Goal: Task Accomplishment & Management: Use online tool/utility

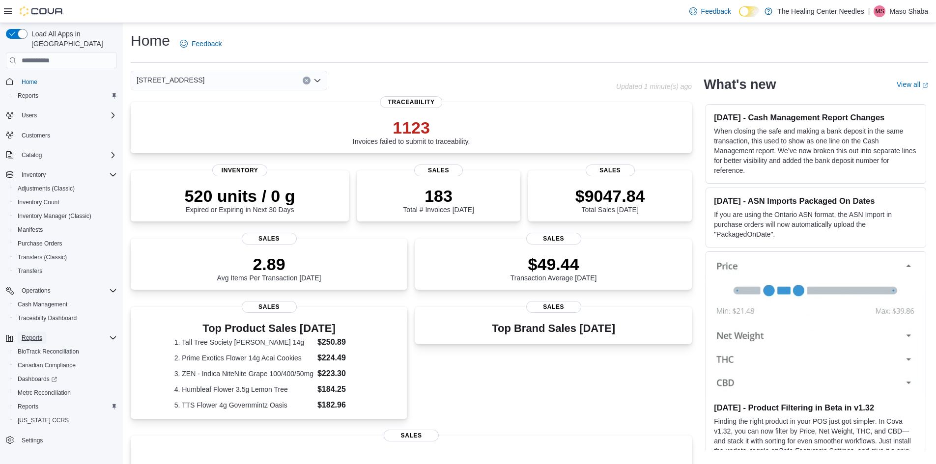
click at [36, 334] on span "Reports" at bounding box center [32, 338] width 21 height 8
click at [32, 334] on span "Reports" at bounding box center [32, 338] width 21 height 8
click at [28, 403] on span "Reports" at bounding box center [28, 407] width 21 height 8
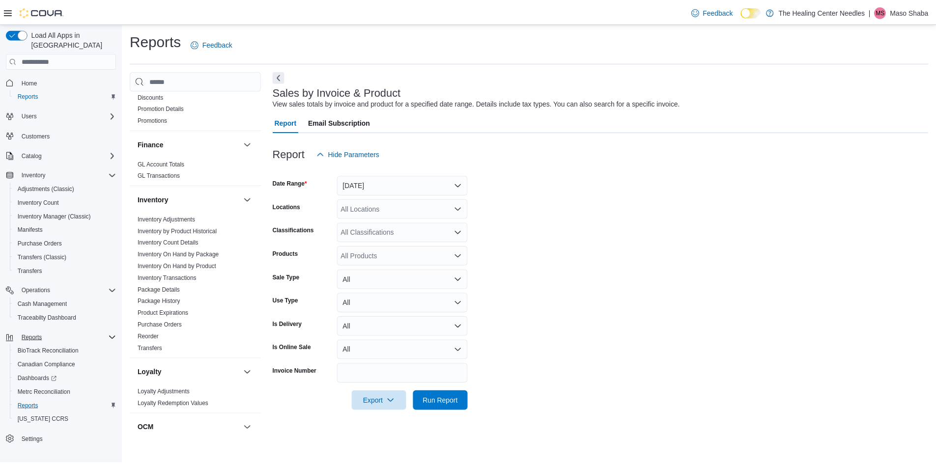
scroll to position [185, 0]
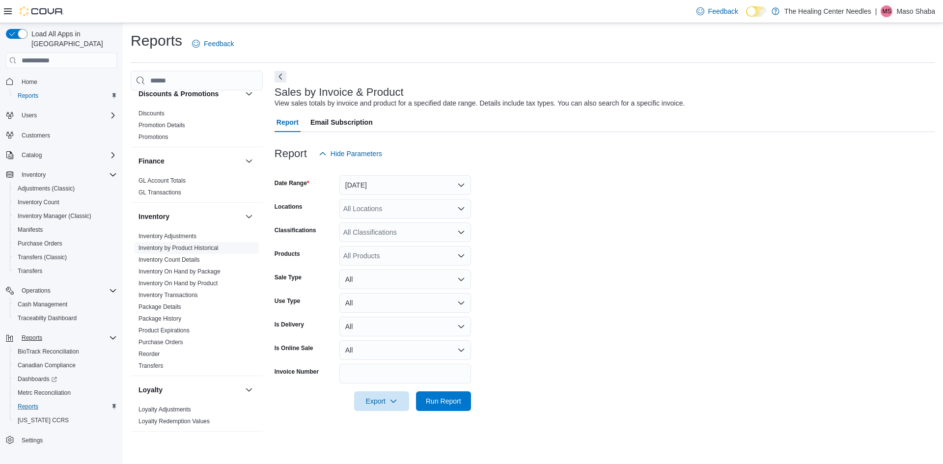
click at [175, 250] on link "Inventory by Product Historical" at bounding box center [179, 248] width 80 height 7
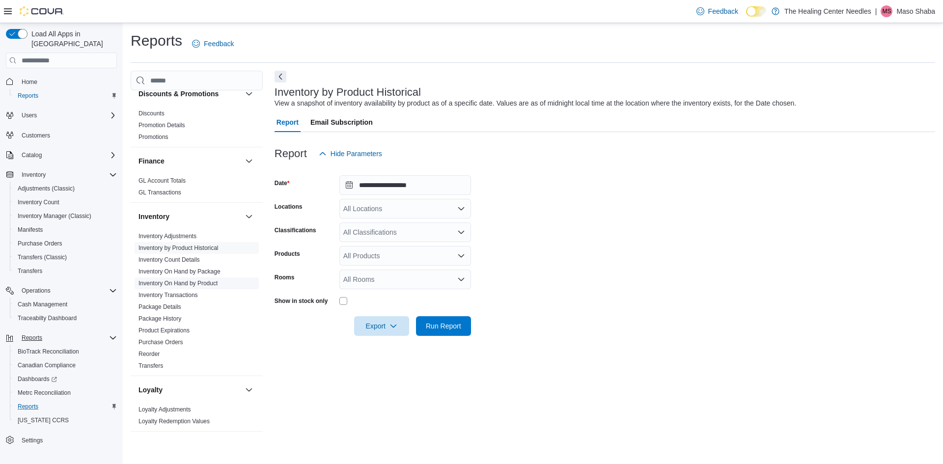
click at [171, 283] on link "Inventory On Hand by Product" at bounding box center [178, 283] width 79 height 7
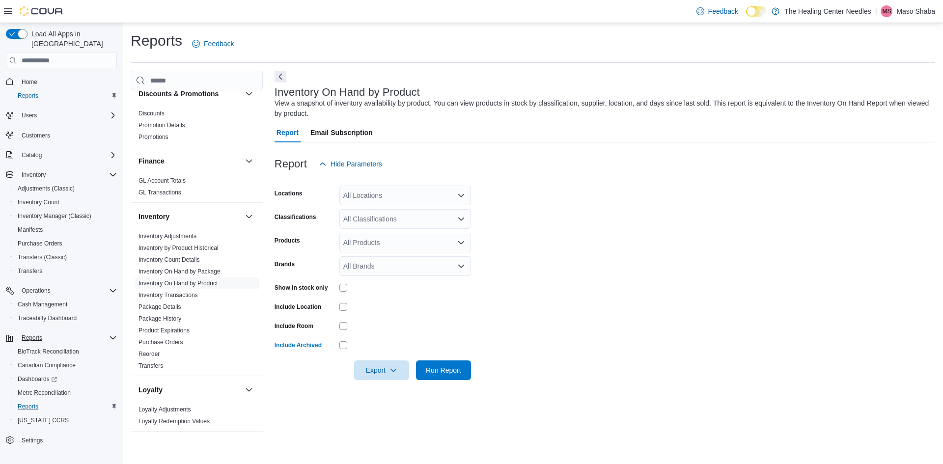
click at [419, 197] on div "All Locations" at bounding box center [406, 196] width 132 height 20
click at [424, 225] on div "[STREET_ADDRESS]" at bounding box center [405, 227] width 120 height 10
click at [526, 221] on form "Locations 1400 needles Hwy Classifications All Classifications Products All Pro…" at bounding box center [605, 277] width 661 height 206
click at [452, 368] on span "Run Report" at bounding box center [443, 370] width 35 height 10
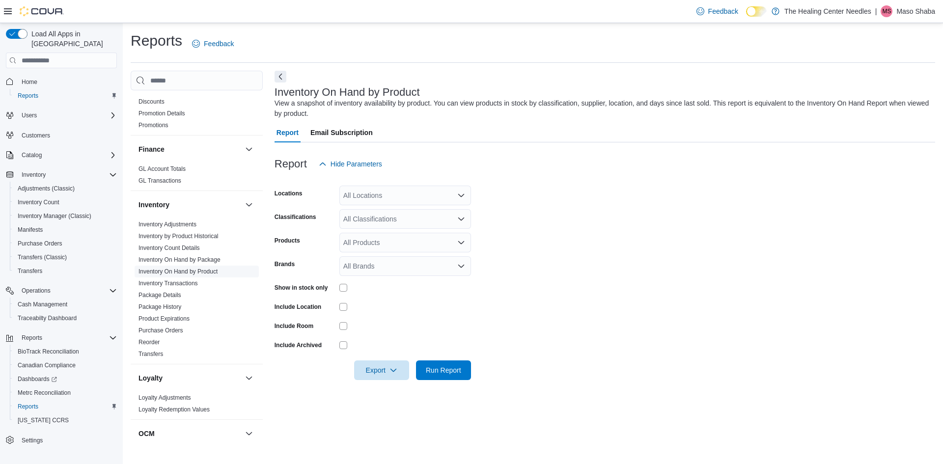
scroll to position [246, 0]
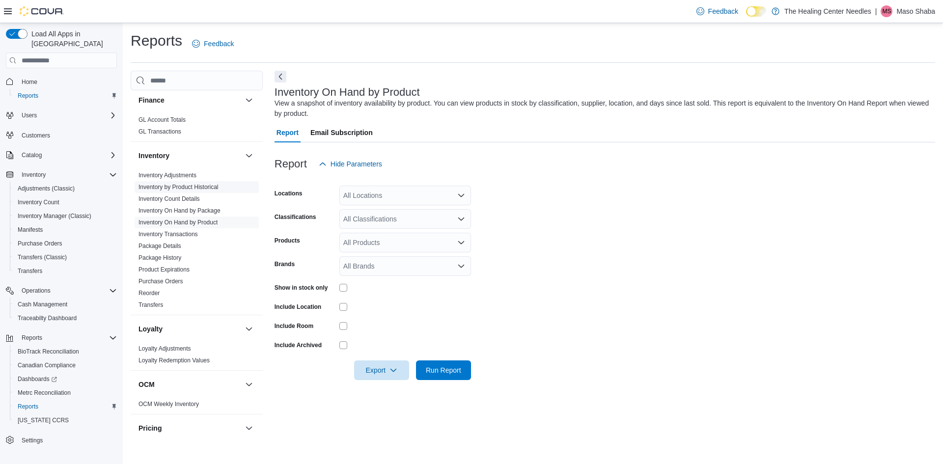
click at [190, 191] on link "Inventory by Product Historical" at bounding box center [179, 187] width 80 height 7
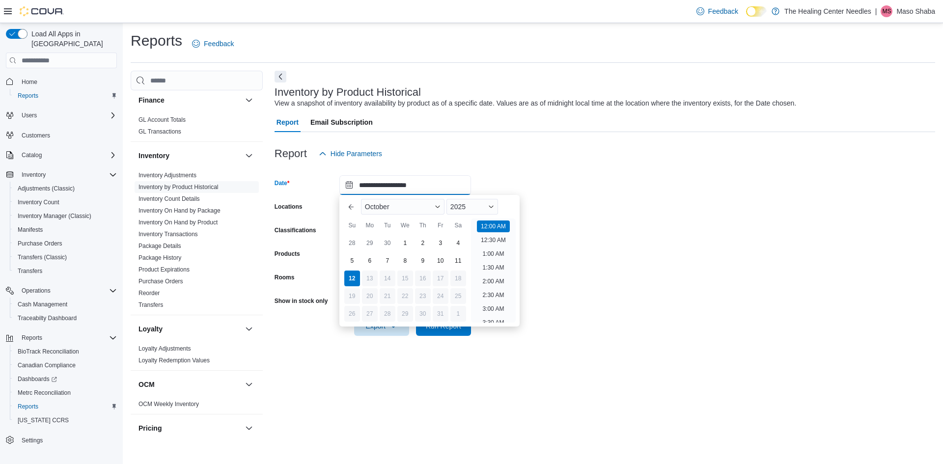
click at [437, 182] on input "**********" at bounding box center [406, 185] width 132 height 20
click at [549, 180] on form "**********" at bounding box center [605, 250] width 661 height 172
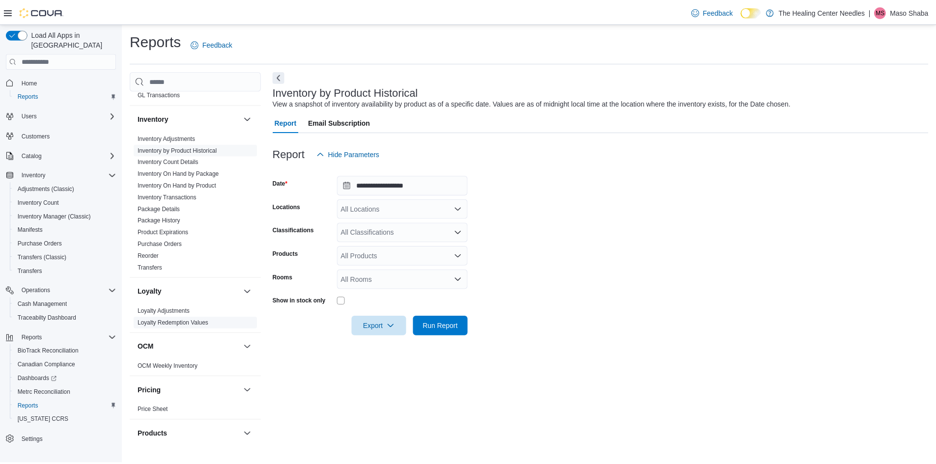
scroll to position [234, 0]
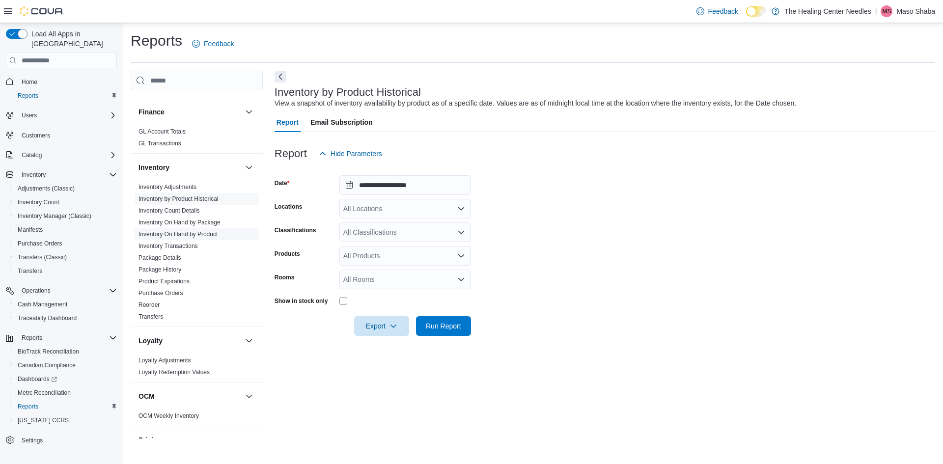
click at [167, 233] on link "Inventory On Hand by Product" at bounding box center [178, 234] width 79 height 7
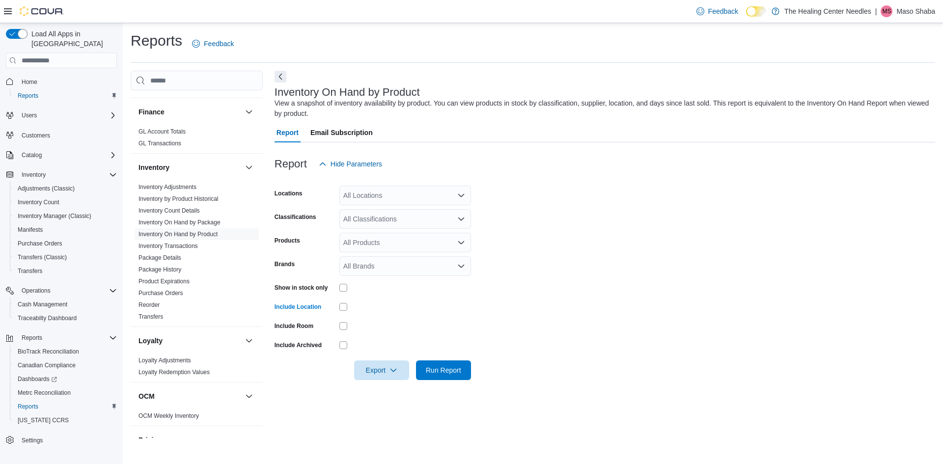
click at [407, 193] on div "All Locations" at bounding box center [406, 196] width 132 height 20
click at [430, 228] on div "[STREET_ADDRESS]" at bounding box center [405, 227] width 120 height 10
click at [503, 230] on form "Locations [STREET_ADDRESS] Selected. [STREET_ADDRESS] Press Backspace to delete…" at bounding box center [605, 277] width 661 height 206
click at [454, 371] on span "Run Report" at bounding box center [443, 370] width 35 height 10
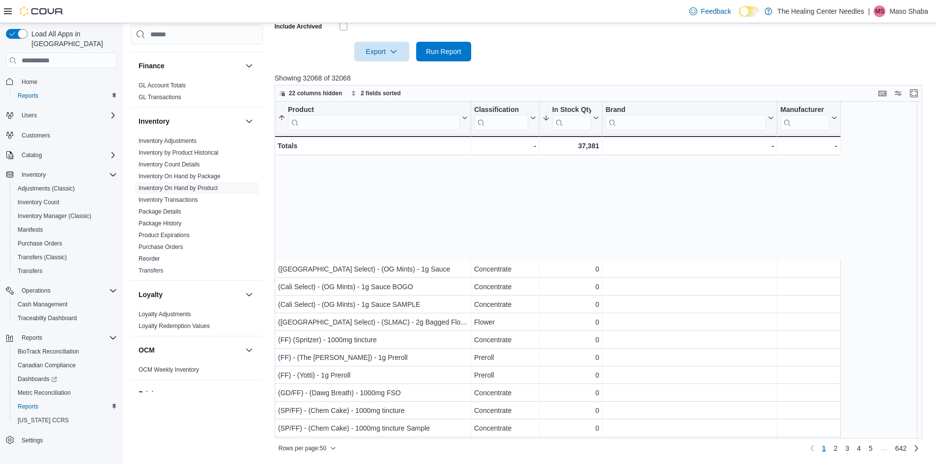
scroll to position [295, 0]
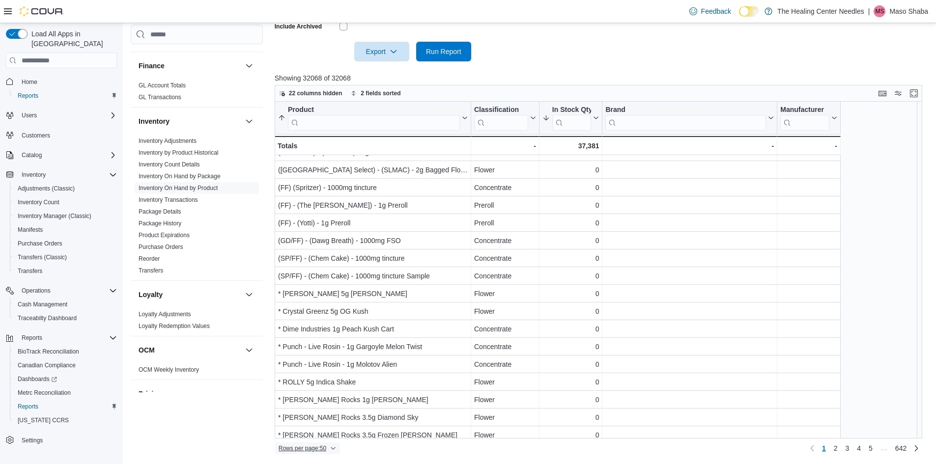
click at [334, 449] on icon "button" at bounding box center [333, 449] width 4 height 2
click at [321, 431] on span "100 rows" at bounding box center [319, 429] width 31 height 8
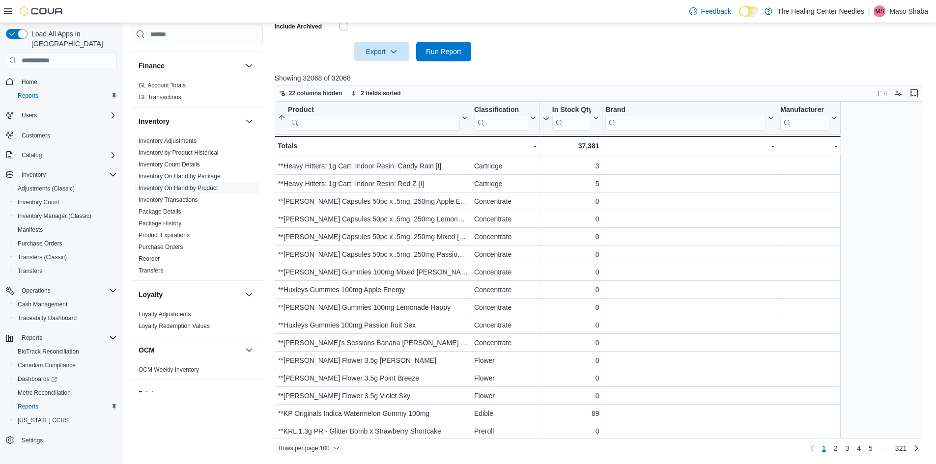
scroll to position [1485, 0]
click at [921, 449] on link "Next page" at bounding box center [916, 448] width 12 height 12
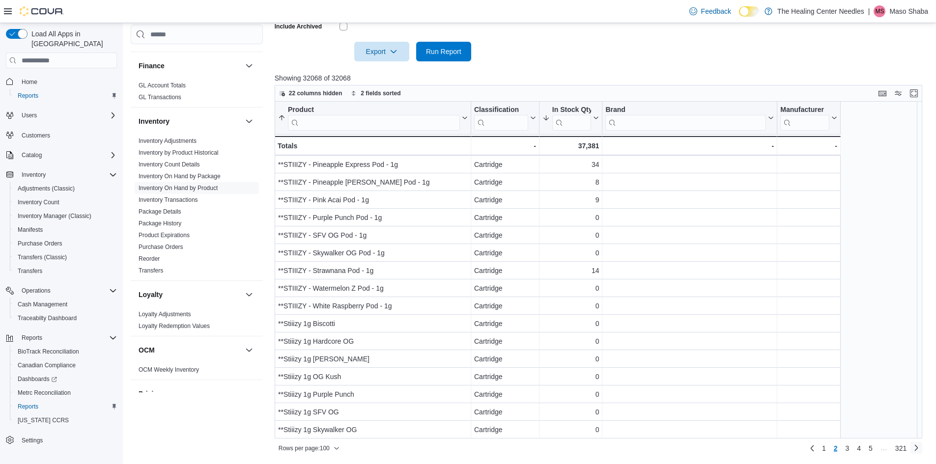
click at [922, 447] on link "Next page" at bounding box center [916, 448] width 12 height 12
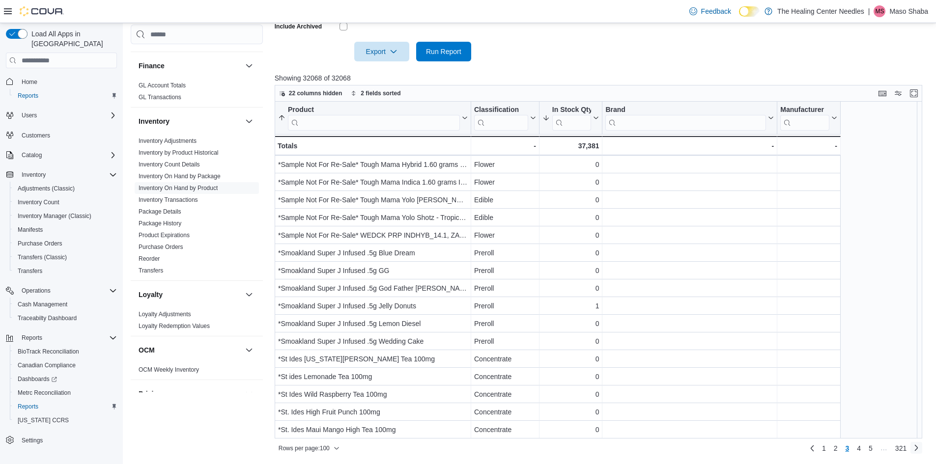
click at [922, 447] on link "Next page" at bounding box center [916, 448] width 12 height 12
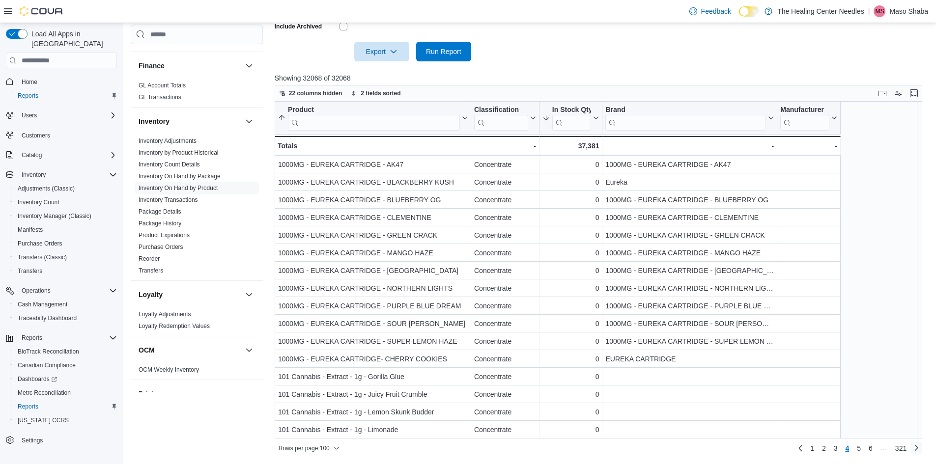
click at [922, 451] on link "Next page" at bounding box center [916, 448] width 12 height 12
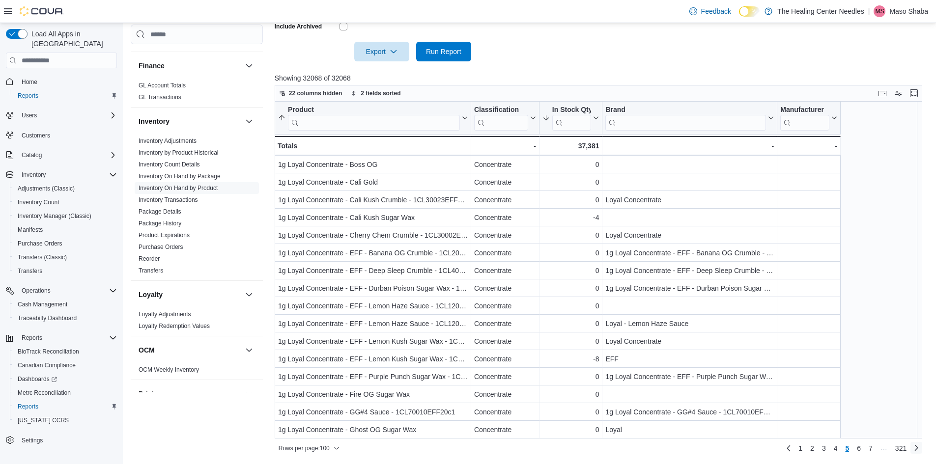
click at [922, 451] on link "Next page" at bounding box center [916, 448] width 12 height 12
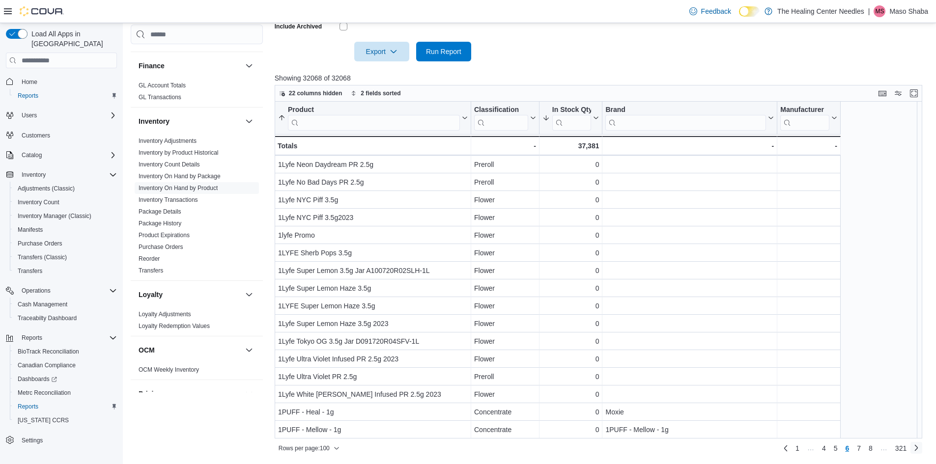
click at [921, 448] on link "Next page" at bounding box center [916, 448] width 12 height 12
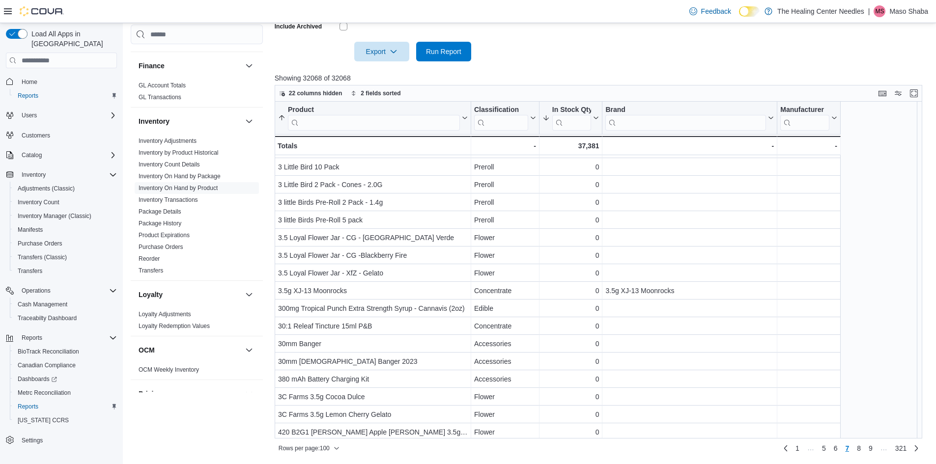
scroll to position [1081, 0]
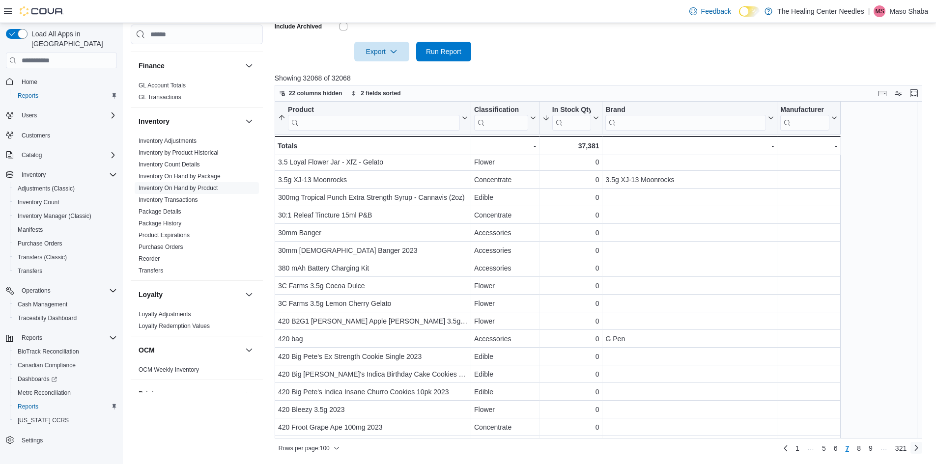
click at [920, 450] on link "Next page" at bounding box center [916, 448] width 12 height 12
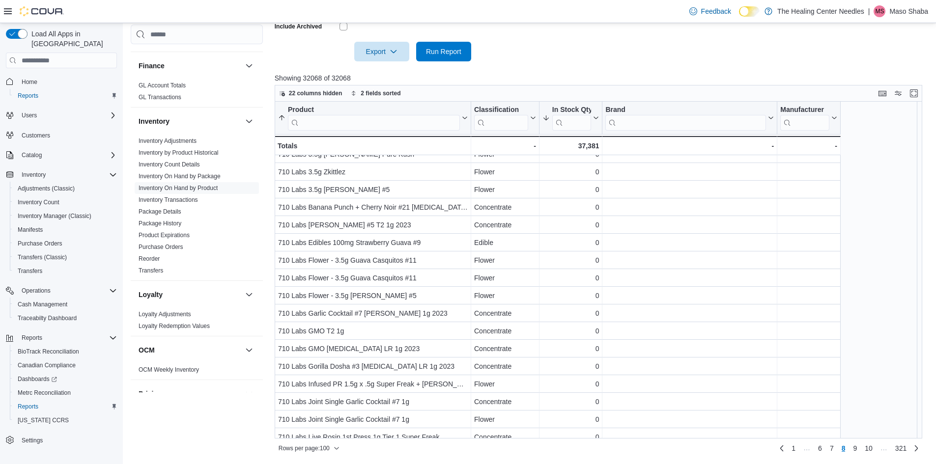
scroll to position [1485, 0]
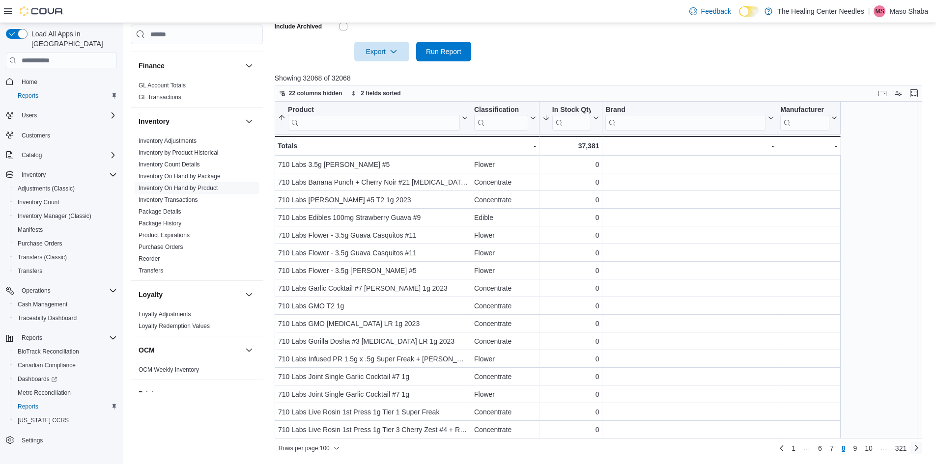
click at [922, 448] on link "Next page" at bounding box center [916, 448] width 12 height 12
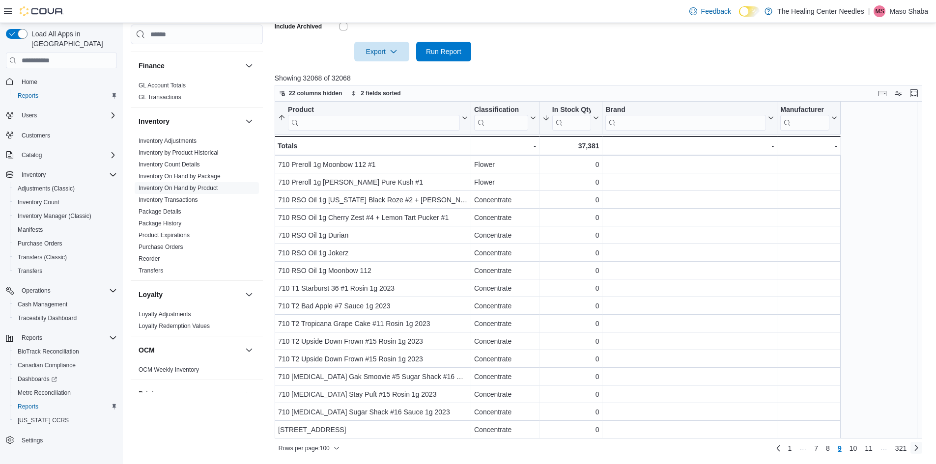
click at [922, 449] on link "Next page" at bounding box center [916, 448] width 12 height 12
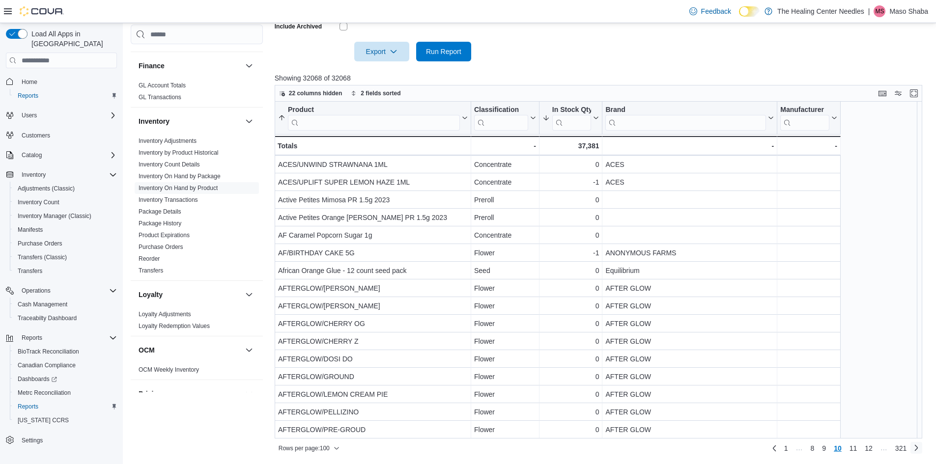
click at [922, 452] on link "Next page" at bounding box center [916, 448] width 12 height 12
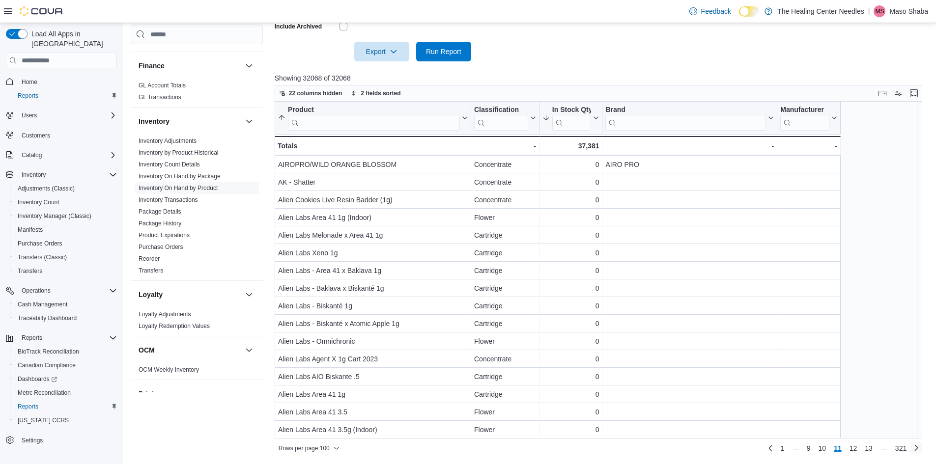
click at [922, 448] on link "Next page" at bounding box center [916, 448] width 12 height 12
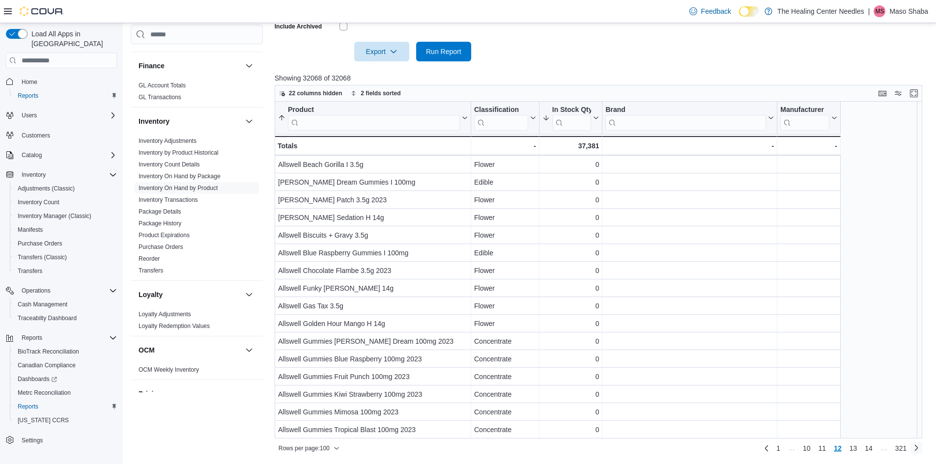
click at [922, 449] on link "Next page" at bounding box center [916, 448] width 12 height 12
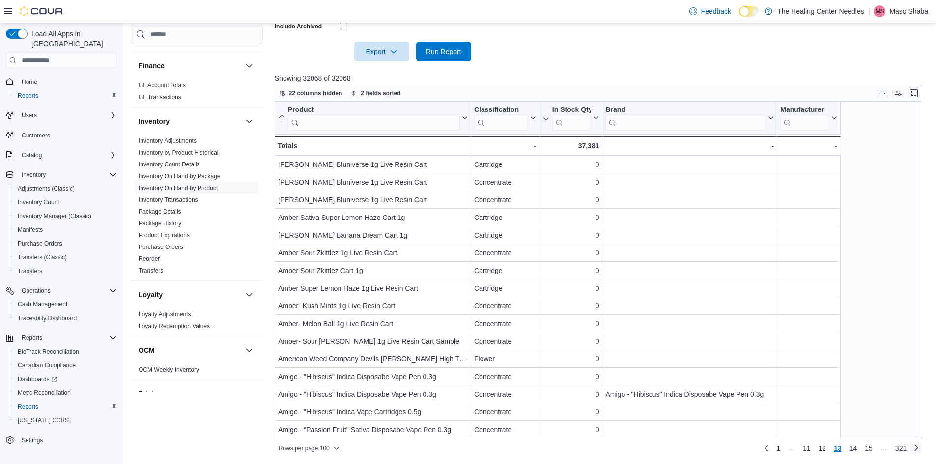
click at [922, 451] on link "Next page" at bounding box center [916, 448] width 12 height 12
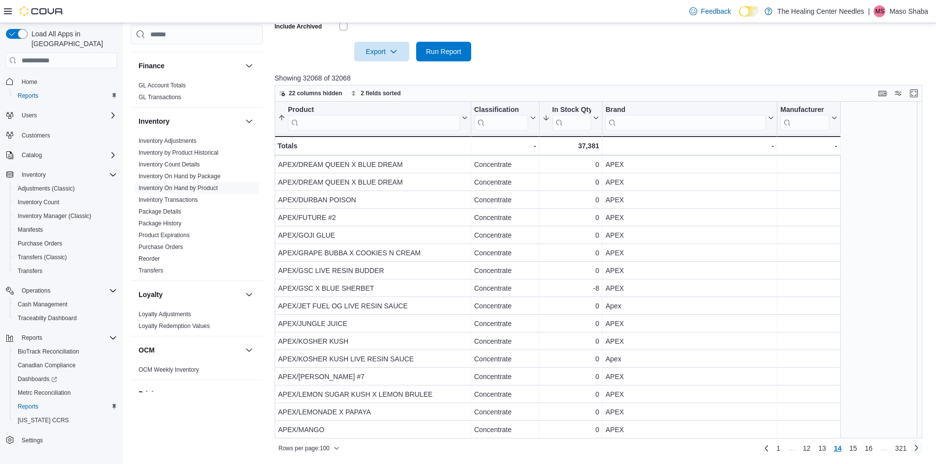
click at [922, 449] on link "Next page" at bounding box center [916, 448] width 12 height 12
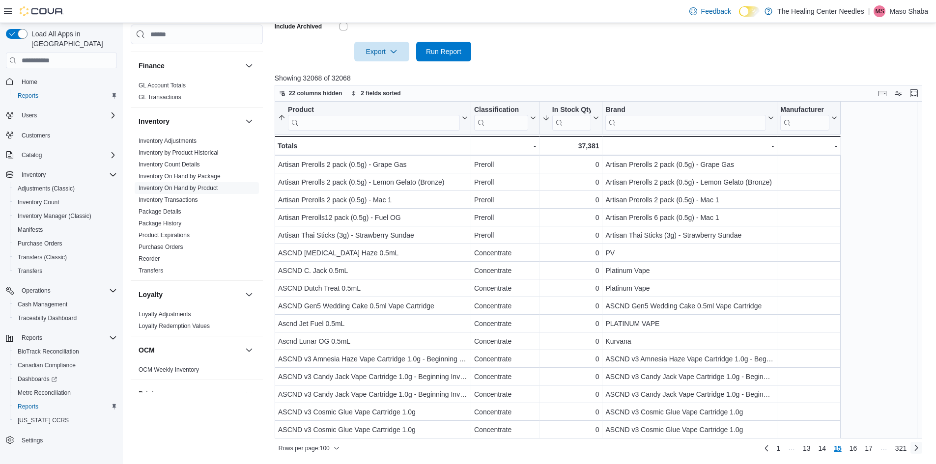
click at [920, 448] on link "Next page" at bounding box center [916, 448] width 12 height 12
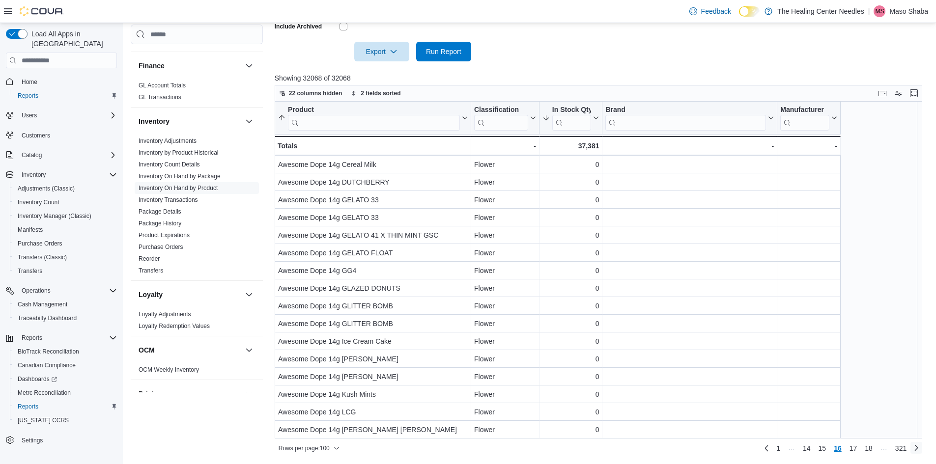
click at [922, 452] on link "Next page" at bounding box center [916, 448] width 12 height 12
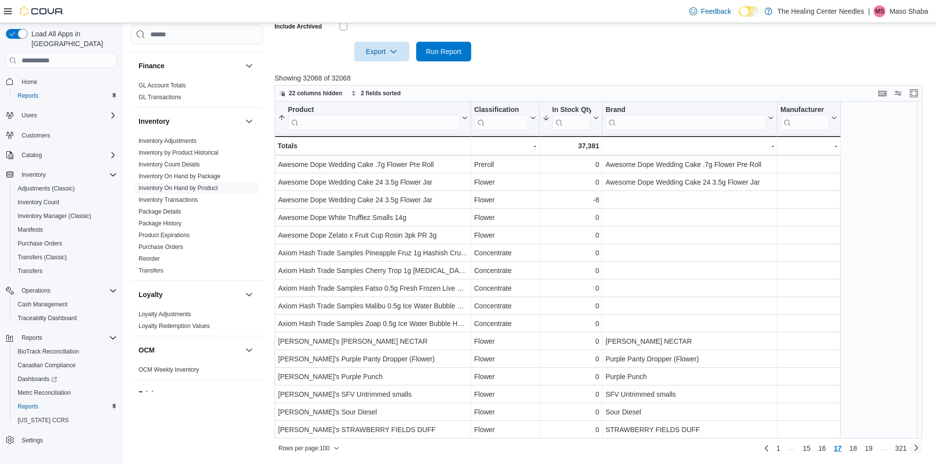
click at [921, 450] on link "Next page" at bounding box center [916, 448] width 12 height 12
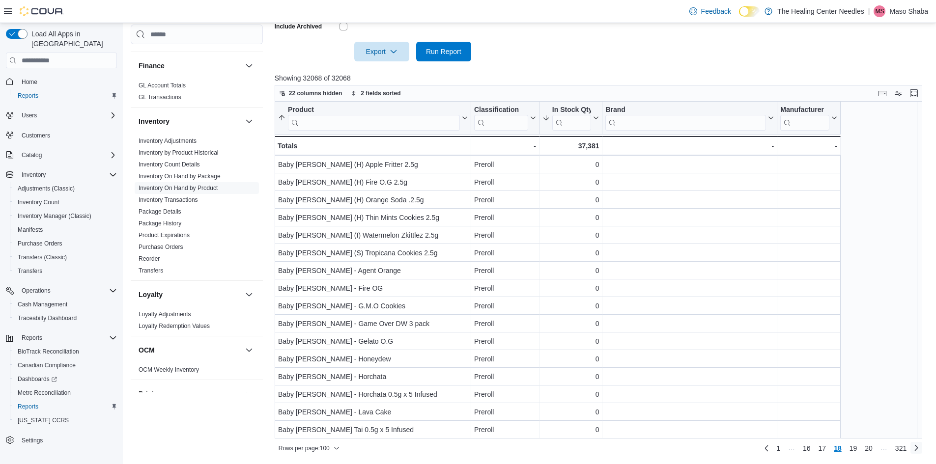
drag, startPoint x: 924, startPoint y: 451, endPoint x: 924, endPoint y: 444, distance: 7.4
click at [922, 451] on link "Next page" at bounding box center [916, 448] width 12 height 12
click at [922, 452] on link "Next page" at bounding box center [916, 448] width 12 height 12
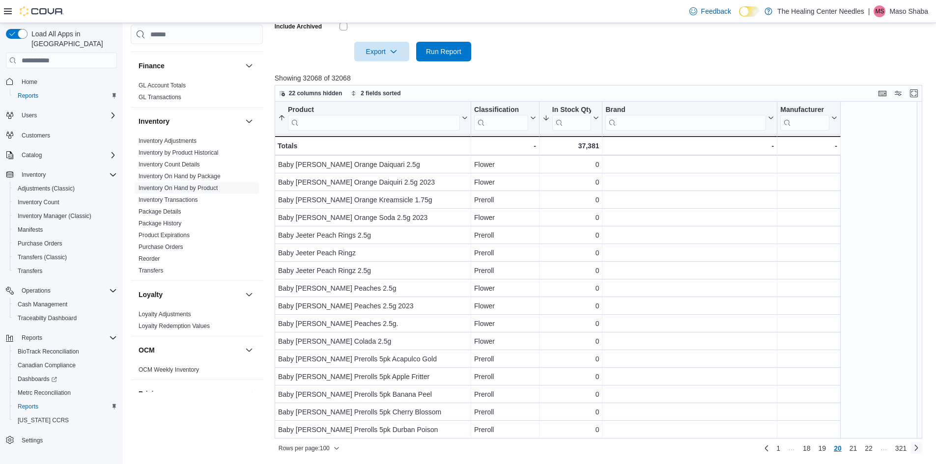
click at [922, 452] on link "Next page" at bounding box center [916, 448] width 12 height 12
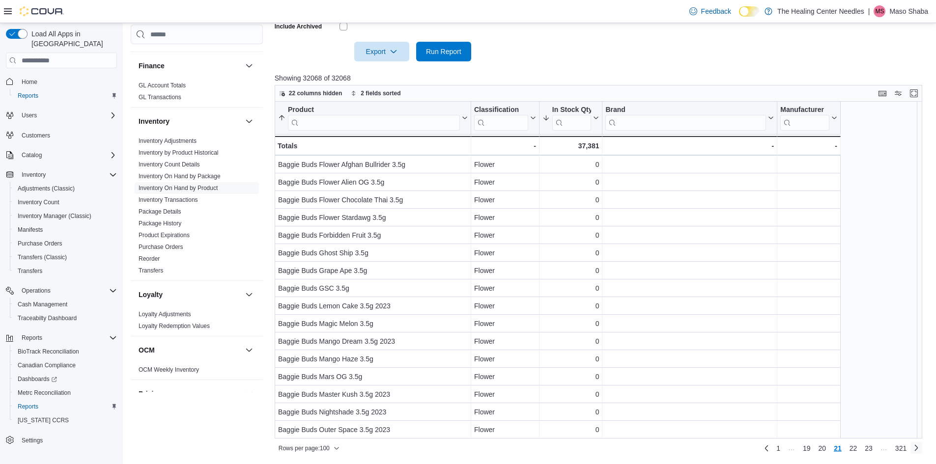
click at [919, 448] on link "Next page" at bounding box center [916, 448] width 12 height 12
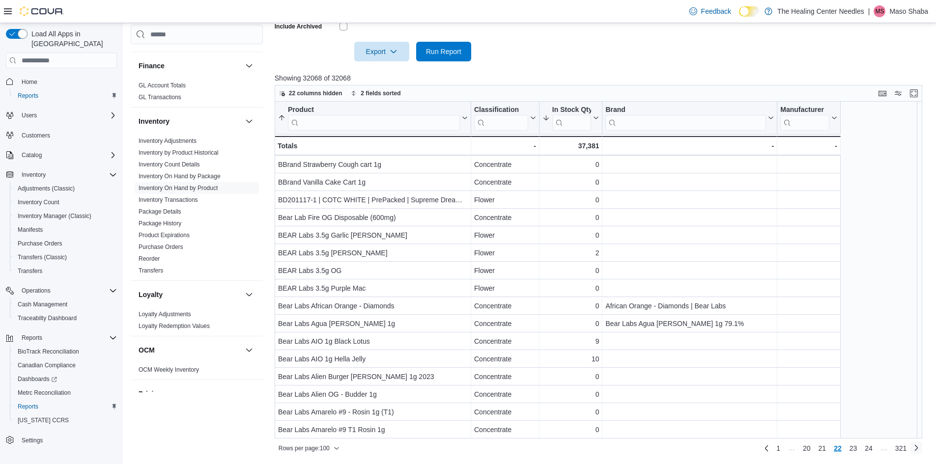
click at [917, 451] on link "Next page" at bounding box center [916, 448] width 12 height 12
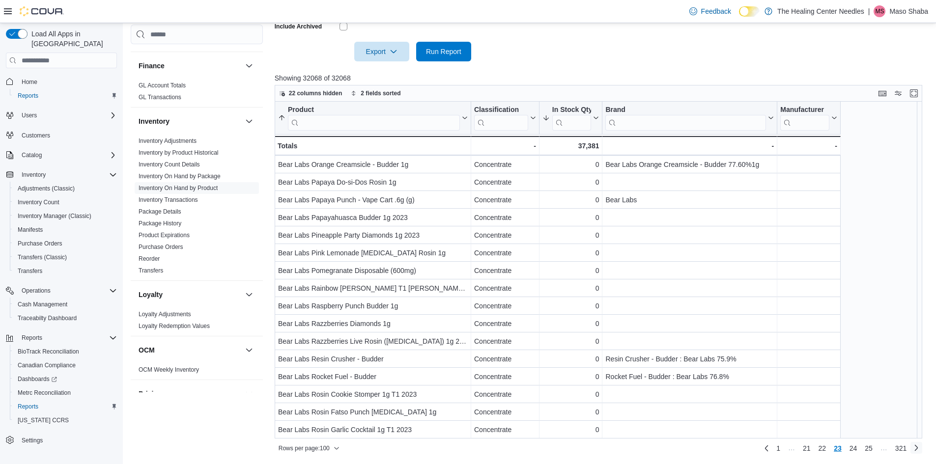
click at [922, 451] on link "Next page" at bounding box center [916, 448] width 12 height 12
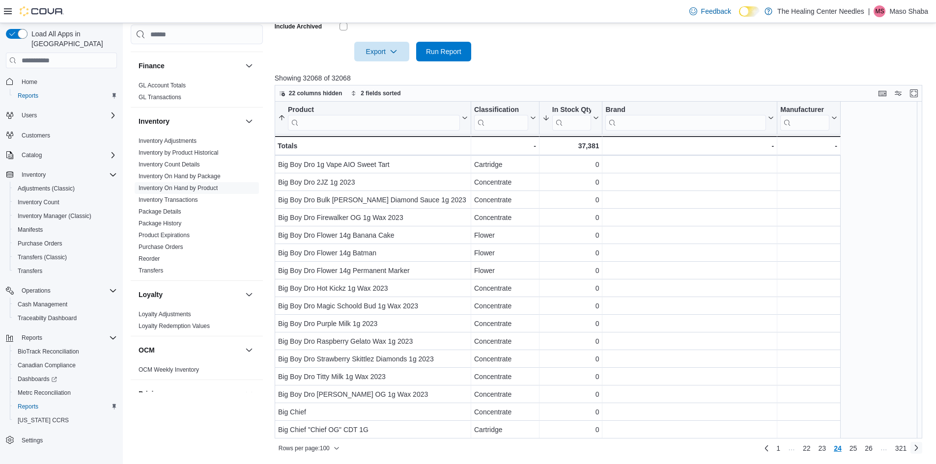
click at [922, 448] on link "Next page" at bounding box center [916, 448] width 12 height 12
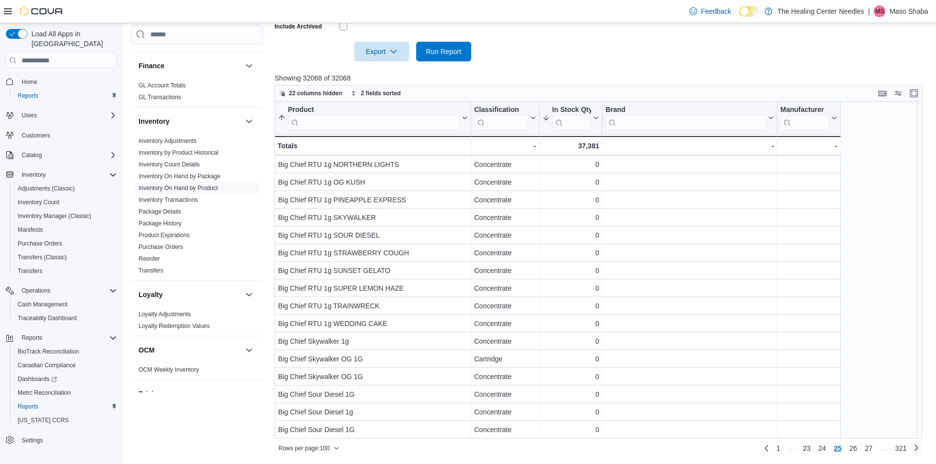
click at [922, 450] on link "Next page" at bounding box center [916, 448] width 12 height 12
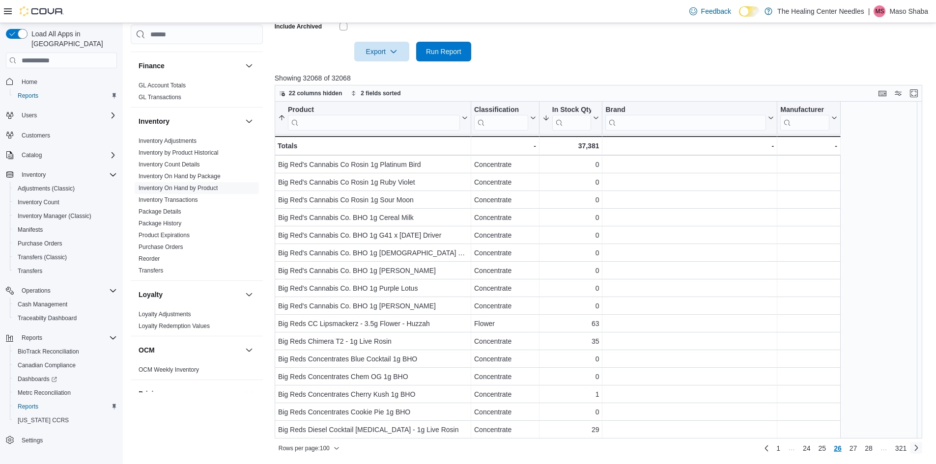
click at [920, 446] on link "Next page" at bounding box center [916, 448] width 12 height 12
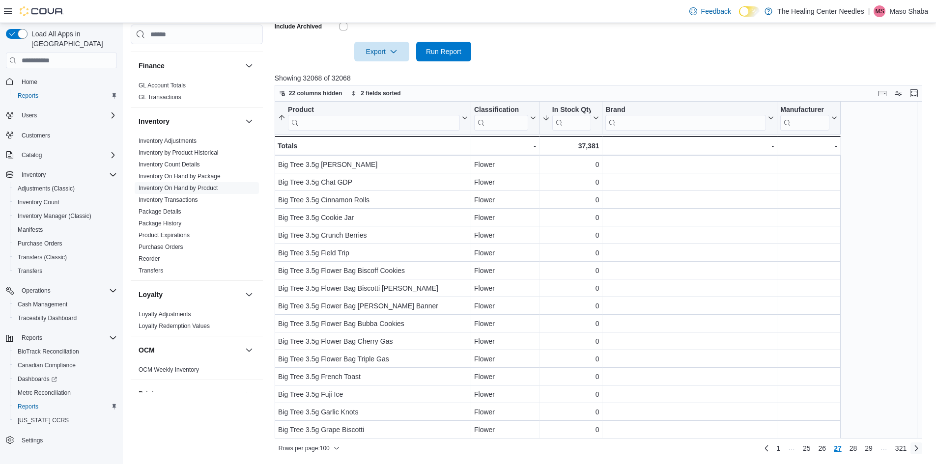
click at [922, 444] on link "Next page" at bounding box center [916, 449] width 12 height 12
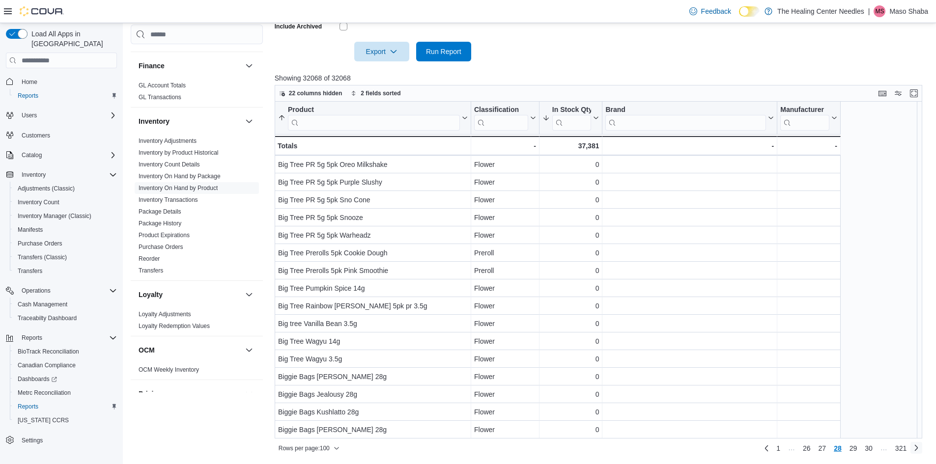
click at [922, 451] on link "Next page" at bounding box center [916, 448] width 12 height 12
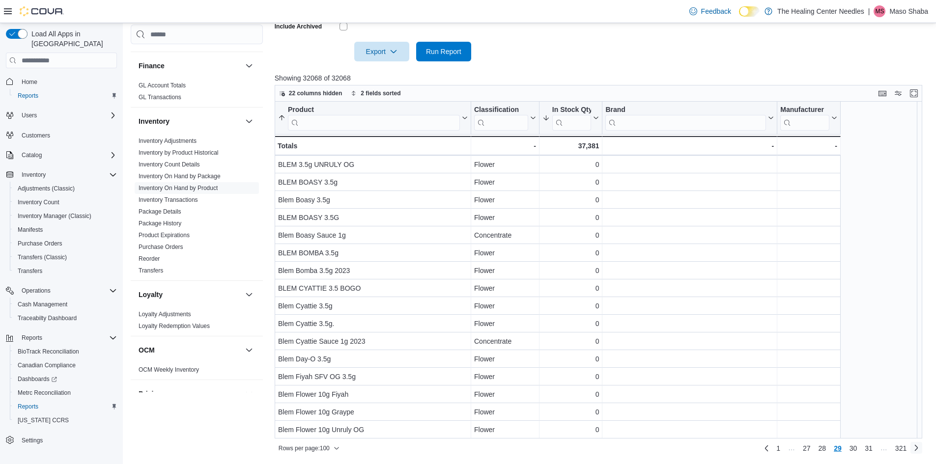
click at [922, 446] on link "Next page" at bounding box center [916, 448] width 12 height 12
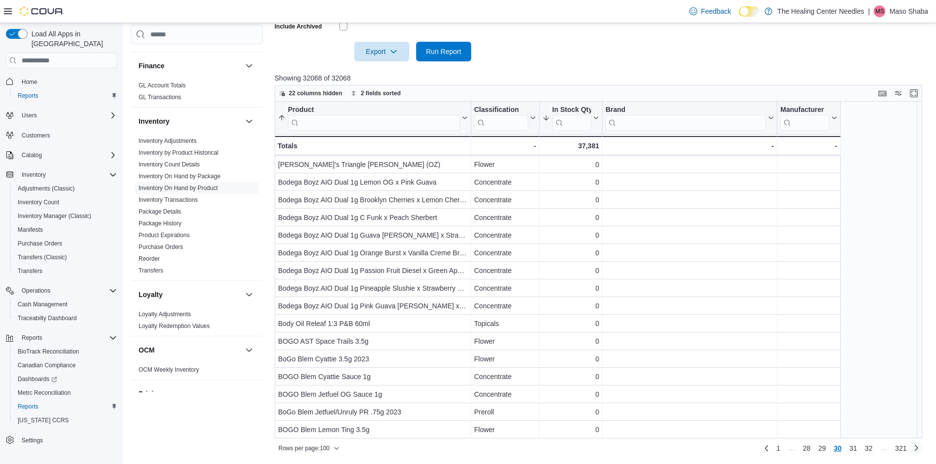
click at [922, 448] on link "Next page" at bounding box center [916, 448] width 12 height 12
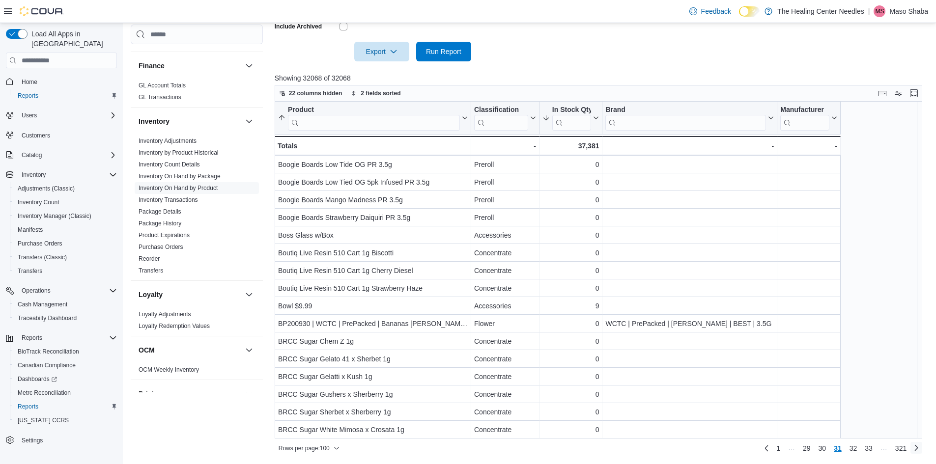
click at [922, 449] on link "Next page" at bounding box center [916, 448] width 12 height 12
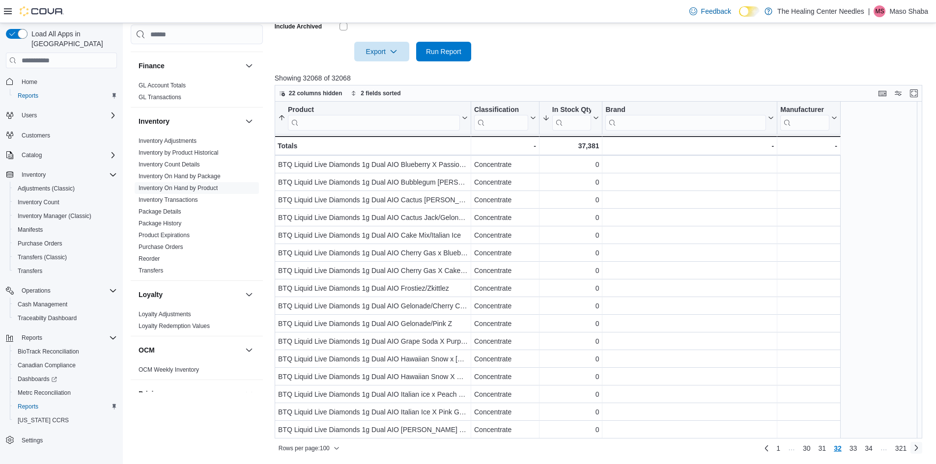
click at [922, 448] on link "Next page" at bounding box center [916, 448] width 12 height 12
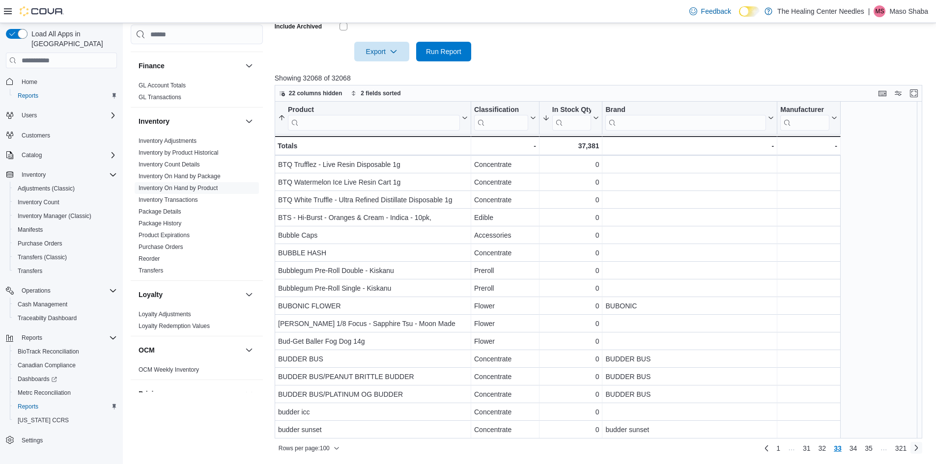
click at [922, 447] on link "Next page" at bounding box center [916, 448] width 12 height 12
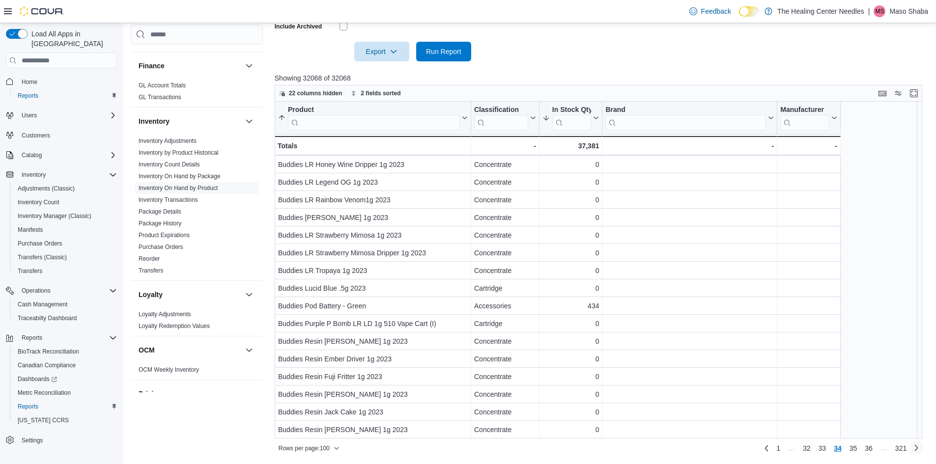
click at [922, 447] on link "Next page" at bounding box center [916, 448] width 12 height 12
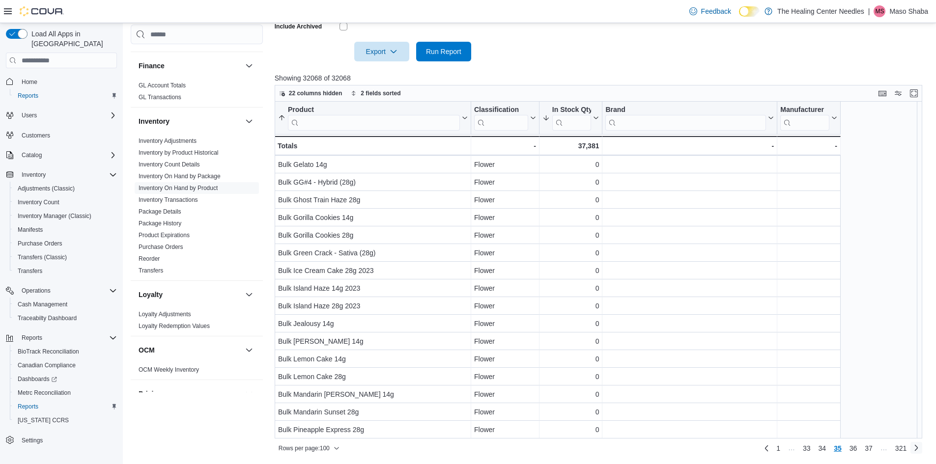
click at [922, 448] on link "Next page" at bounding box center [916, 448] width 12 height 12
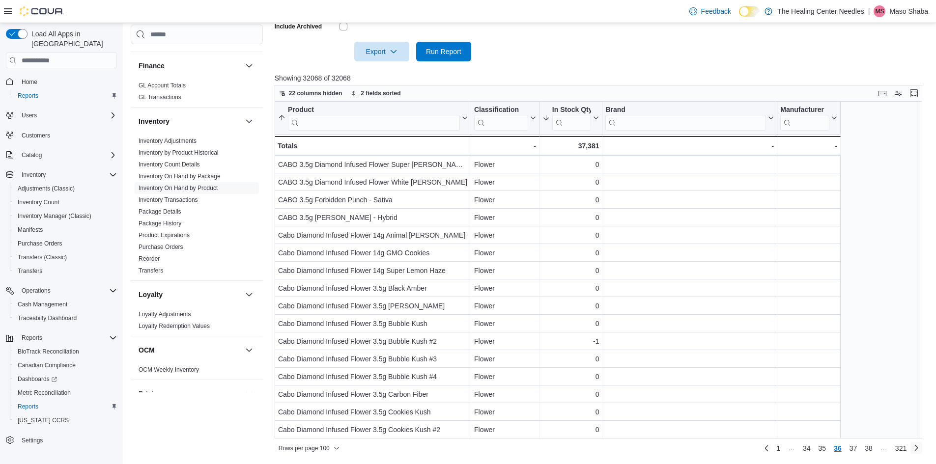
click at [922, 448] on link "Next page" at bounding box center [916, 448] width 12 height 12
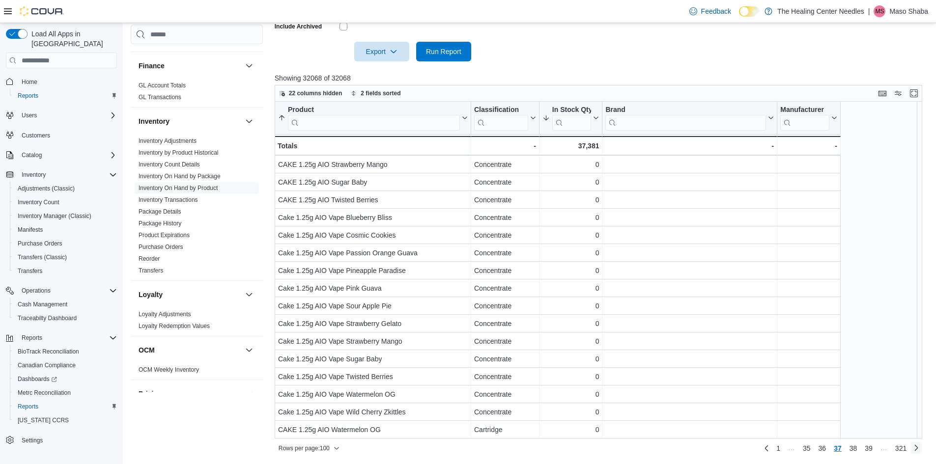
click at [922, 448] on link "Next page" at bounding box center [916, 448] width 12 height 12
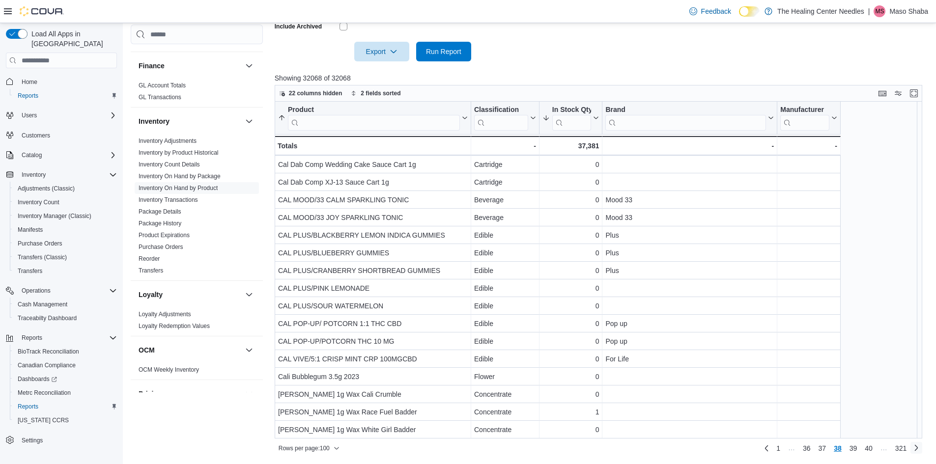
click at [920, 448] on link "Next page" at bounding box center [916, 448] width 12 height 12
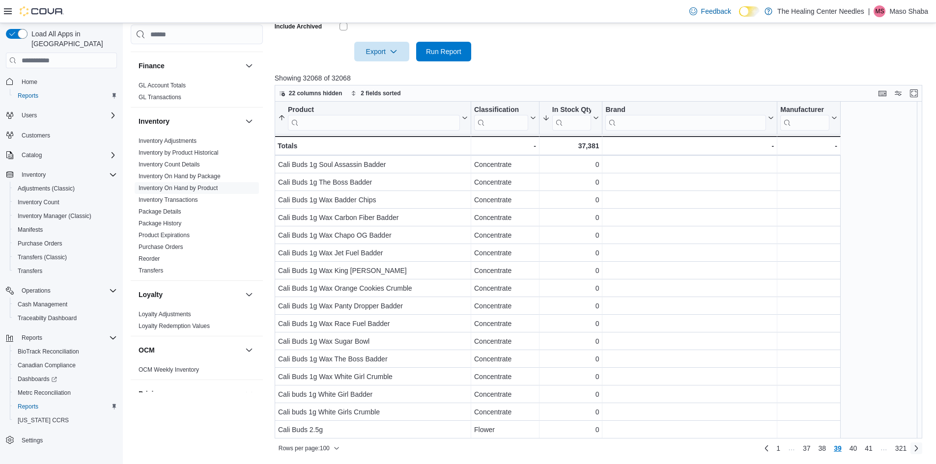
drag, startPoint x: 923, startPoint y: 444, endPoint x: 917, endPoint y: 440, distance: 6.7
click at [922, 444] on link "Next page" at bounding box center [916, 449] width 12 height 12
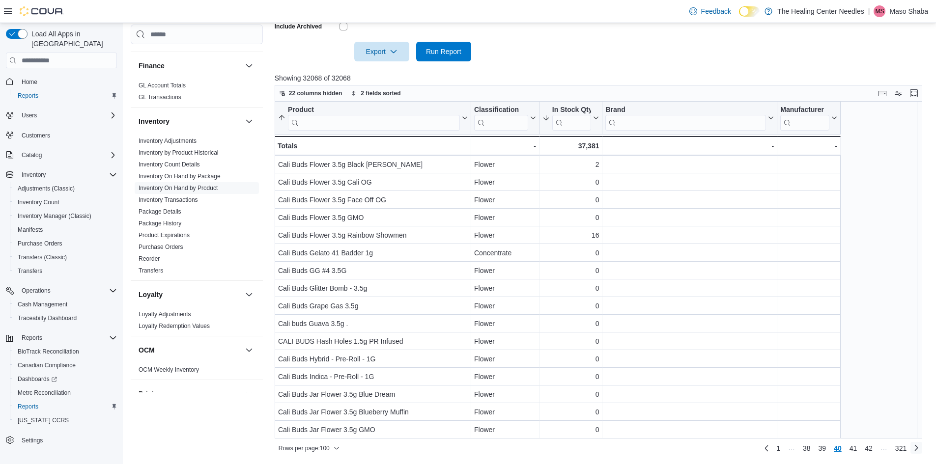
click at [922, 448] on link "Next page" at bounding box center [916, 448] width 12 height 12
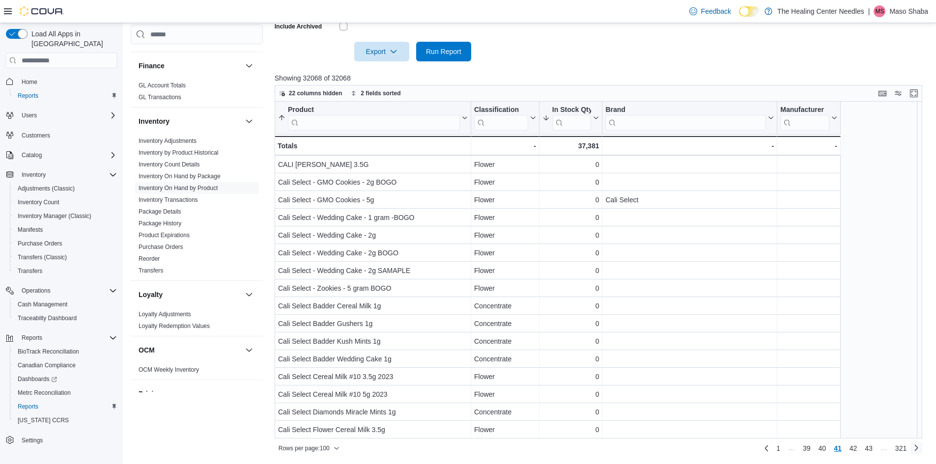
click at [922, 445] on link "Next page" at bounding box center [916, 448] width 12 height 12
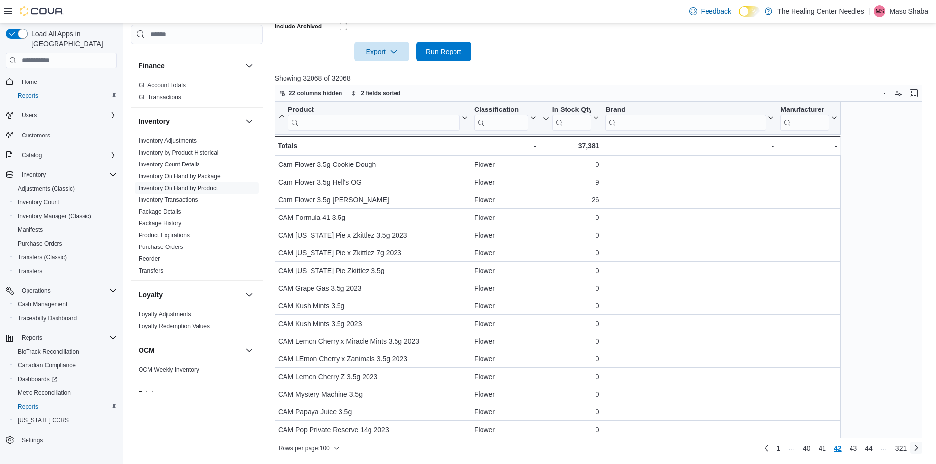
click at [922, 446] on link "Next page" at bounding box center [916, 448] width 12 height 12
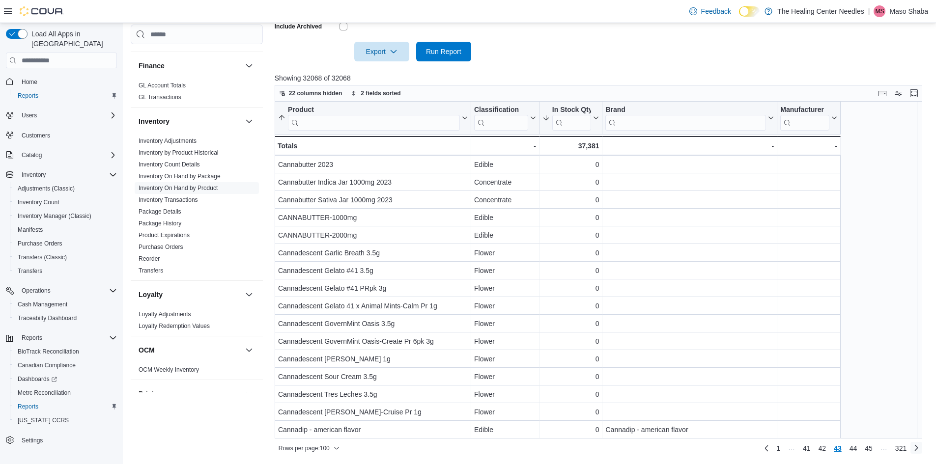
click at [922, 451] on link "Next page" at bounding box center [916, 448] width 12 height 12
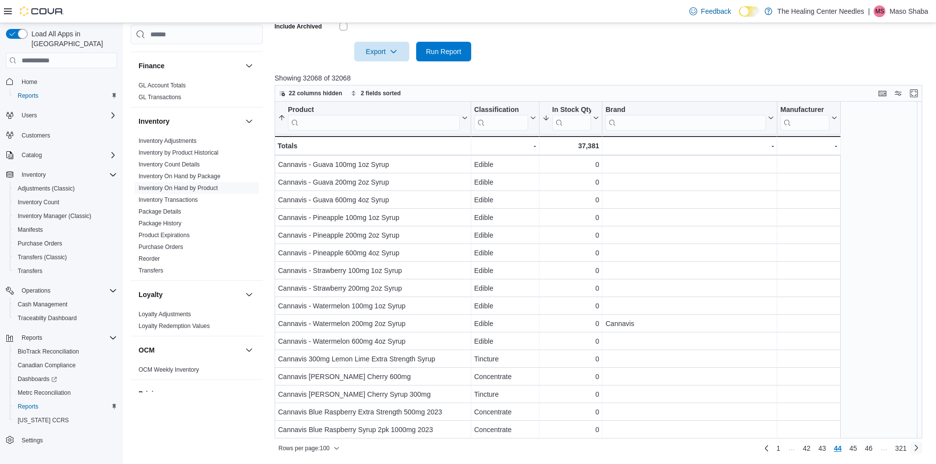
click at [922, 448] on link "Next page" at bounding box center [916, 448] width 12 height 12
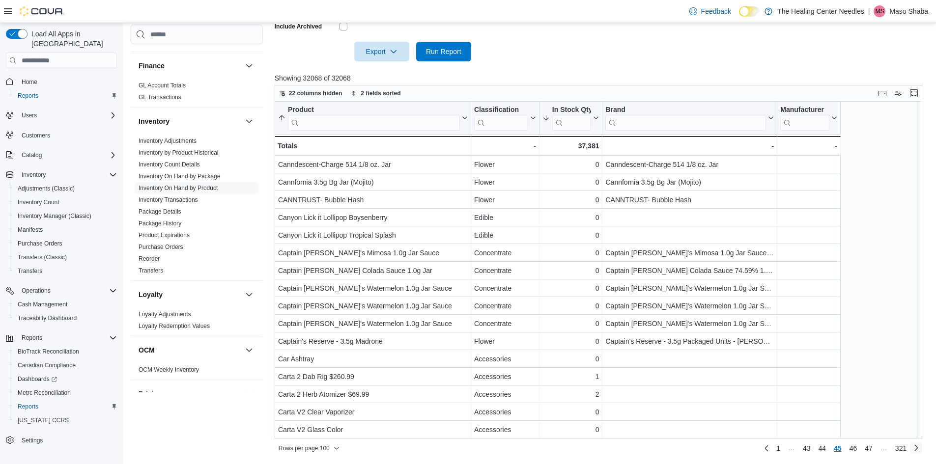
click at [922, 449] on link "Next page" at bounding box center [916, 448] width 12 height 12
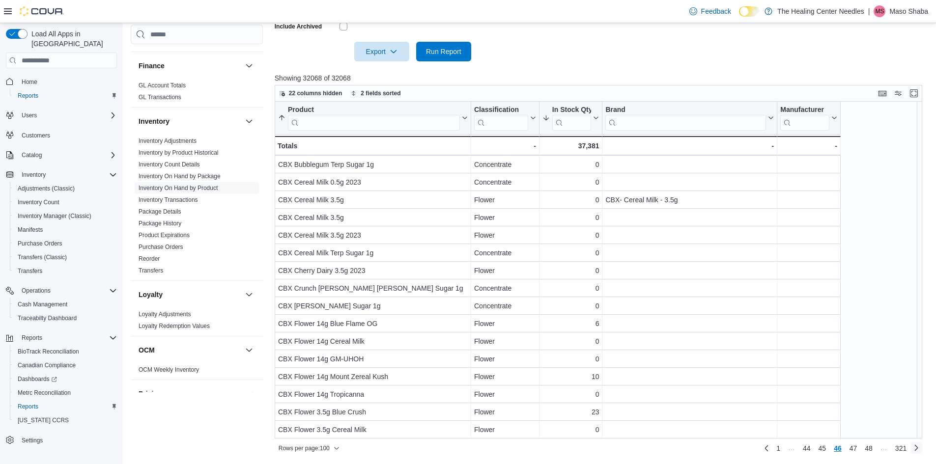
click at [920, 449] on link "Next page" at bounding box center [916, 448] width 12 height 12
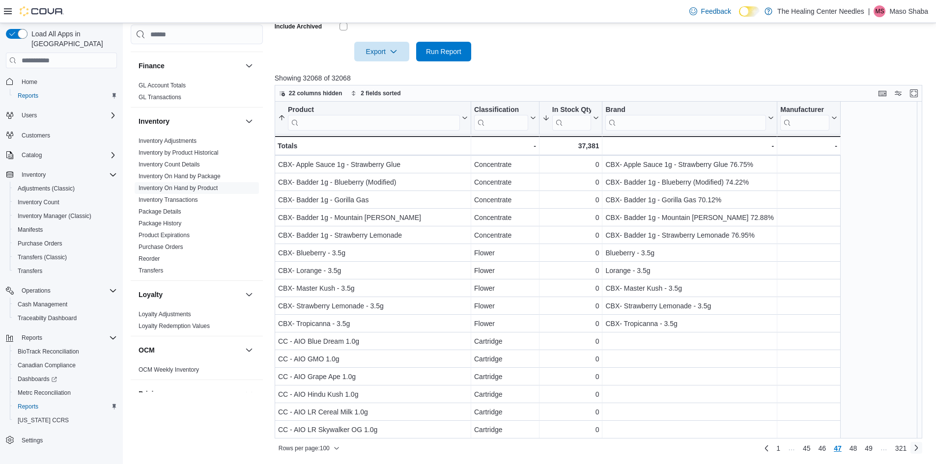
click at [922, 451] on link "Next page" at bounding box center [916, 448] width 12 height 12
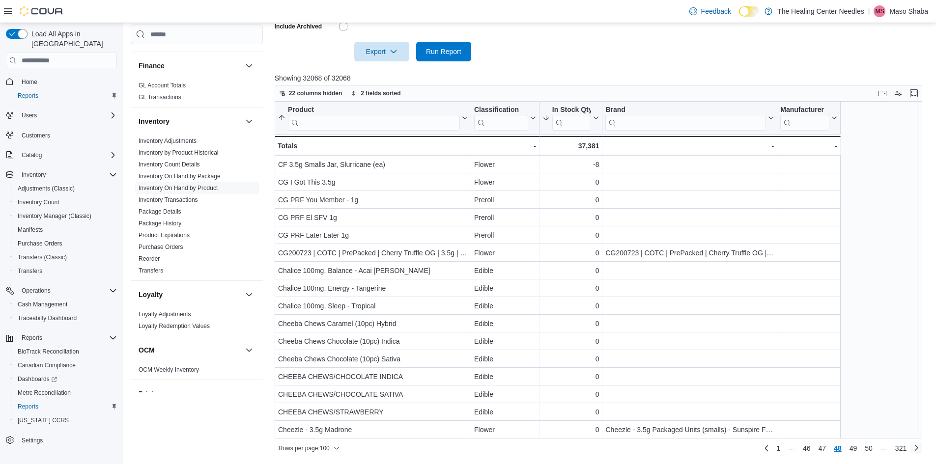
click at [921, 450] on link "Next page" at bounding box center [916, 448] width 12 height 12
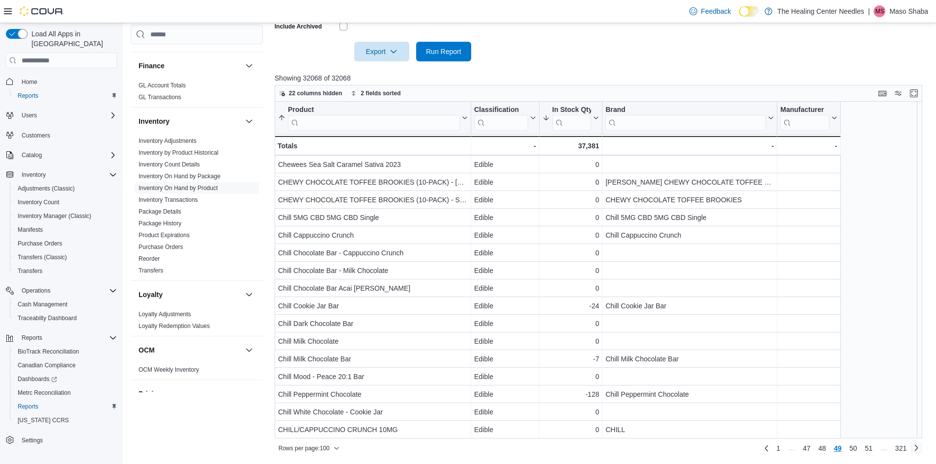
click at [921, 449] on link "Next page" at bounding box center [916, 448] width 12 height 12
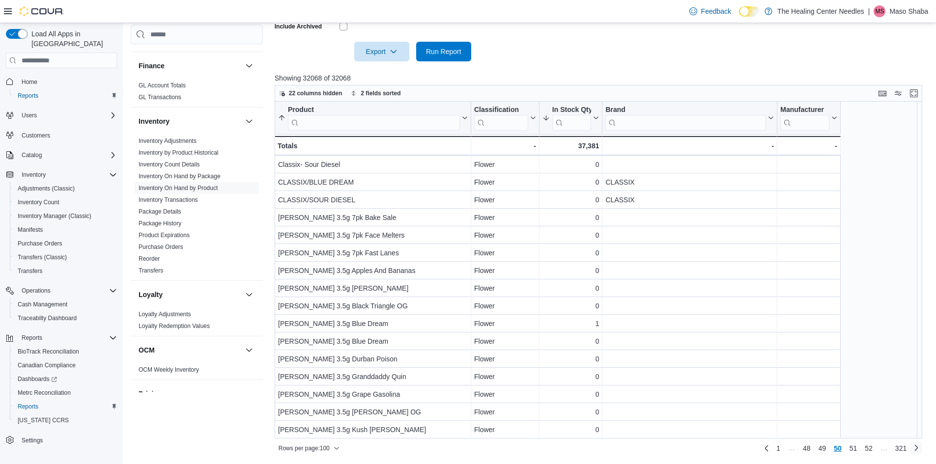
click at [922, 448] on link "Next page" at bounding box center [916, 448] width 12 height 12
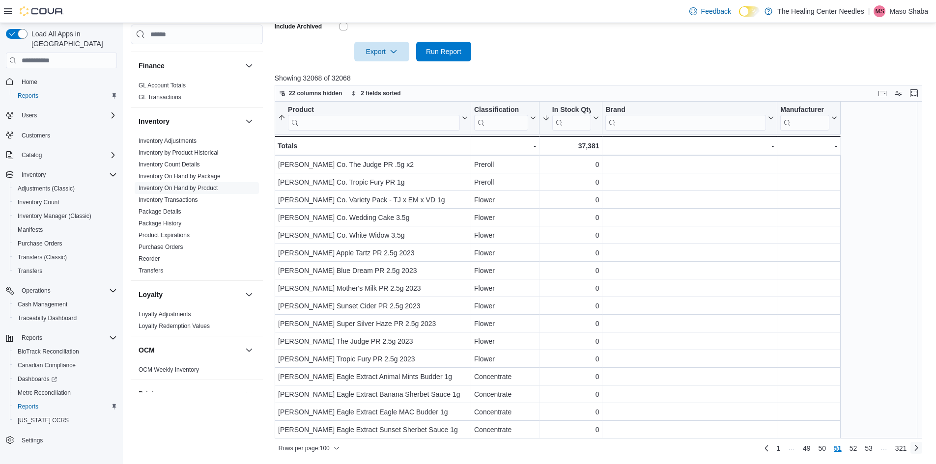
click at [922, 447] on link "Next page" at bounding box center [916, 448] width 12 height 12
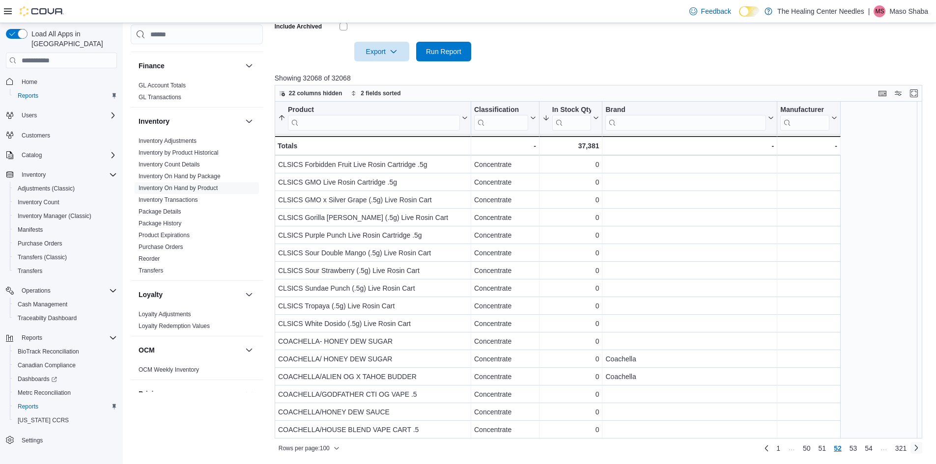
click at [920, 449] on link "Next page" at bounding box center [916, 448] width 12 height 12
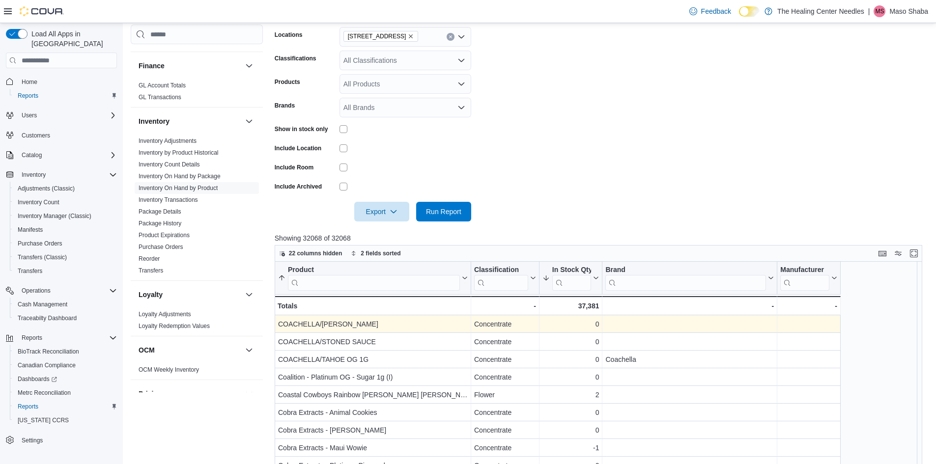
scroll to position [319, 0]
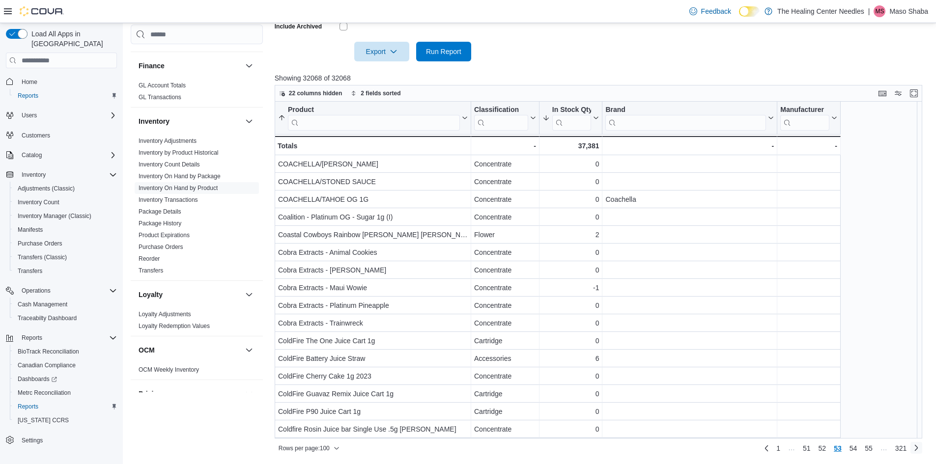
click at [921, 451] on link "Next page" at bounding box center [916, 448] width 12 height 12
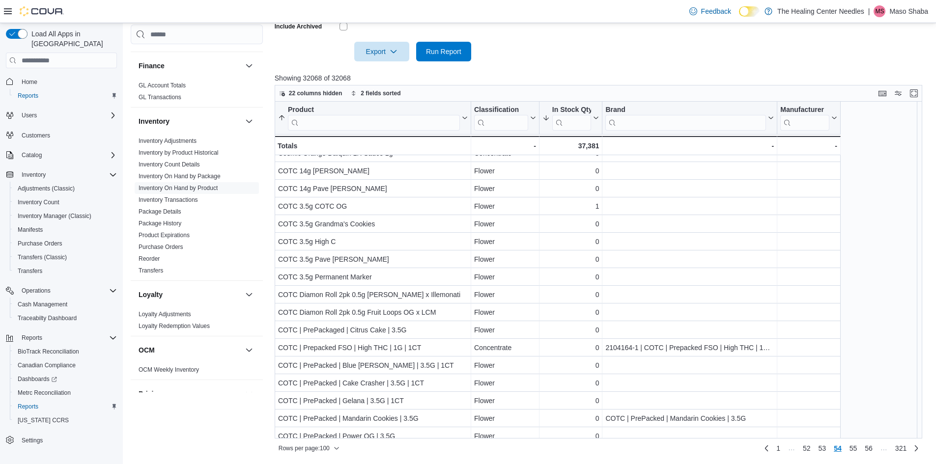
scroll to position [1485, 0]
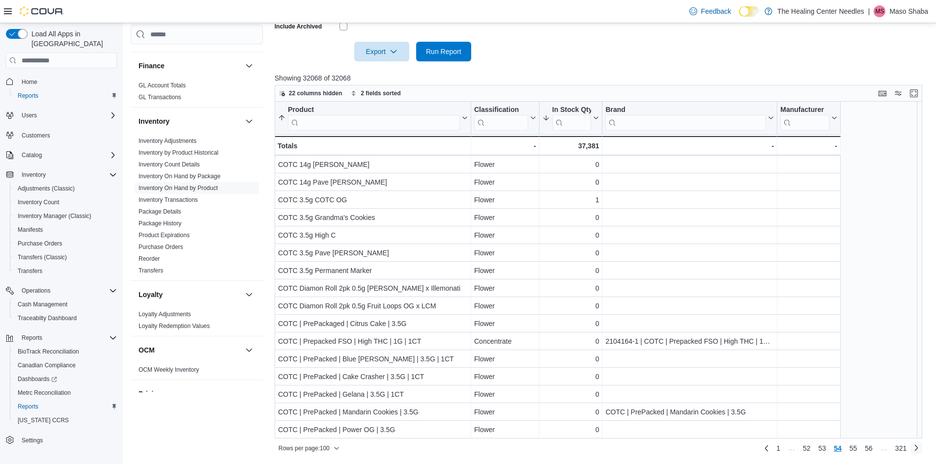
click at [918, 448] on link "Next page" at bounding box center [916, 448] width 12 height 12
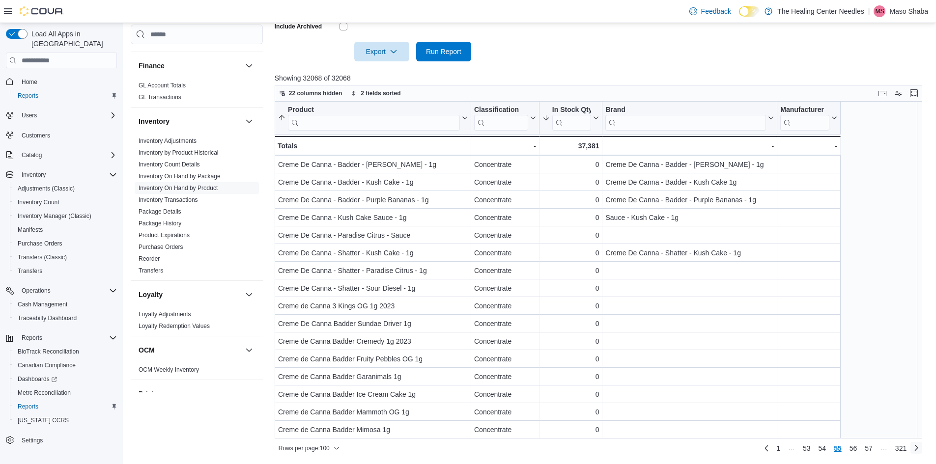
click at [922, 453] on link "Next page" at bounding box center [916, 448] width 12 height 12
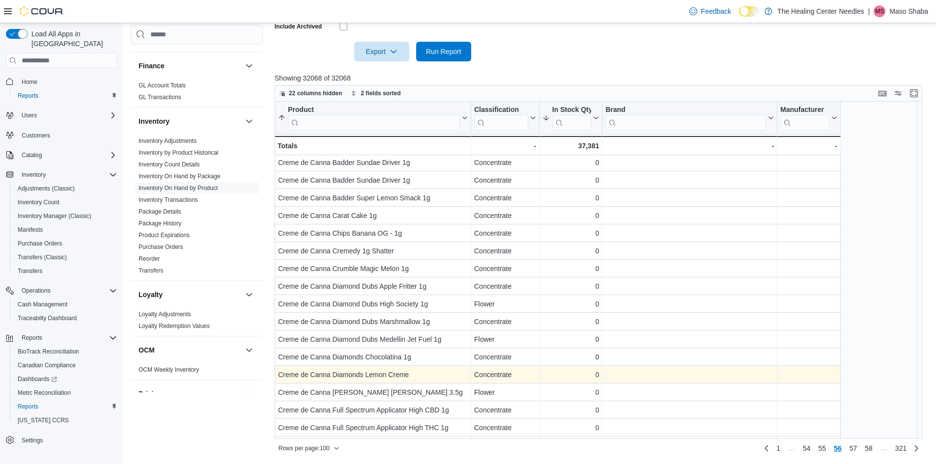
scroll to position [0, 0]
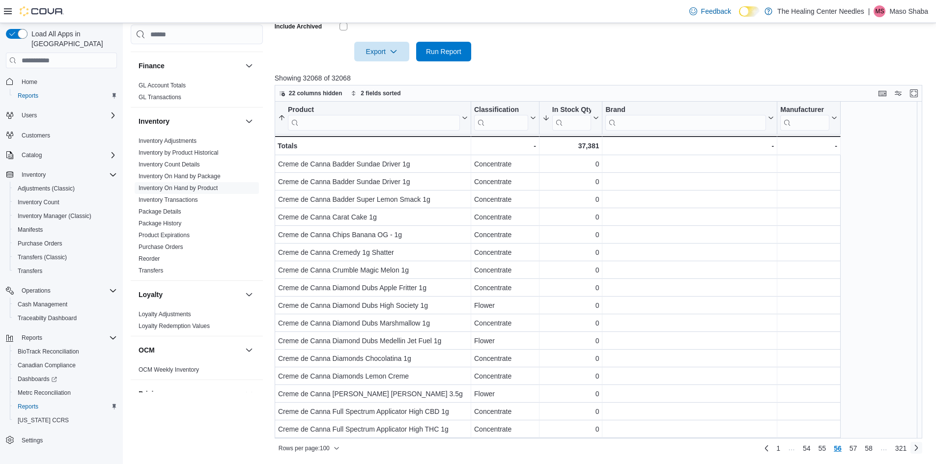
click at [922, 449] on link "Next page" at bounding box center [916, 448] width 12 height 12
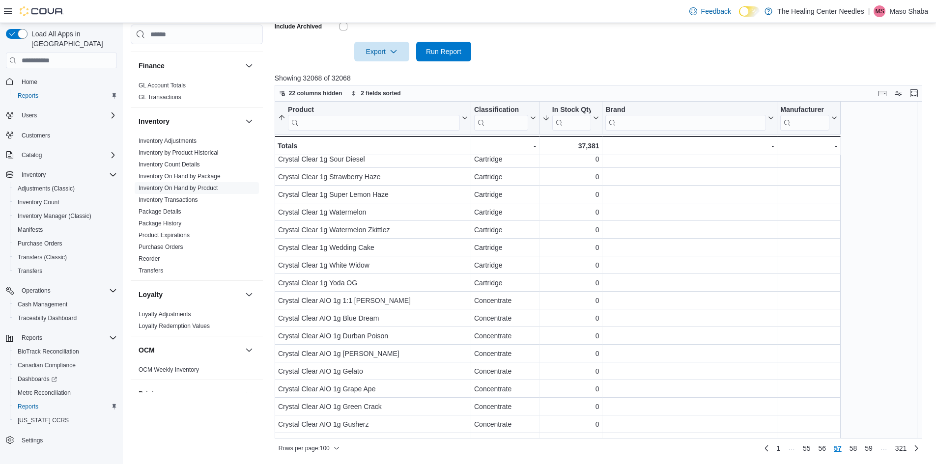
scroll to position [1485, 0]
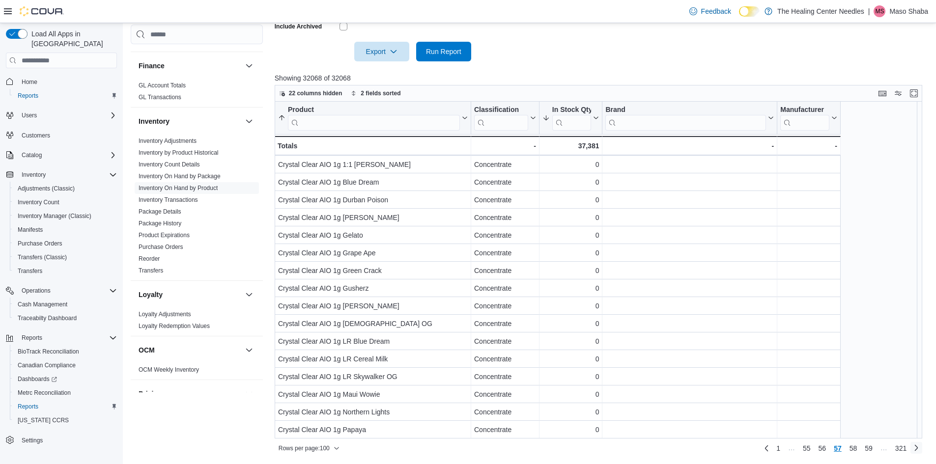
click at [922, 450] on link "Next page" at bounding box center [916, 448] width 12 height 12
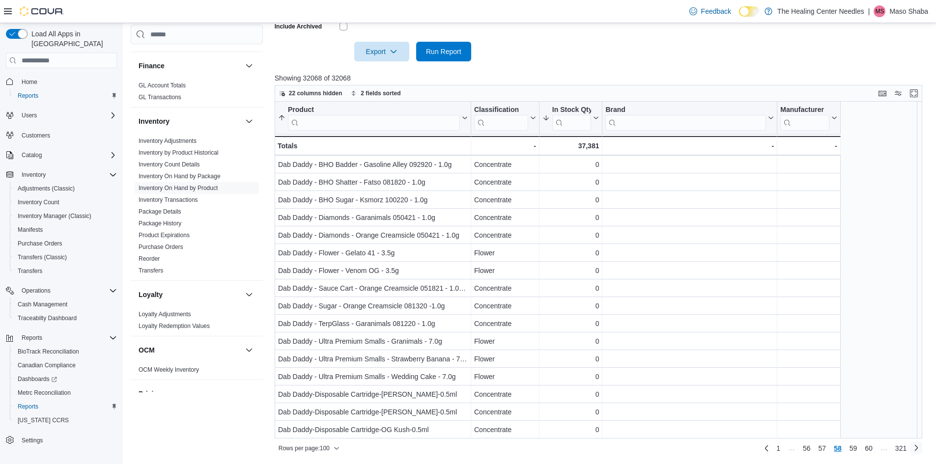
click at [922, 446] on link "Next page" at bounding box center [916, 448] width 12 height 12
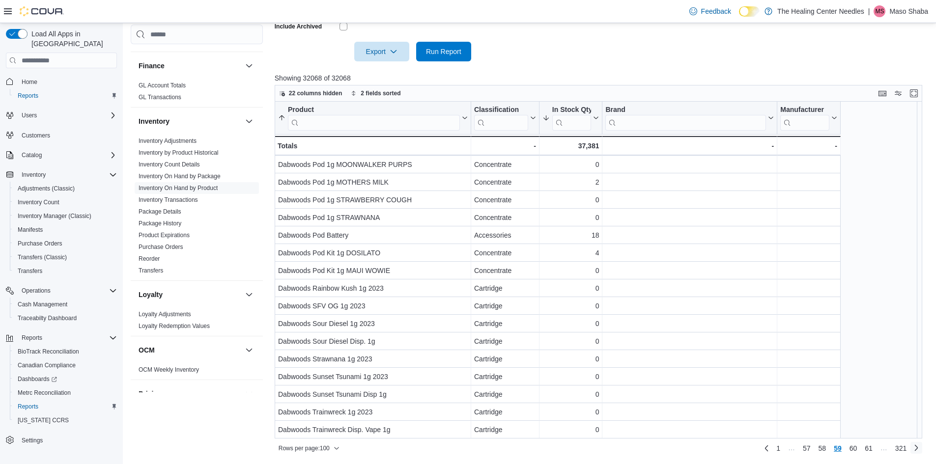
click at [921, 449] on link "Next page" at bounding box center [916, 448] width 12 height 12
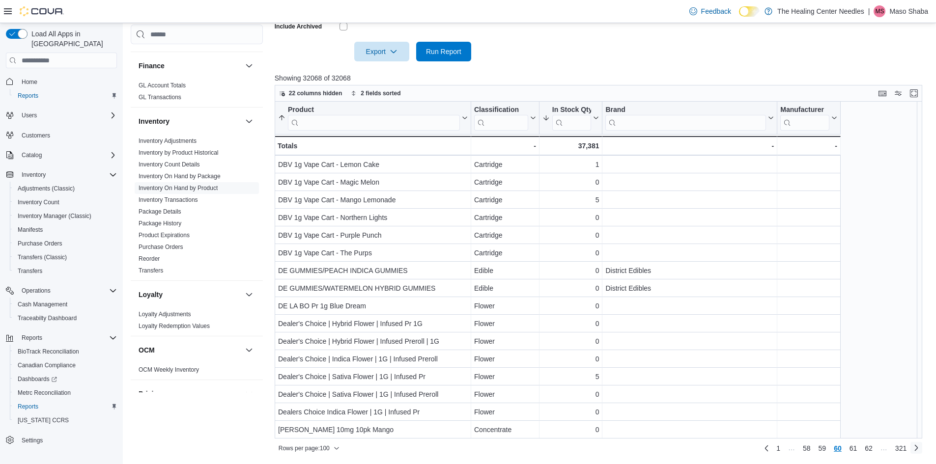
click at [922, 451] on link "Next page" at bounding box center [916, 448] width 12 height 12
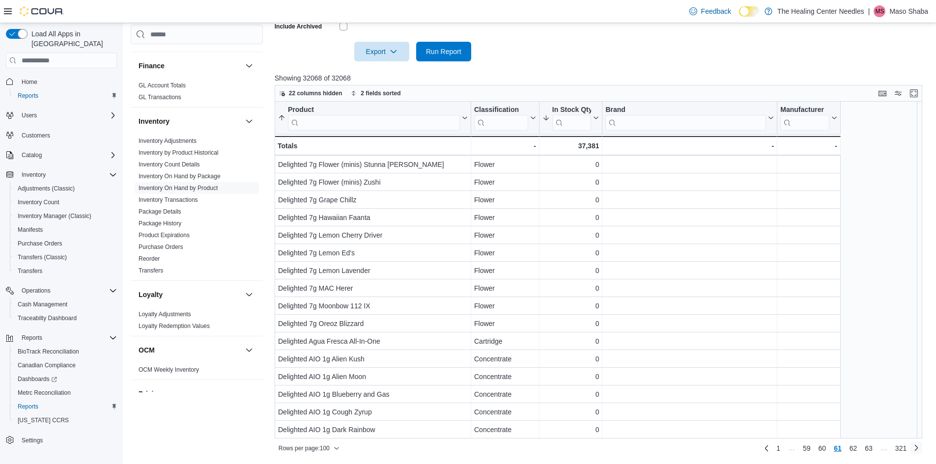
click at [922, 450] on link "Next page" at bounding box center [916, 448] width 12 height 12
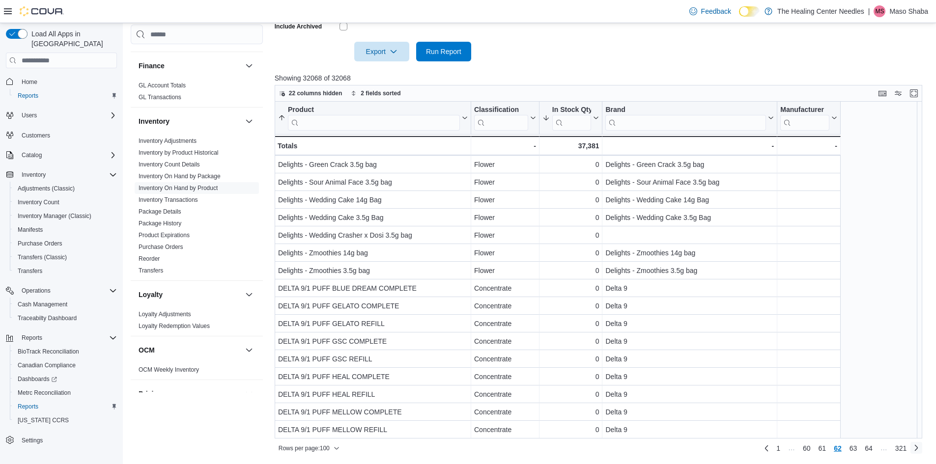
click at [922, 453] on link "Next page" at bounding box center [916, 448] width 12 height 12
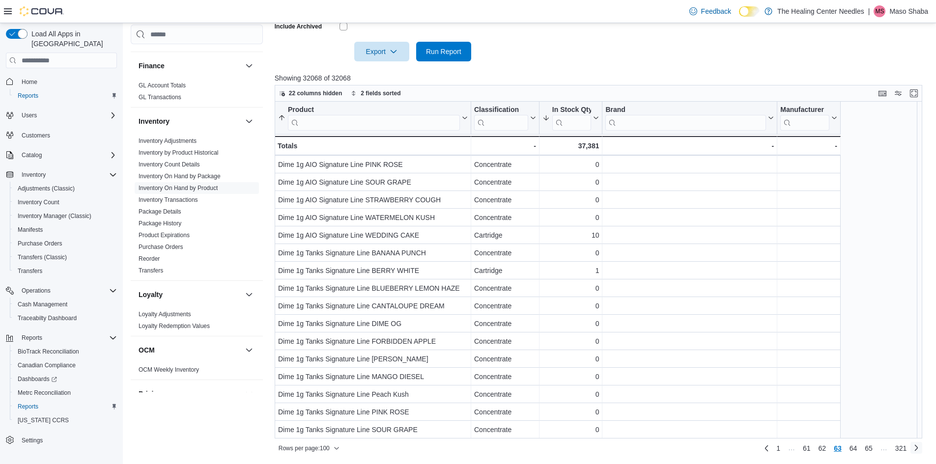
click at [922, 450] on link "Next page" at bounding box center [916, 448] width 12 height 12
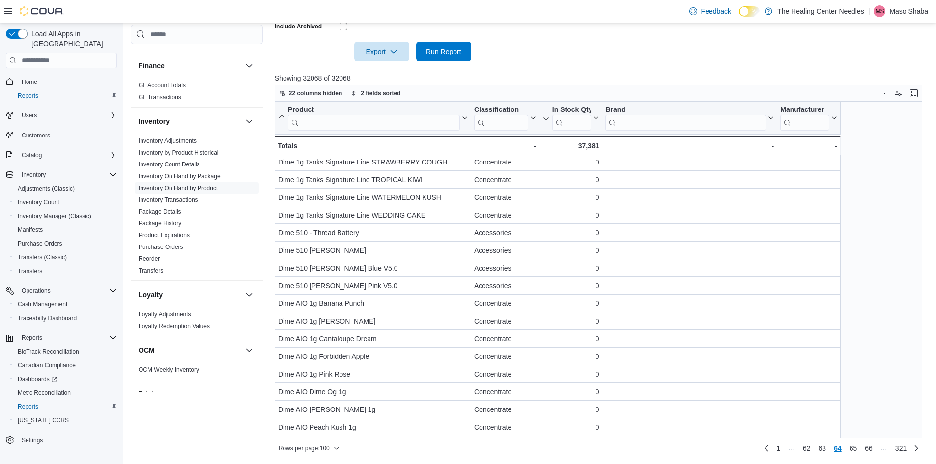
scroll to position [0, 0]
click at [922, 453] on link "Next page" at bounding box center [916, 448] width 12 height 12
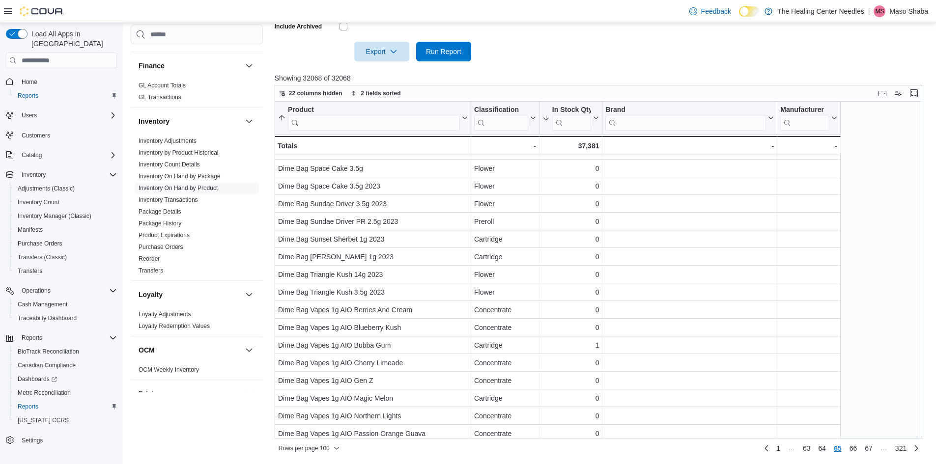
scroll to position [1485, 0]
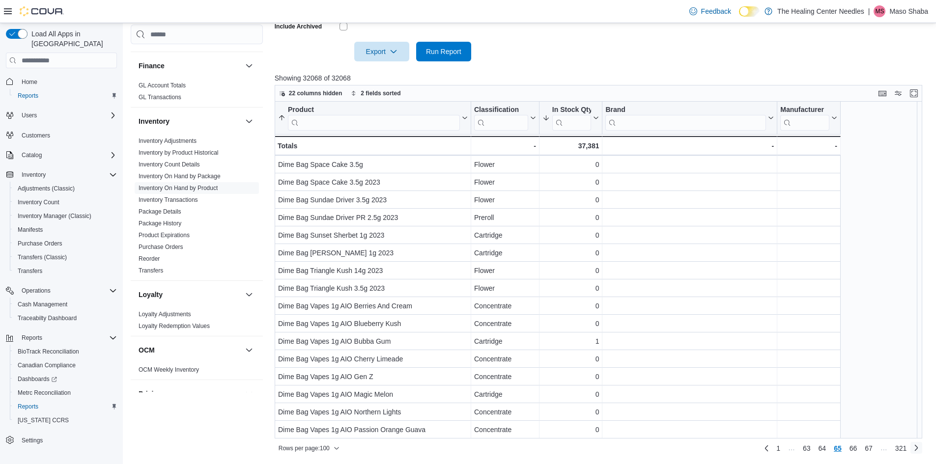
click at [920, 448] on link "Next page" at bounding box center [916, 448] width 12 height 12
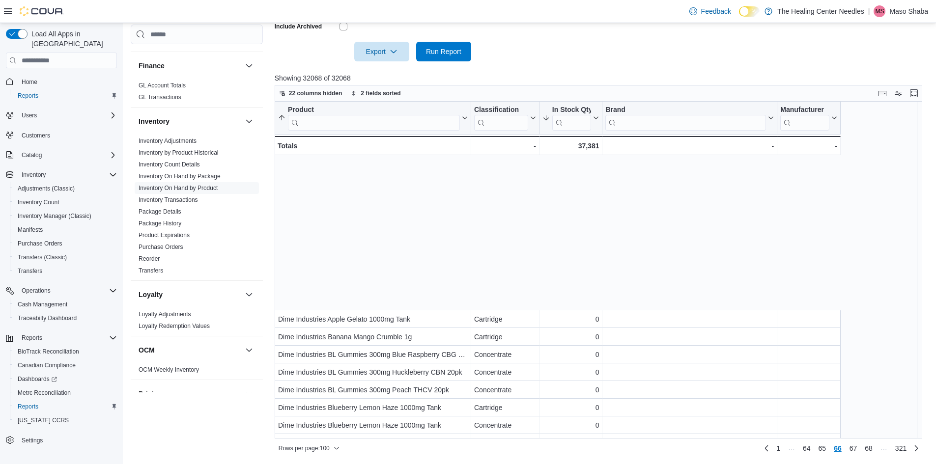
scroll to position [1436, 0]
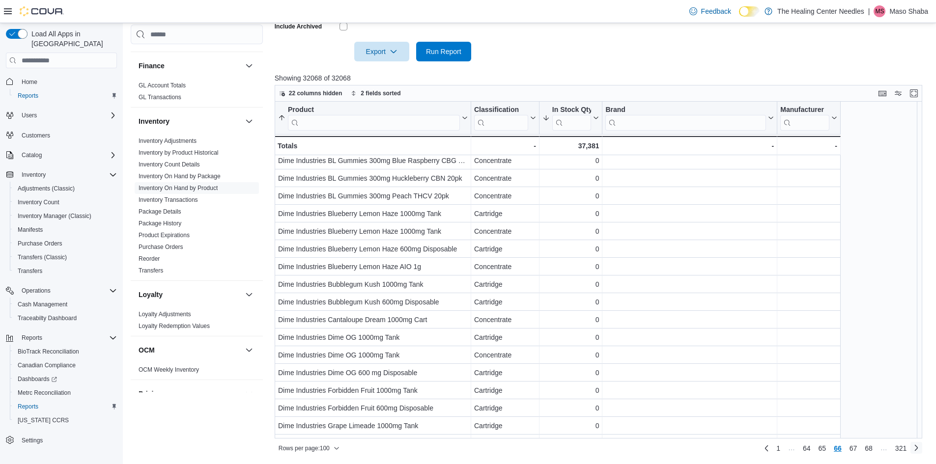
click at [920, 449] on link "Next page" at bounding box center [916, 448] width 12 height 12
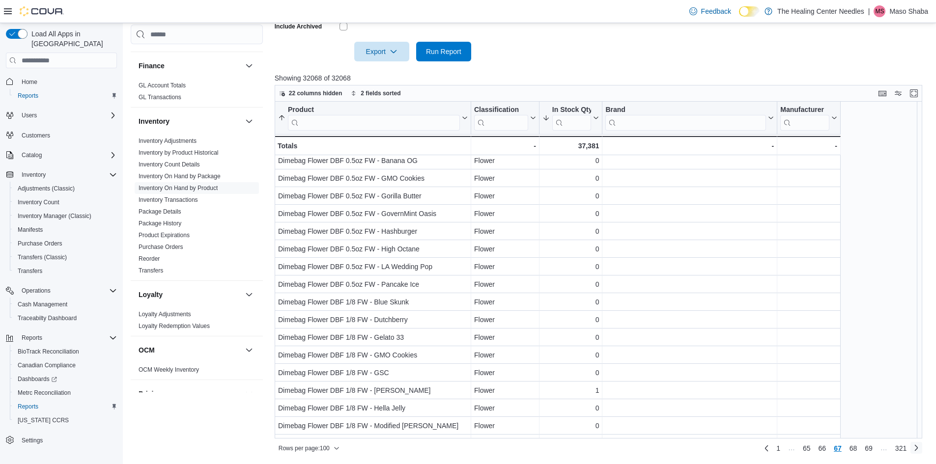
click at [922, 448] on link "Next page" at bounding box center [916, 448] width 12 height 12
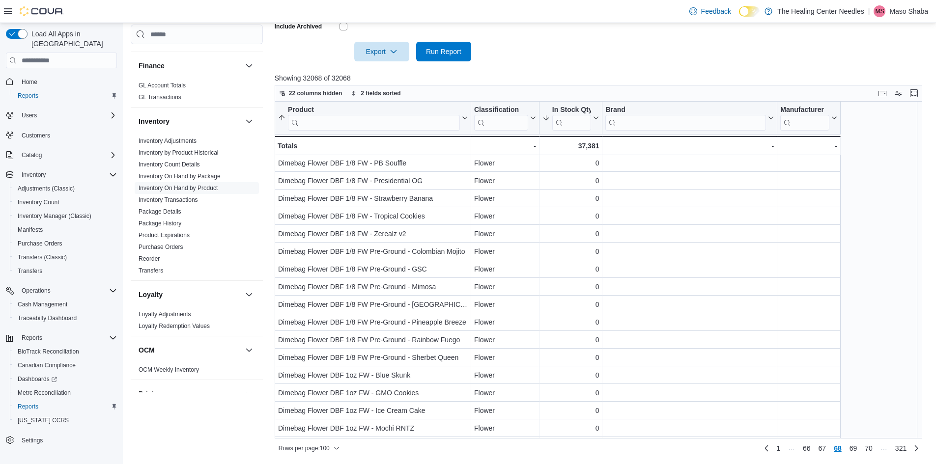
scroll to position [0, 0]
click at [922, 451] on link "Next page" at bounding box center [916, 448] width 12 height 12
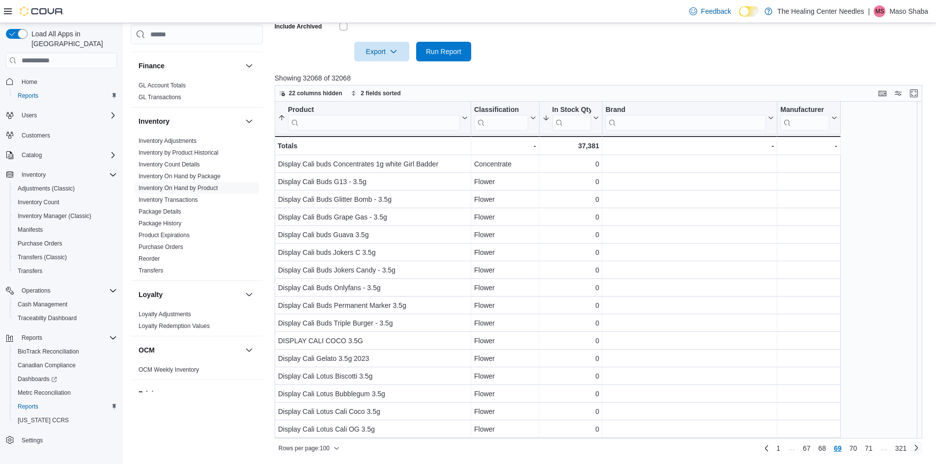
click at [919, 447] on link "Next page" at bounding box center [916, 448] width 12 height 12
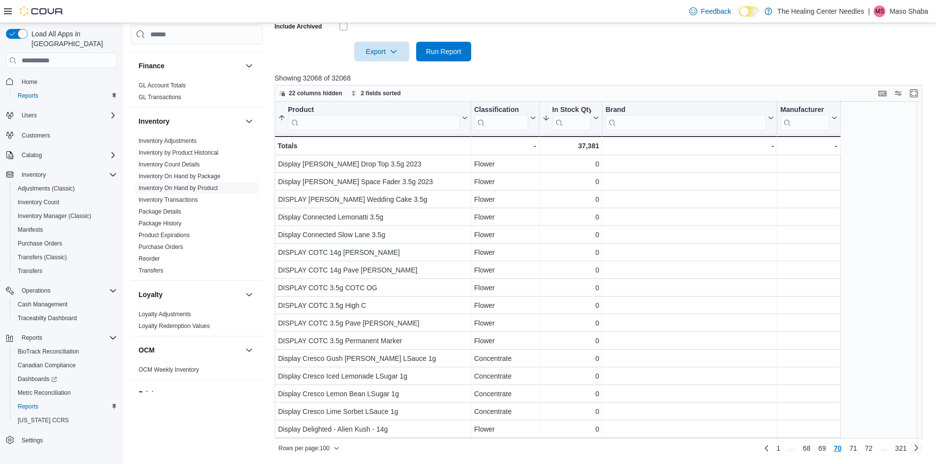
click at [921, 450] on link "Next page" at bounding box center [916, 448] width 12 height 12
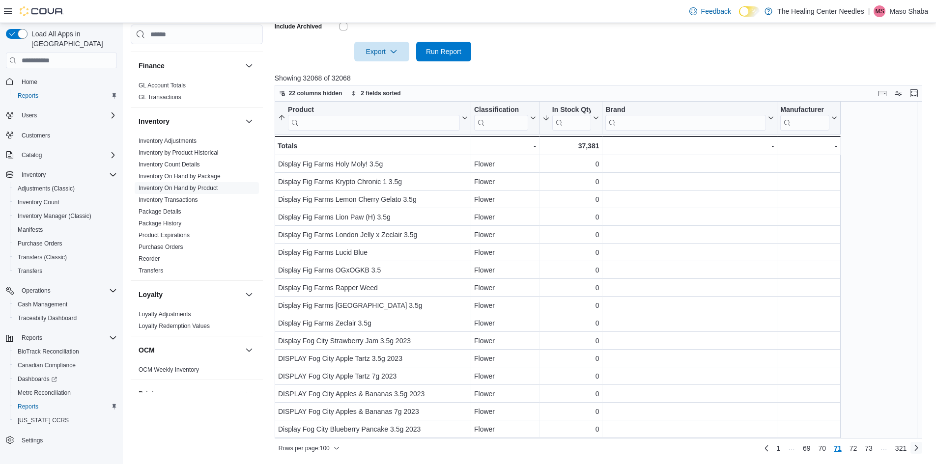
click at [921, 450] on link "Next page" at bounding box center [916, 448] width 12 height 12
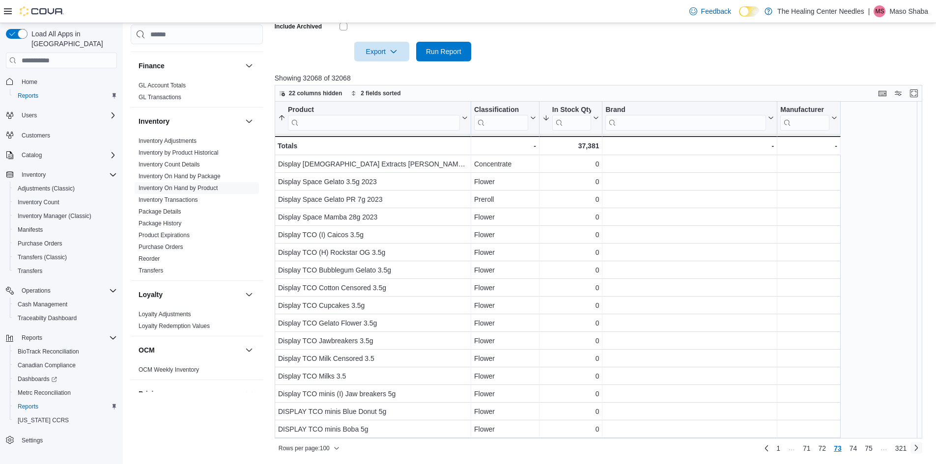
click at [919, 447] on link "Next page" at bounding box center [916, 448] width 12 height 12
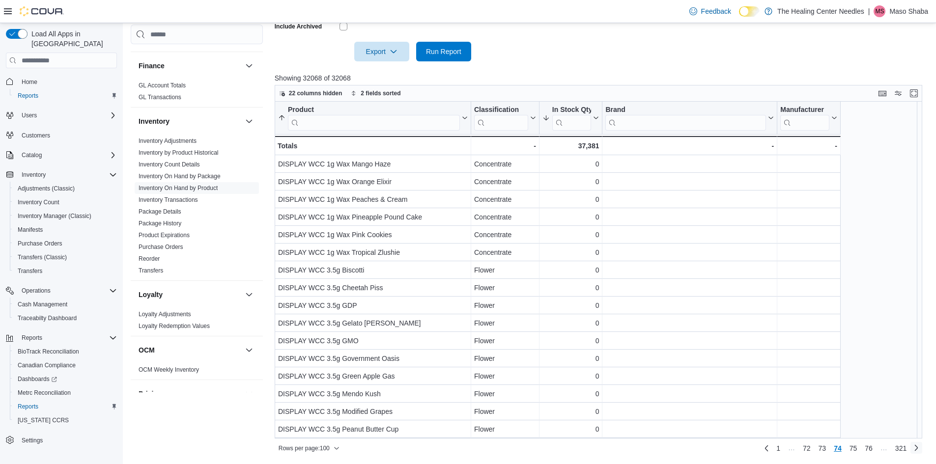
click at [920, 447] on link "Next page" at bounding box center [916, 448] width 12 height 12
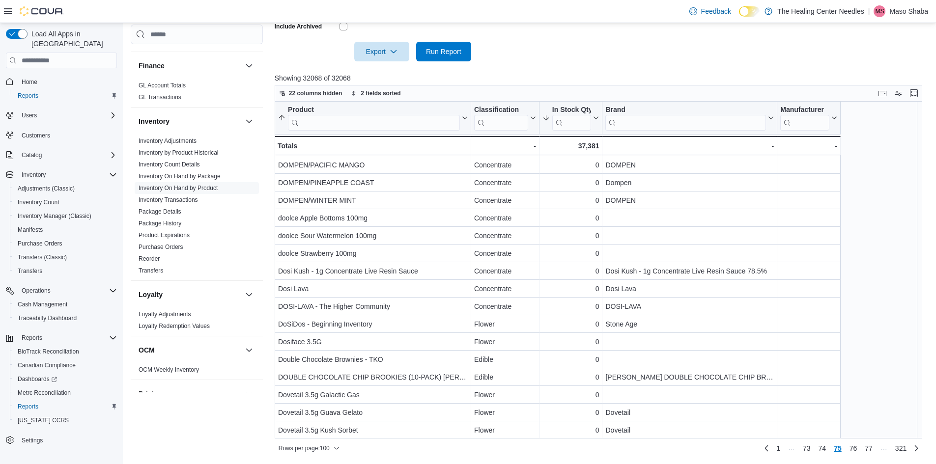
scroll to position [1485, 0]
click at [921, 448] on link "Next page" at bounding box center [916, 448] width 12 height 12
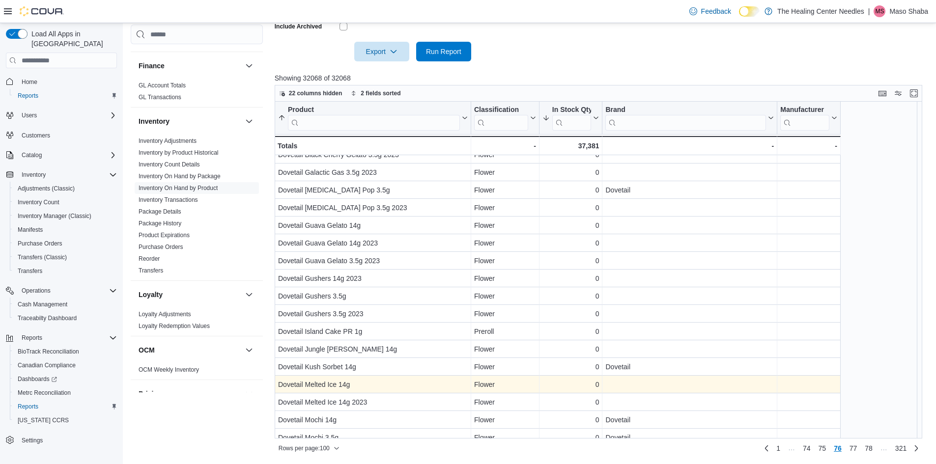
scroll to position [98, 0]
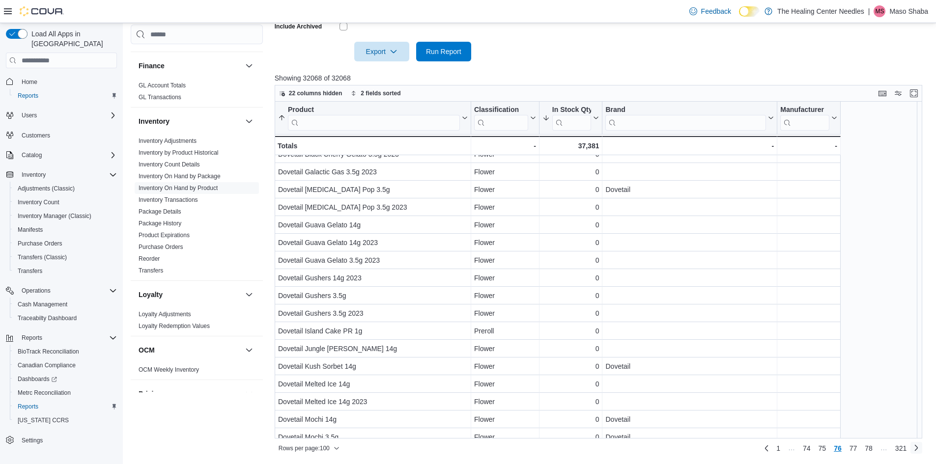
click at [922, 449] on link "Next page" at bounding box center [916, 448] width 12 height 12
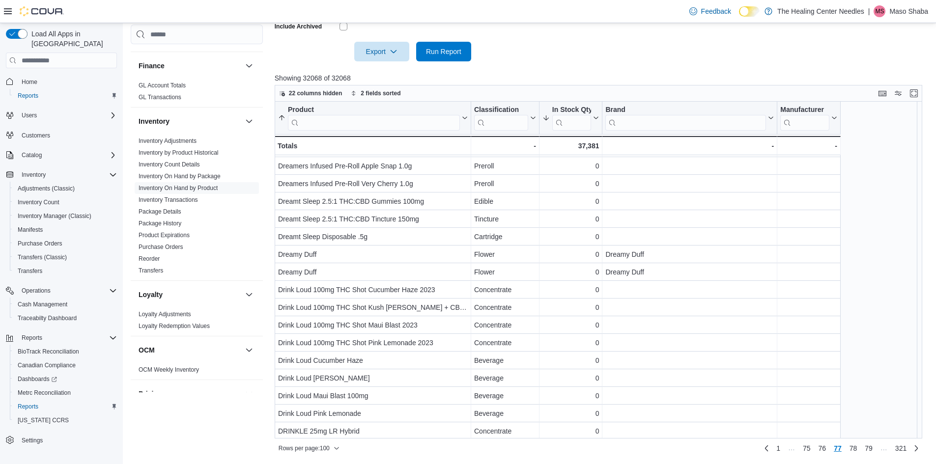
scroll to position [1485, 0]
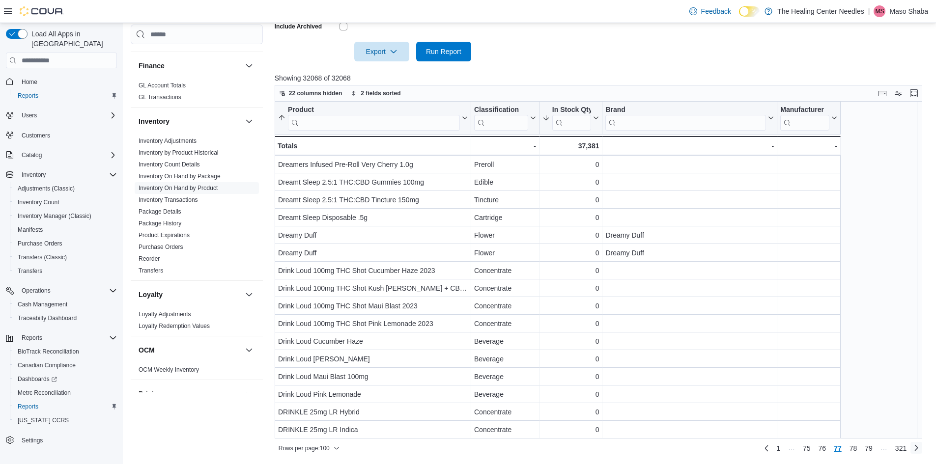
click at [922, 452] on link "Next page" at bounding box center [916, 448] width 12 height 12
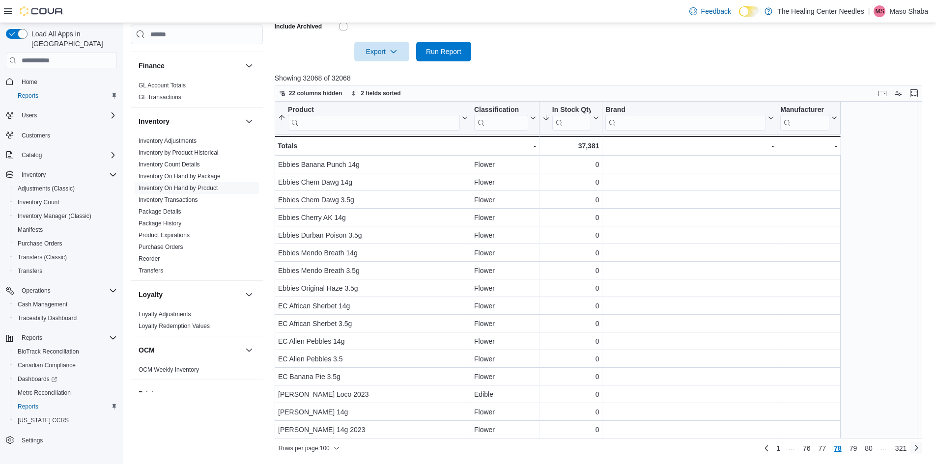
click at [922, 449] on link "Next page" at bounding box center [916, 448] width 12 height 12
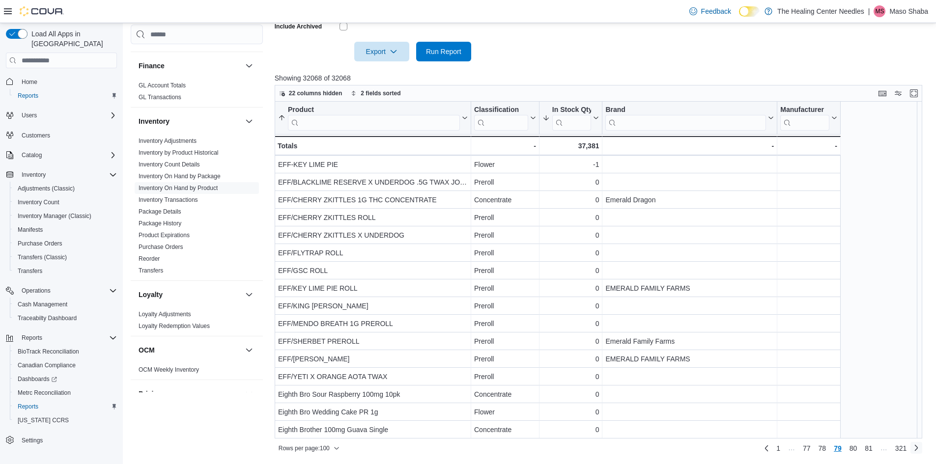
click at [919, 447] on link "Next page" at bounding box center [916, 448] width 12 height 12
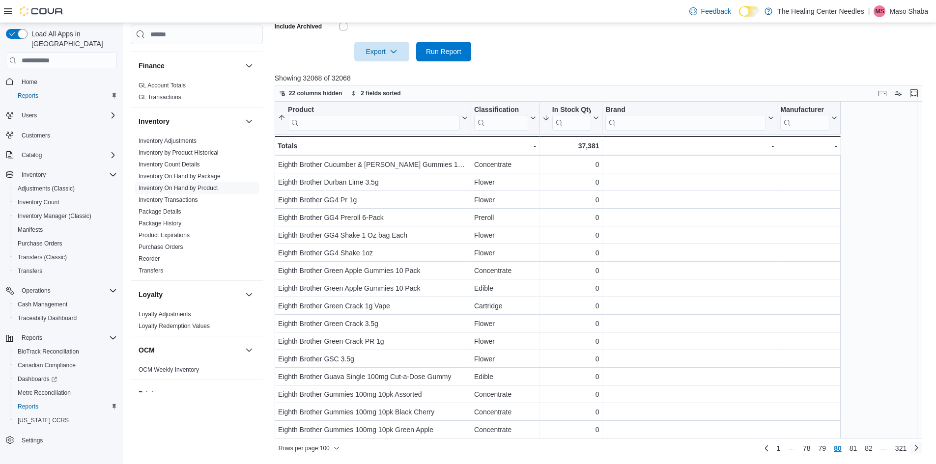
click at [922, 448] on link "Next page" at bounding box center [916, 448] width 12 height 12
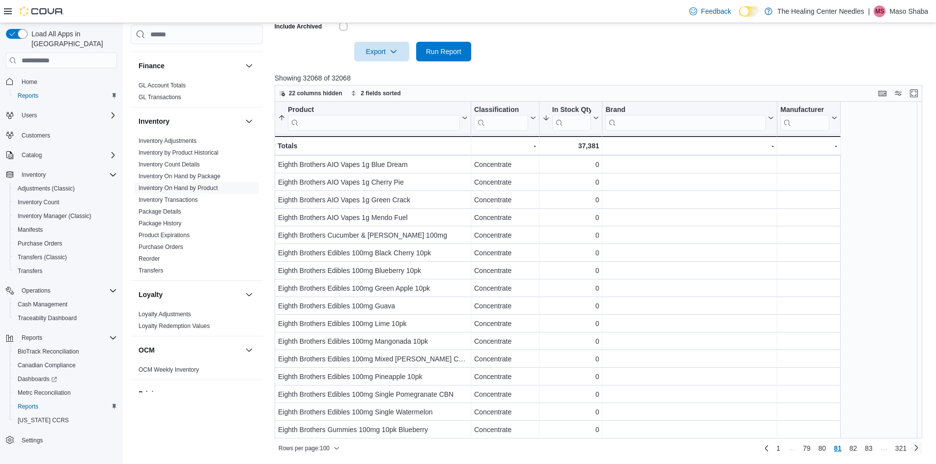
click at [922, 451] on link "Next page" at bounding box center [916, 448] width 12 height 12
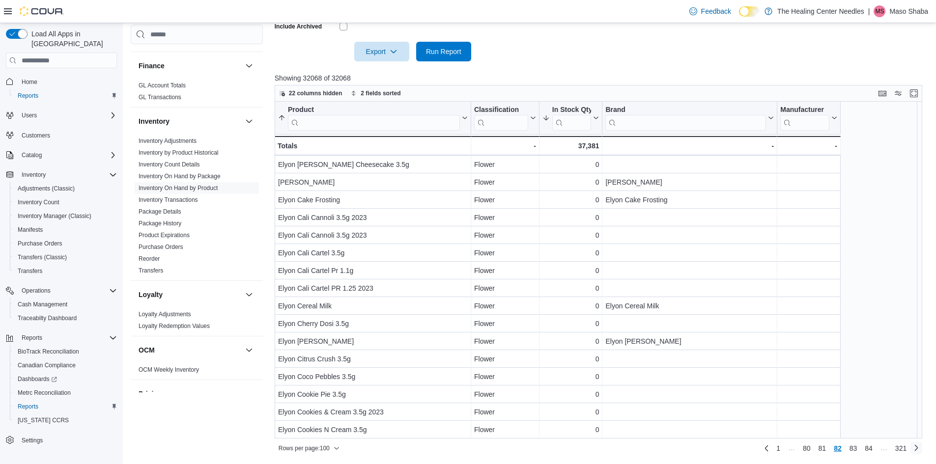
click at [922, 448] on link "Next page" at bounding box center [916, 448] width 12 height 12
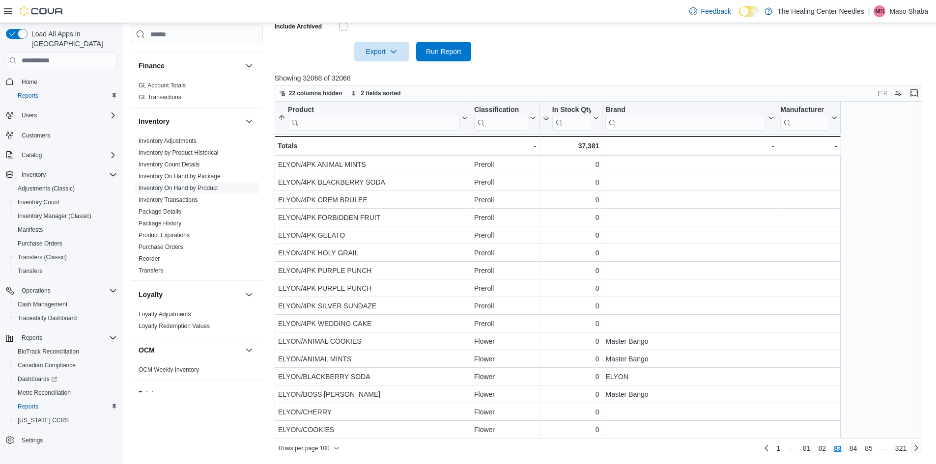
click at [922, 450] on link "Next page" at bounding box center [916, 448] width 12 height 12
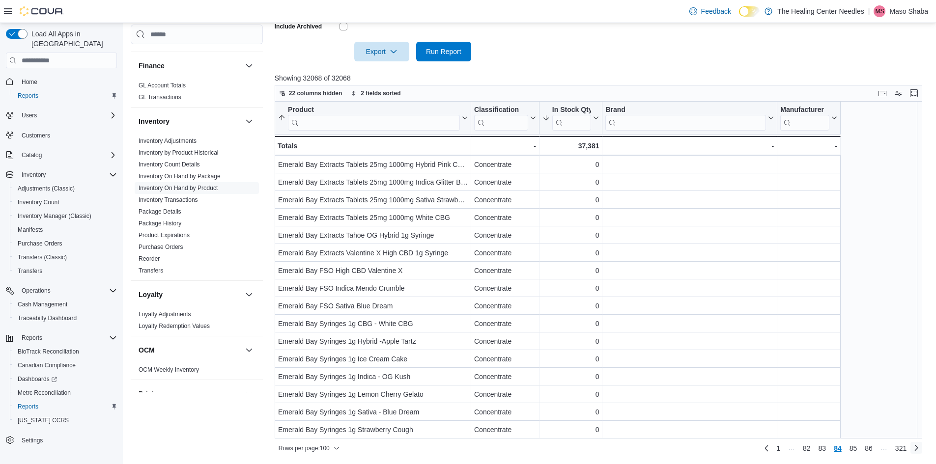
click at [919, 450] on link "Next page" at bounding box center [916, 448] width 12 height 12
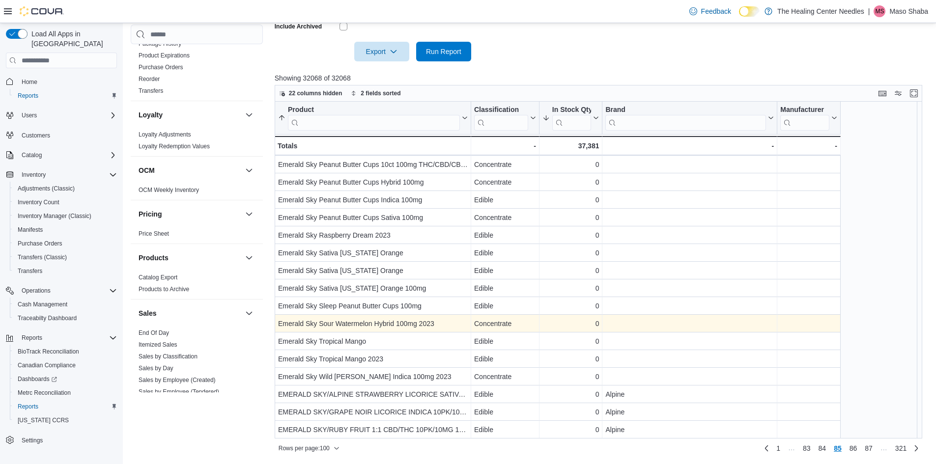
scroll to position [480, 0]
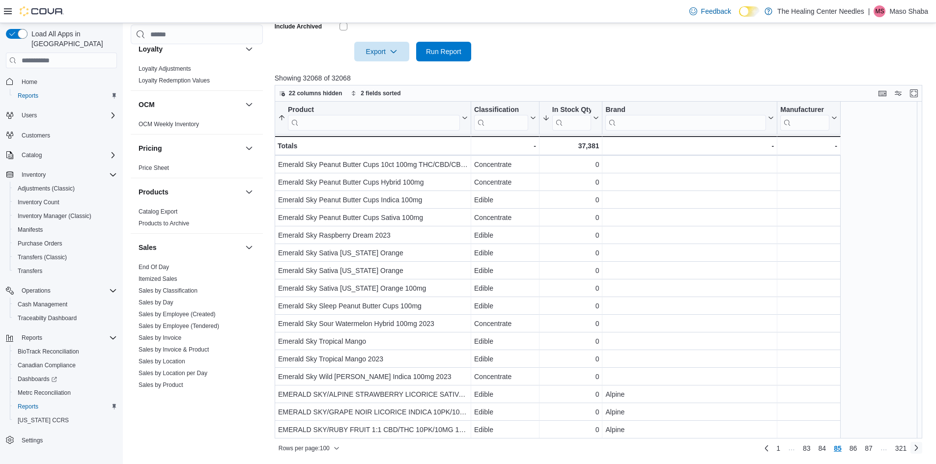
click at [920, 449] on link "Next page" at bounding box center [916, 448] width 12 height 12
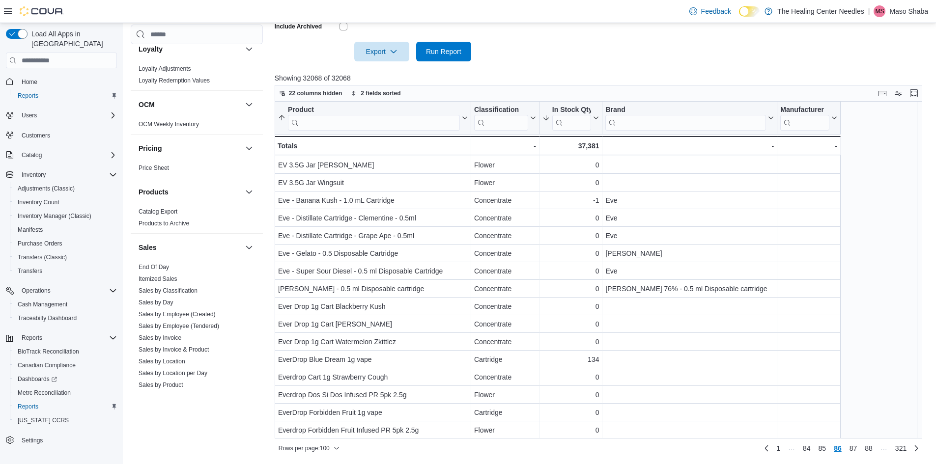
scroll to position [1485, 0]
click at [920, 450] on link "Next page" at bounding box center [916, 448] width 12 height 12
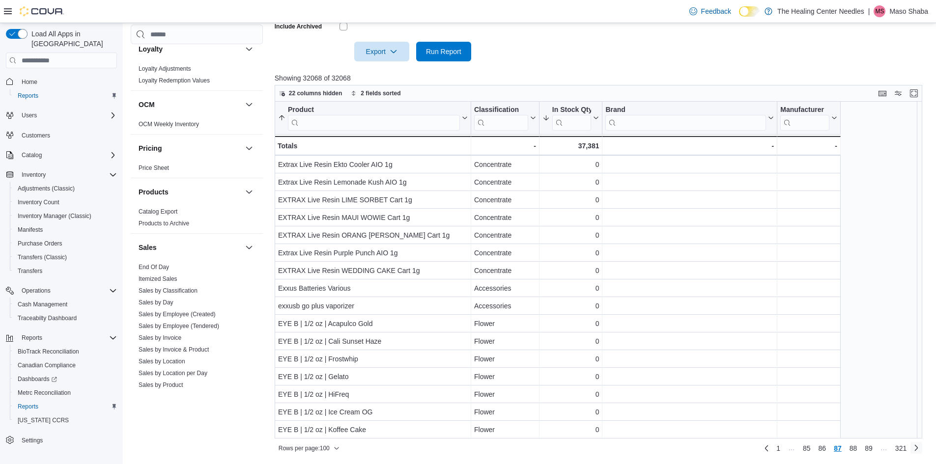
click at [922, 447] on link "Next page" at bounding box center [916, 448] width 12 height 12
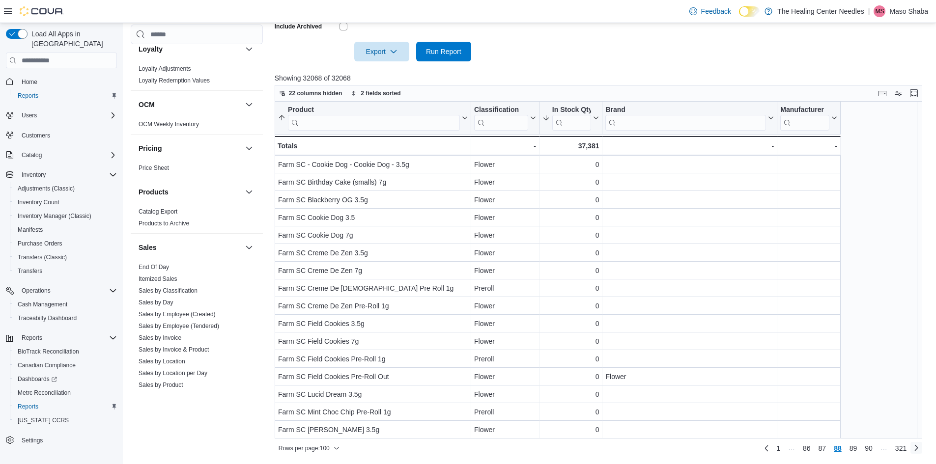
click at [922, 450] on link "Next page" at bounding box center [916, 448] width 12 height 12
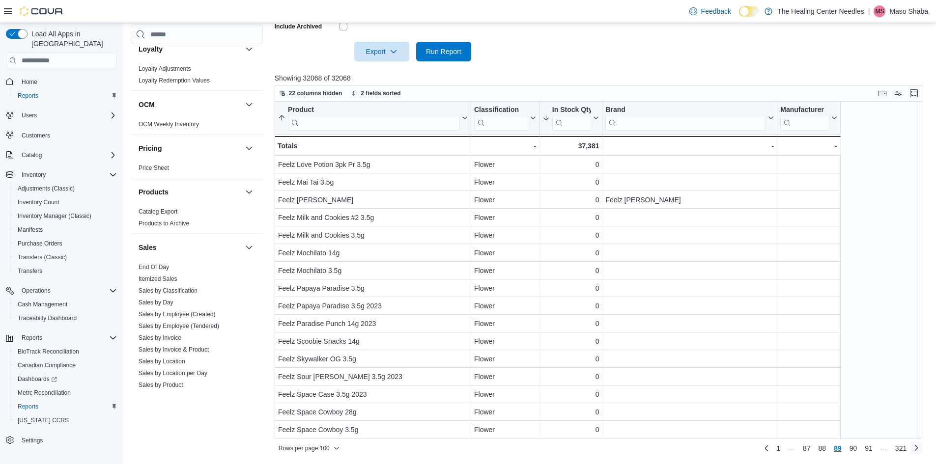
click at [922, 448] on link "Next page" at bounding box center [916, 448] width 12 height 12
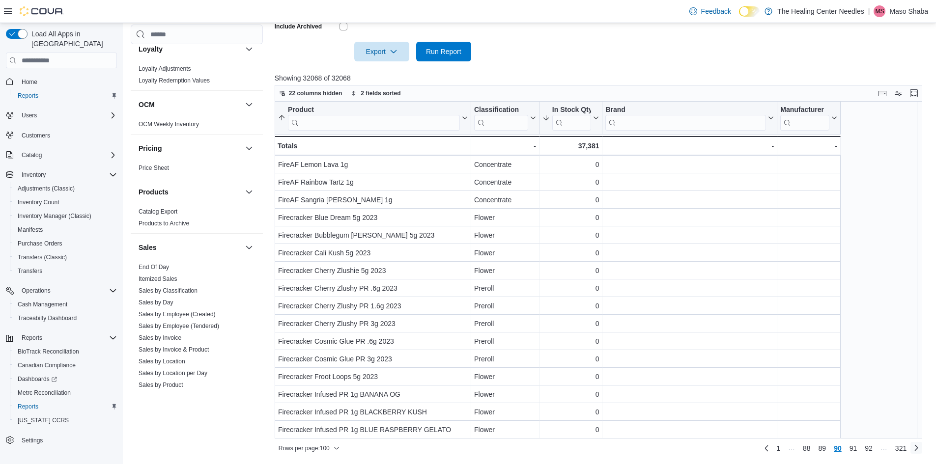
click at [922, 452] on link "Next page" at bounding box center [916, 448] width 12 height 12
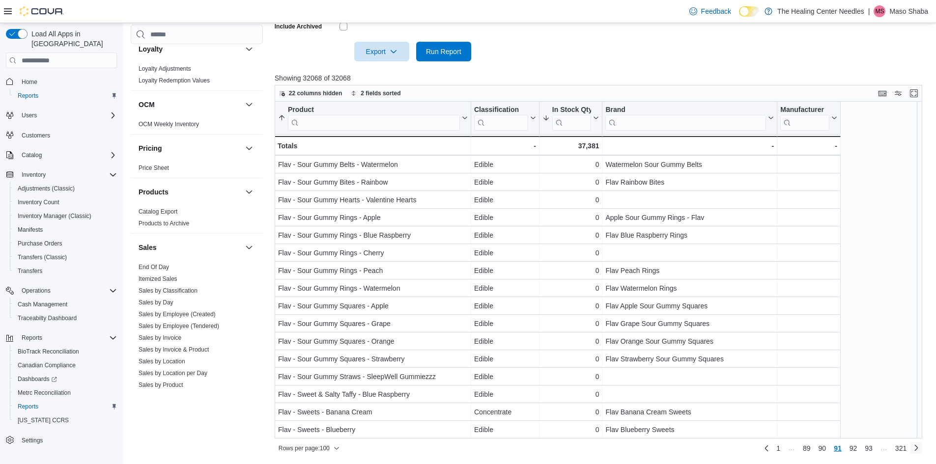
drag, startPoint x: 926, startPoint y: 450, endPoint x: 920, endPoint y: 448, distance: 6.1
click at [922, 450] on link "Next page" at bounding box center [916, 448] width 12 height 12
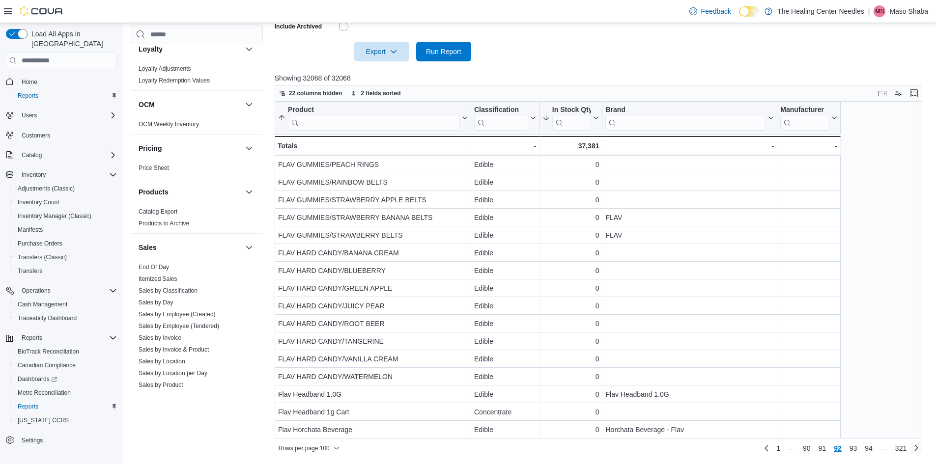
click at [922, 447] on link "Next page" at bounding box center [916, 448] width 12 height 12
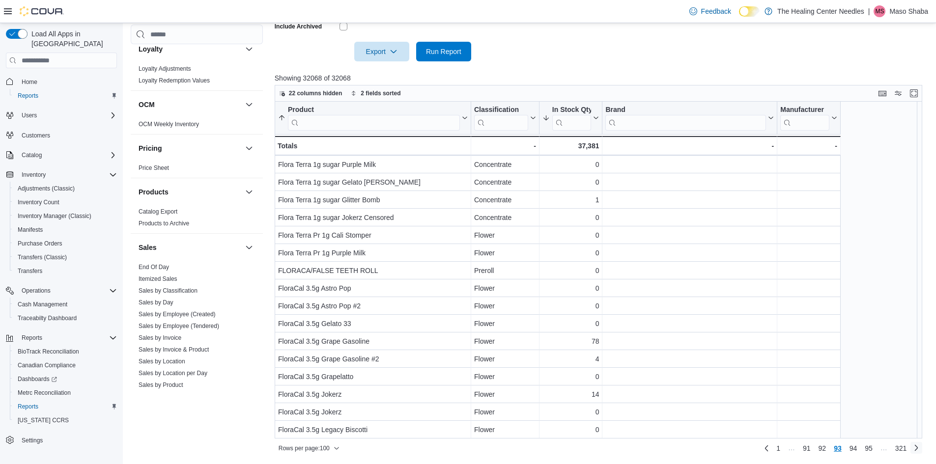
click at [921, 447] on link "Next page" at bounding box center [916, 448] width 12 height 12
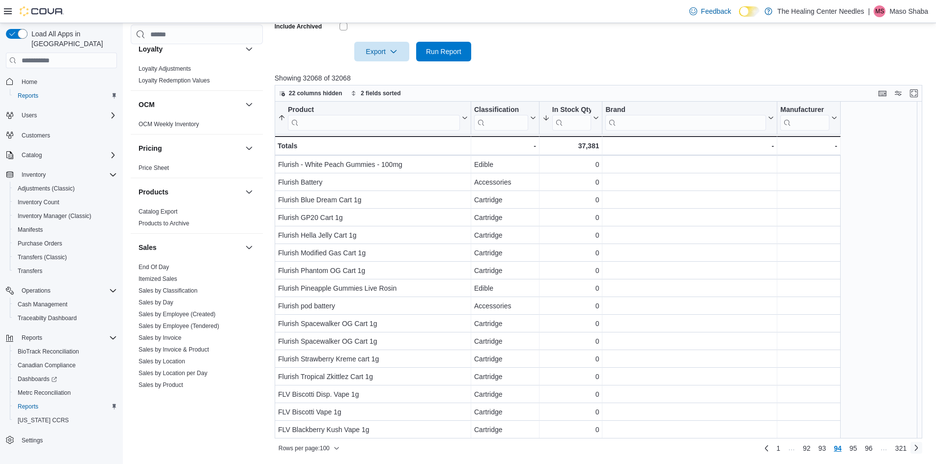
click at [922, 450] on link "Next page" at bounding box center [916, 448] width 12 height 12
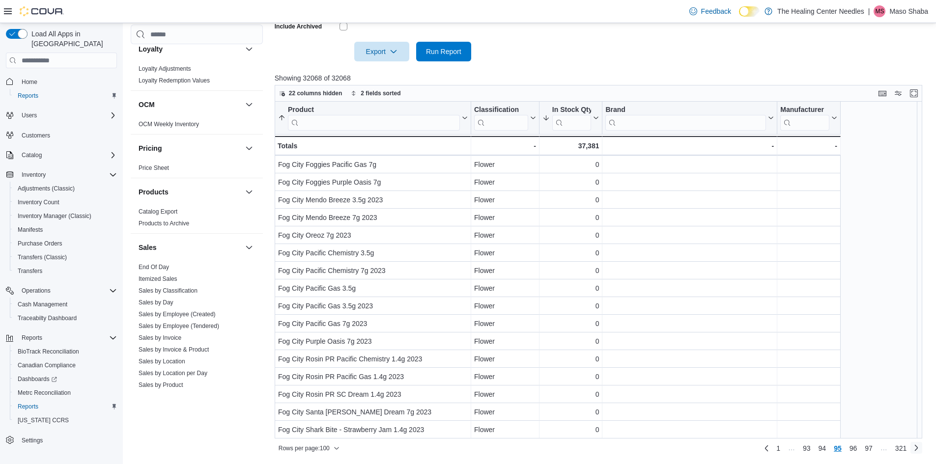
click at [922, 449] on link "Next page" at bounding box center [916, 448] width 12 height 12
click at [922, 450] on link "Next page" at bounding box center [916, 448] width 12 height 12
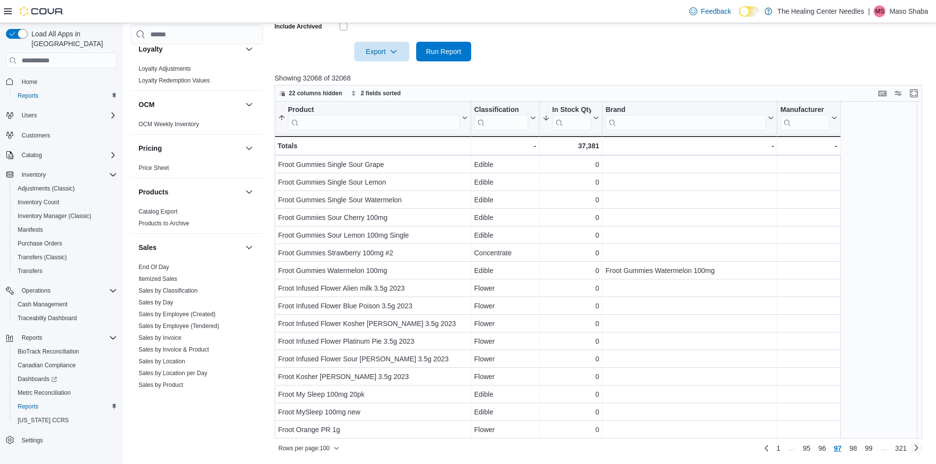
click at [922, 451] on link "Next page" at bounding box center [916, 448] width 12 height 12
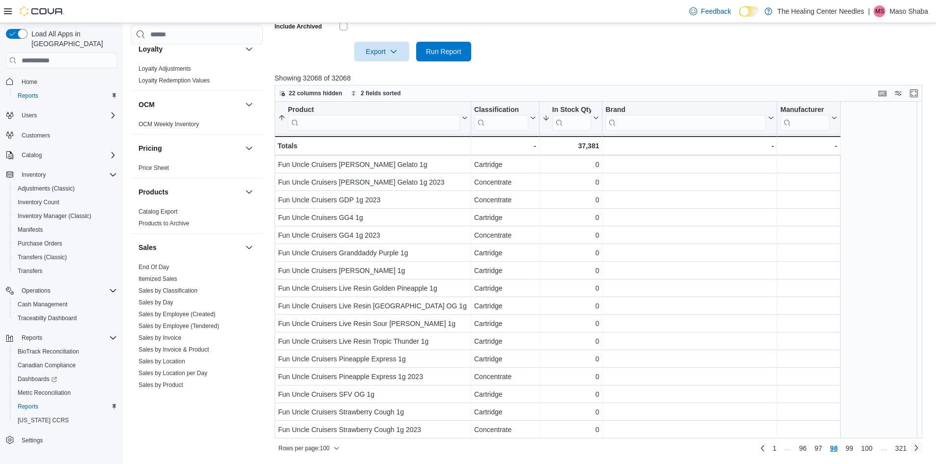
click at [922, 447] on link "Next page" at bounding box center [916, 448] width 12 height 12
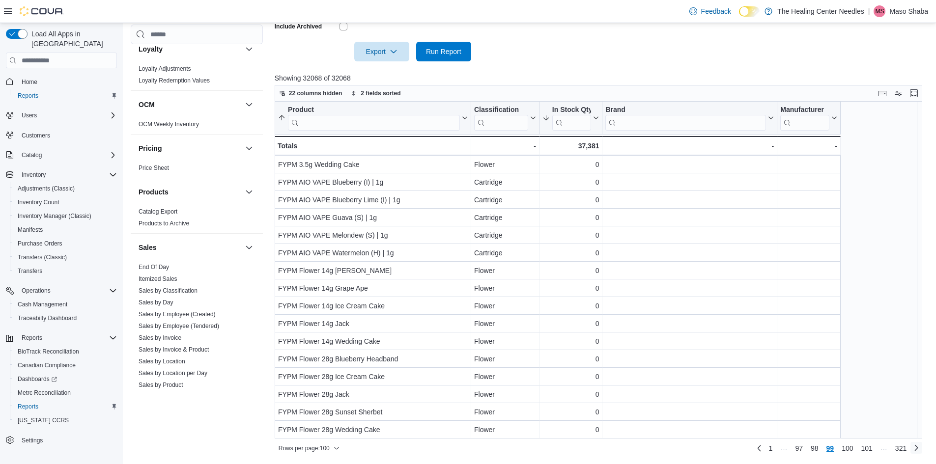
click at [922, 449] on link "Next page" at bounding box center [916, 448] width 12 height 12
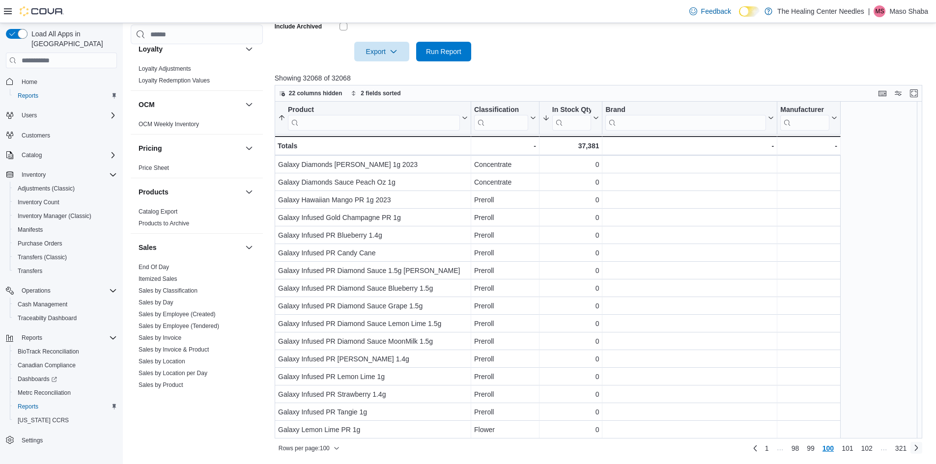
click at [922, 449] on link "Next page" at bounding box center [916, 448] width 12 height 12
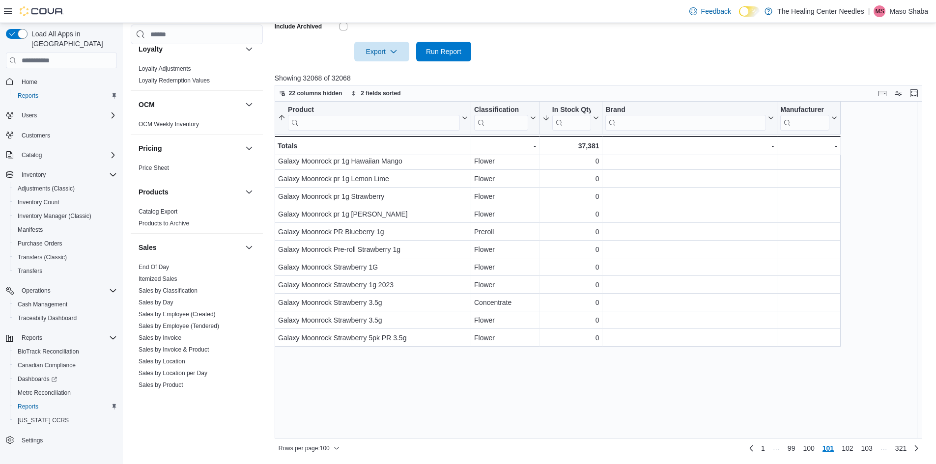
scroll to position [945, 0]
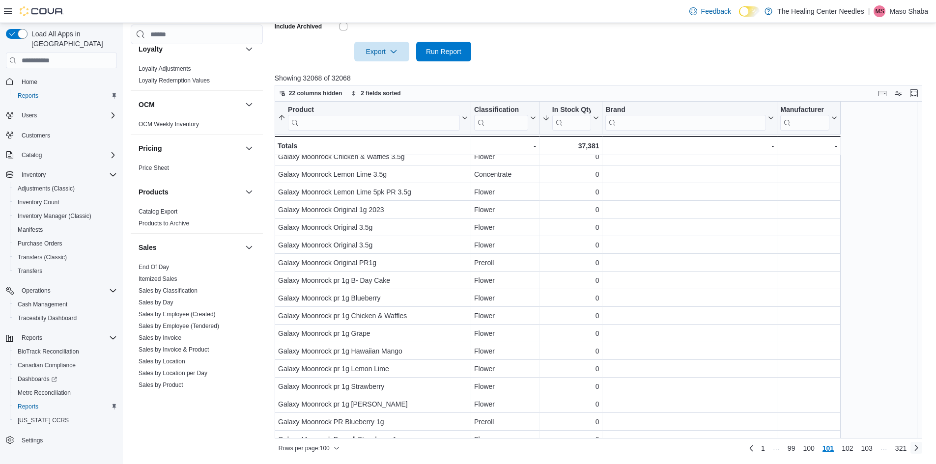
click at [922, 450] on link "Next page" at bounding box center [916, 448] width 12 height 12
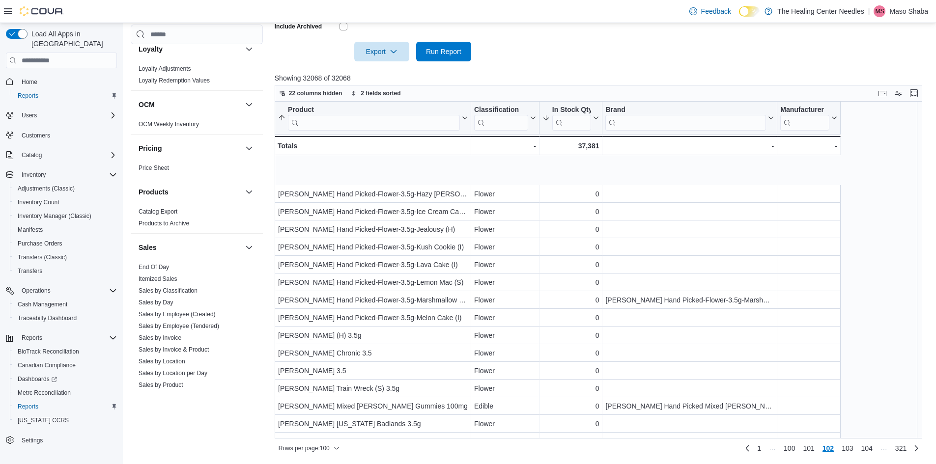
scroll to position [1485, 0]
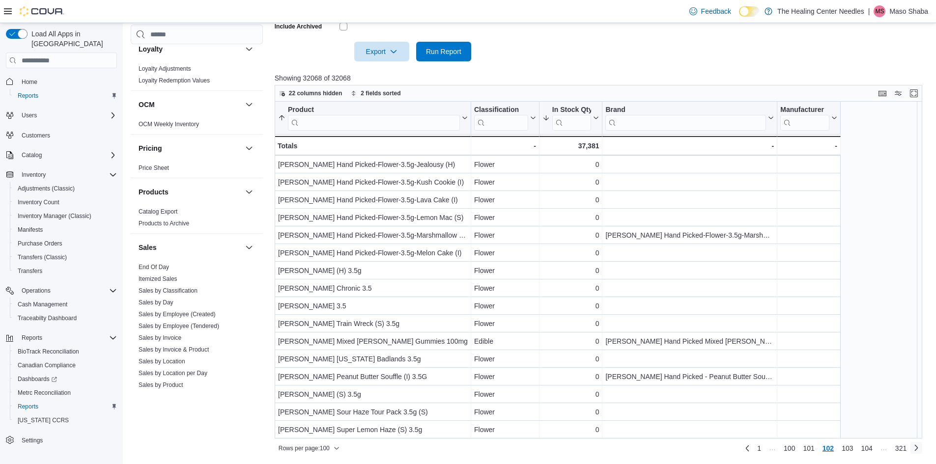
click at [922, 450] on link "Next page" at bounding box center [916, 448] width 12 height 12
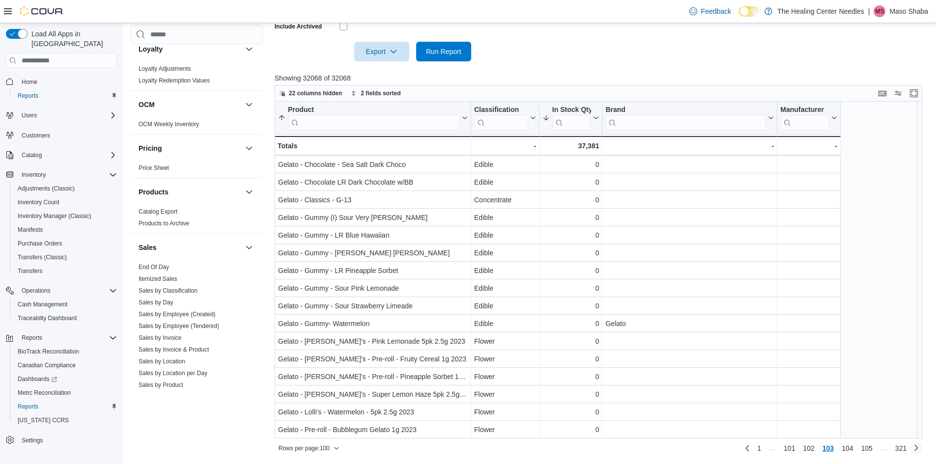
click at [922, 450] on link "Next page" at bounding box center [916, 448] width 12 height 12
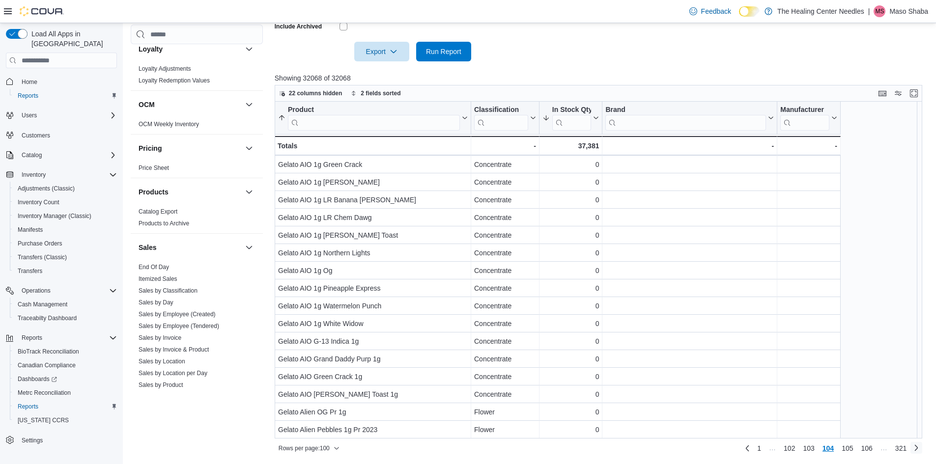
click at [922, 453] on link "Next page" at bounding box center [916, 448] width 12 height 12
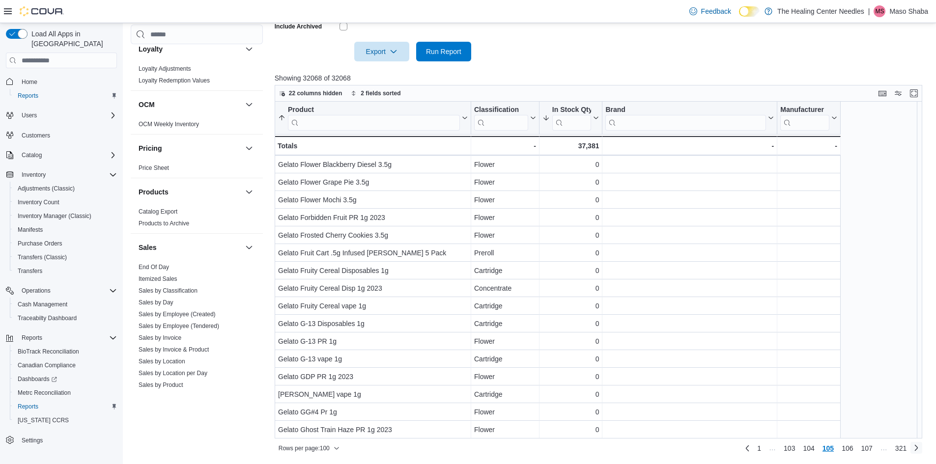
click at [922, 447] on link "Next page" at bounding box center [916, 448] width 12 height 12
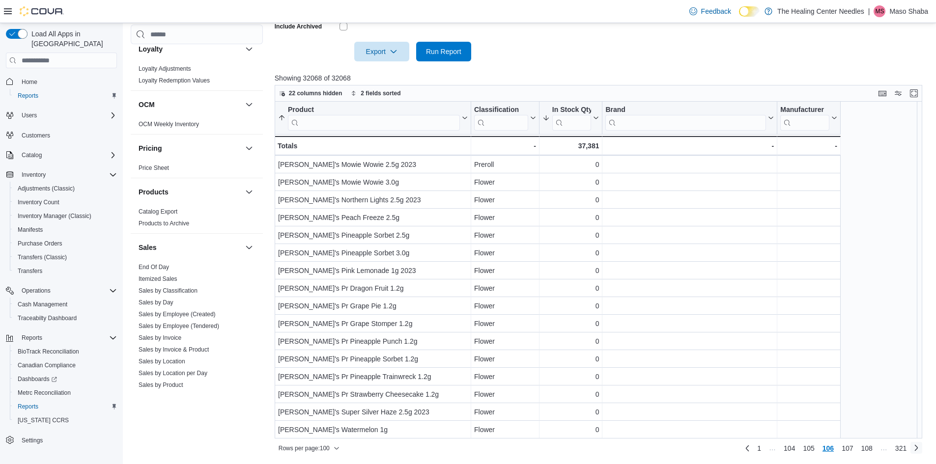
click at [922, 447] on link "Next page" at bounding box center [916, 448] width 12 height 12
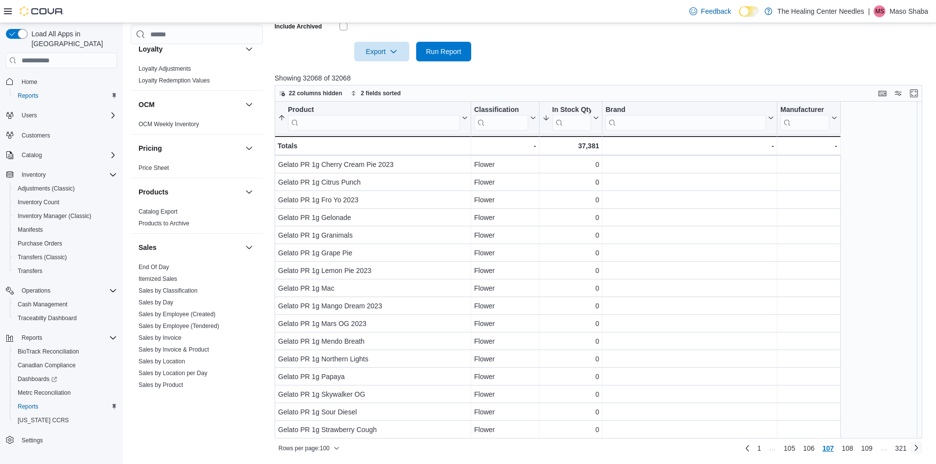
click at [922, 447] on link "Next page" at bounding box center [916, 448] width 12 height 12
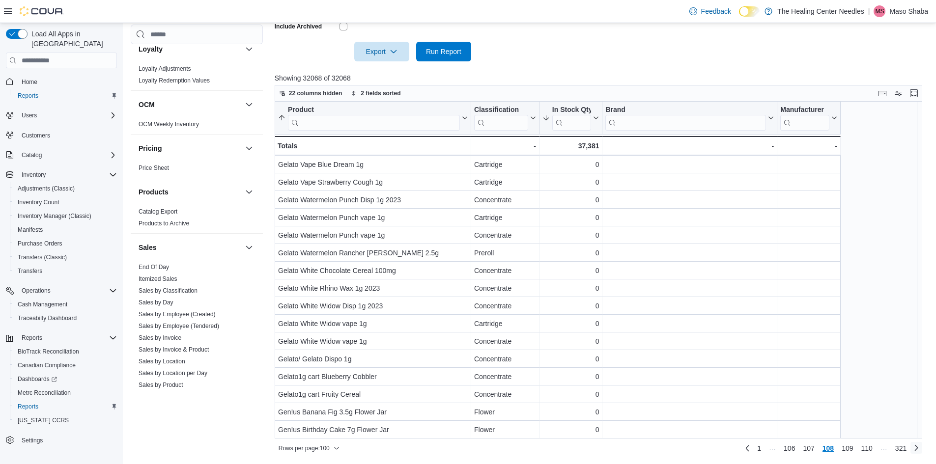
click at [922, 447] on link "Next page" at bounding box center [916, 448] width 12 height 12
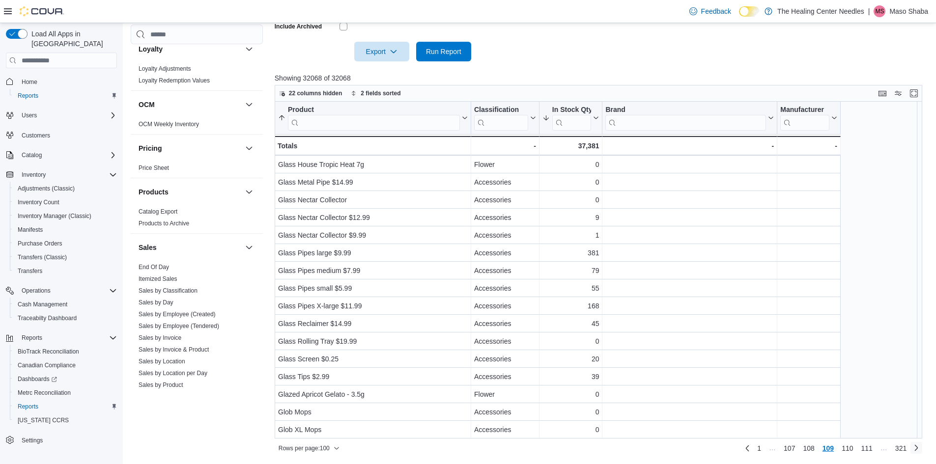
click at [922, 446] on link "Next page" at bounding box center [916, 448] width 12 height 12
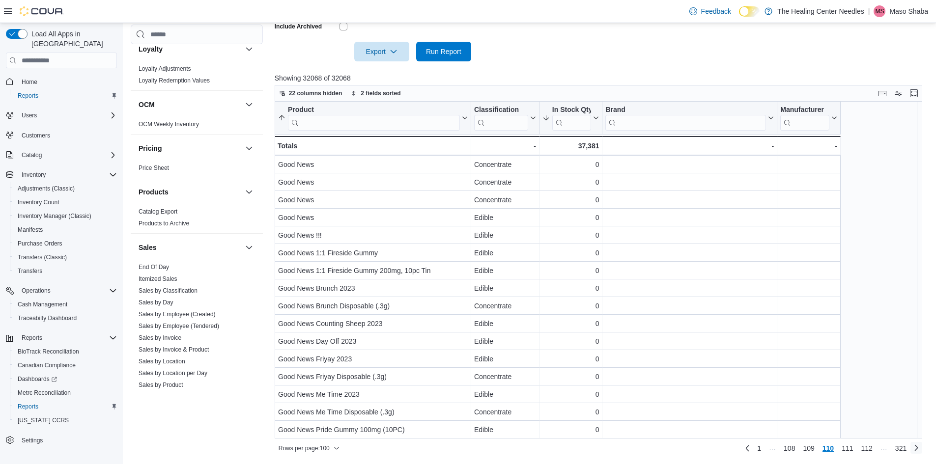
click at [922, 448] on link "Next page" at bounding box center [916, 448] width 12 height 12
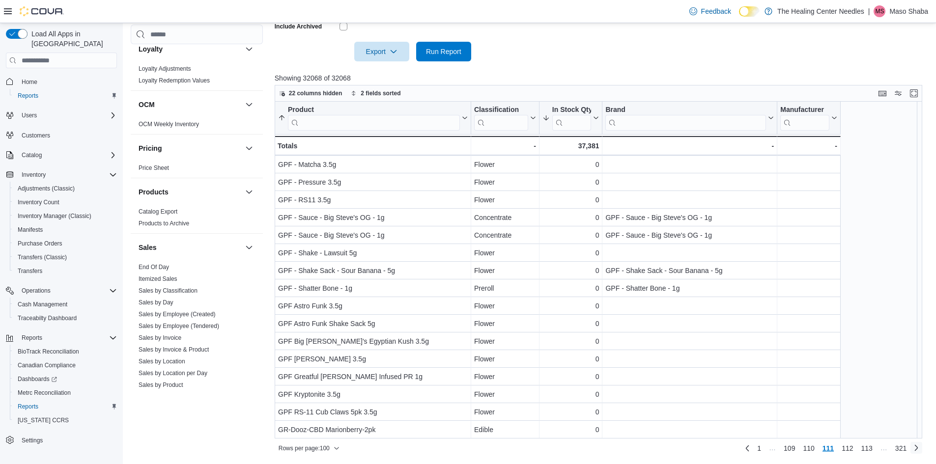
click at [922, 448] on link "Next page" at bounding box center [916, 448] width 12 height 12
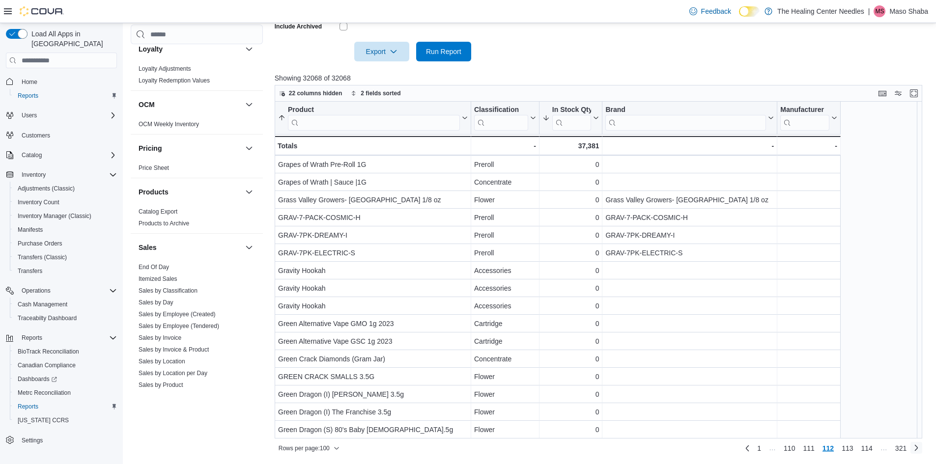
click at [919, 446] on link "Next page" at bounding box center [916, 448] width 12 height 12
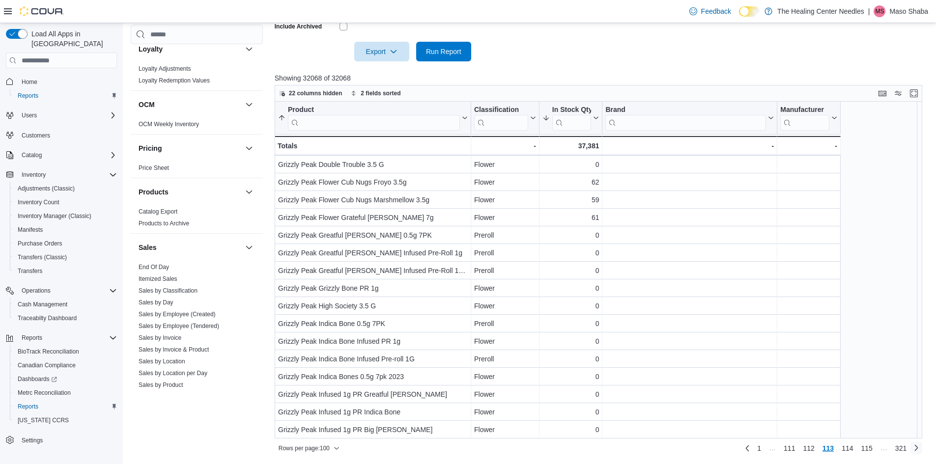
click at [922, 449] on link "Next page" at bounding box center [916, 448] width 12 height 12
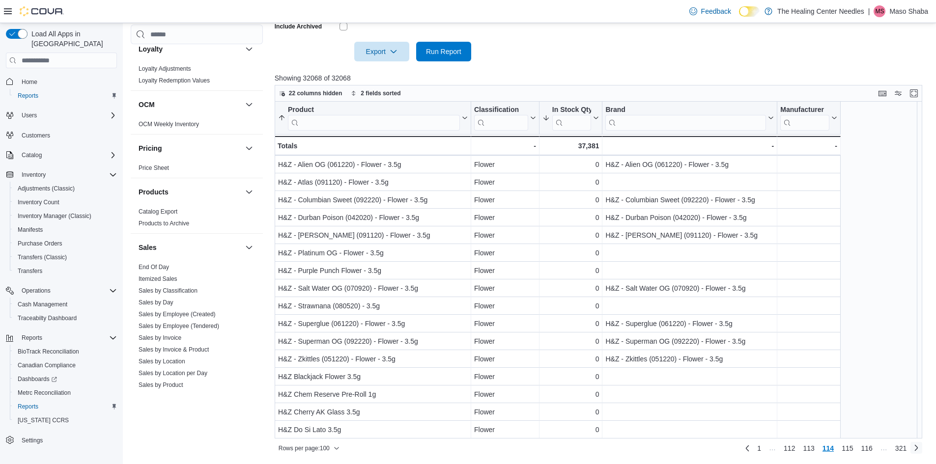
click at [922, 447] on link "Next page" at bounding box center [916, 448] width 12 height 12
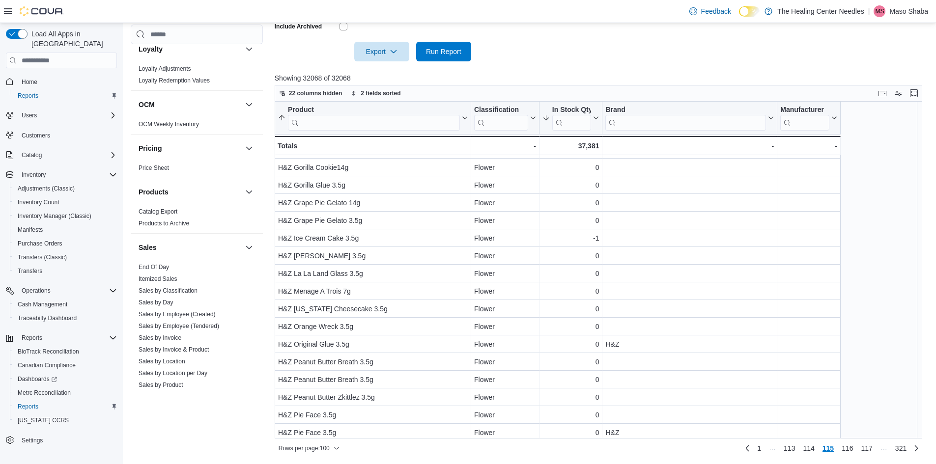
scroll to position [0, 0]
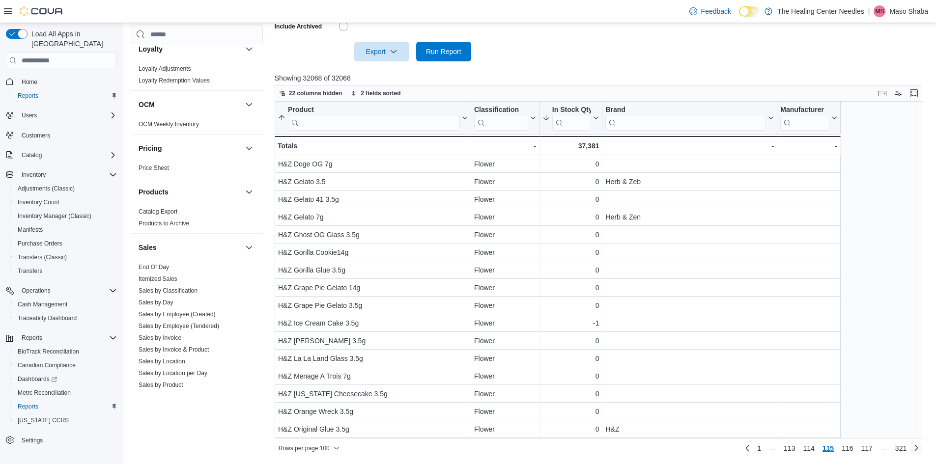
click at [922, 451] on link "Next page" at bounding box center [916, 448] width 12 height 12
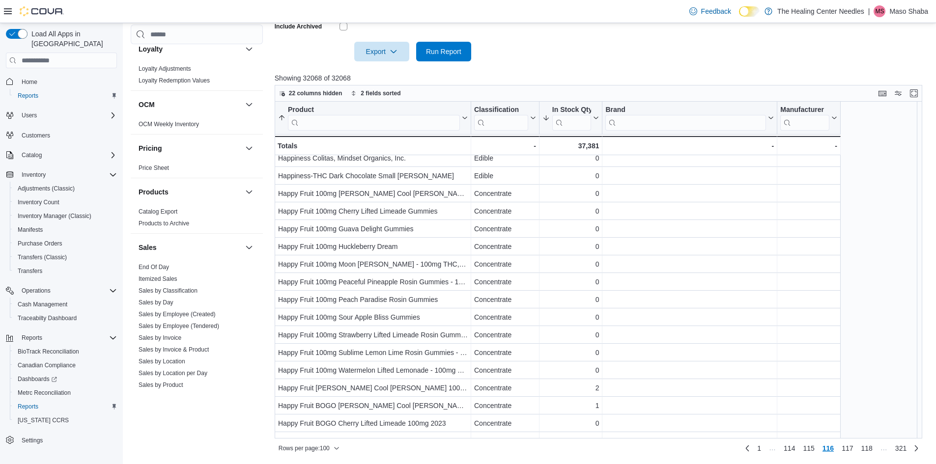
scroll to position [1485, 0]
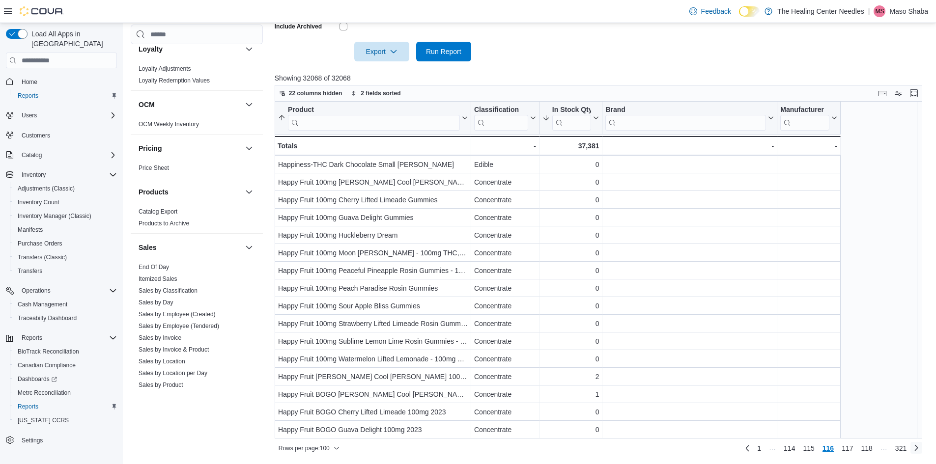
click at [922, 448] on link "Next page" at bounding box center [916, 448] width 12 height 12
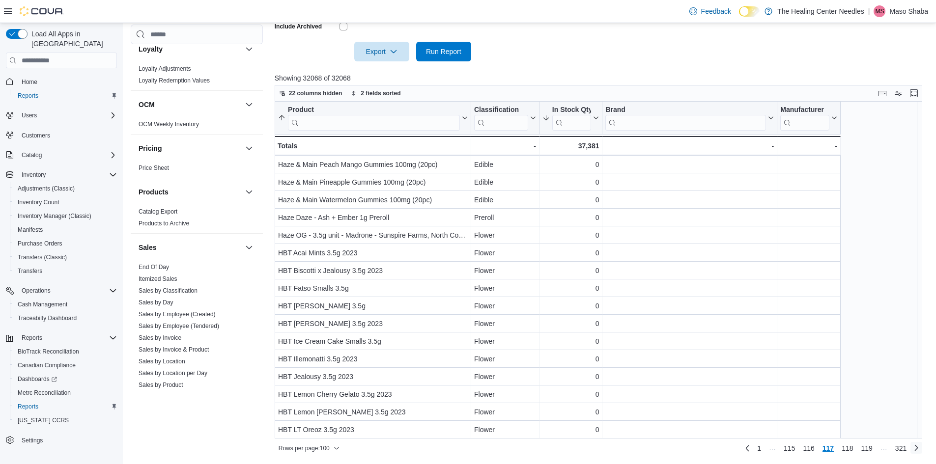
click at [922, 448] on link "Next page" at bounding box center [916, 448] width 12 height 12
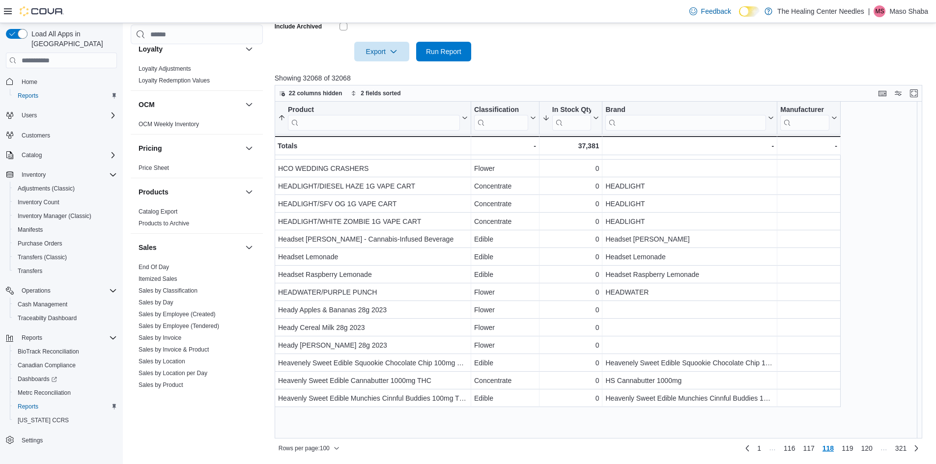
scroll to position [0, 0]
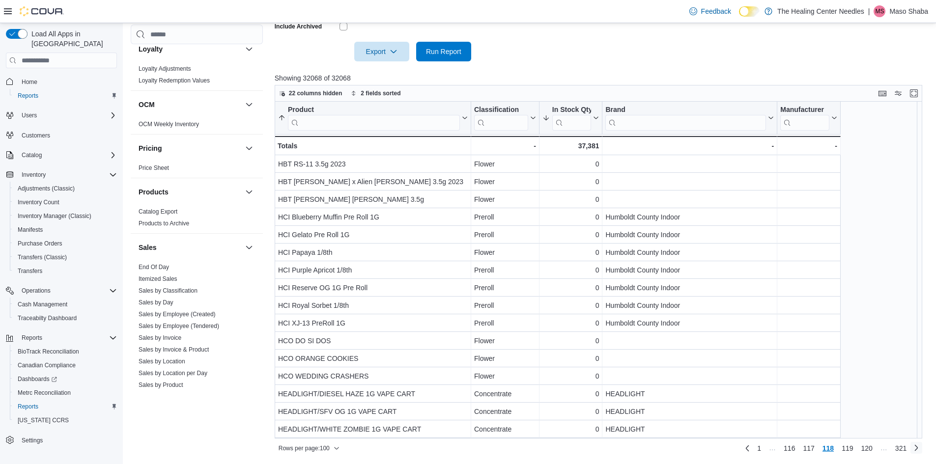
click at [922, 452] on link "Next page" at bounding box center [916, 448] width 12 height 12
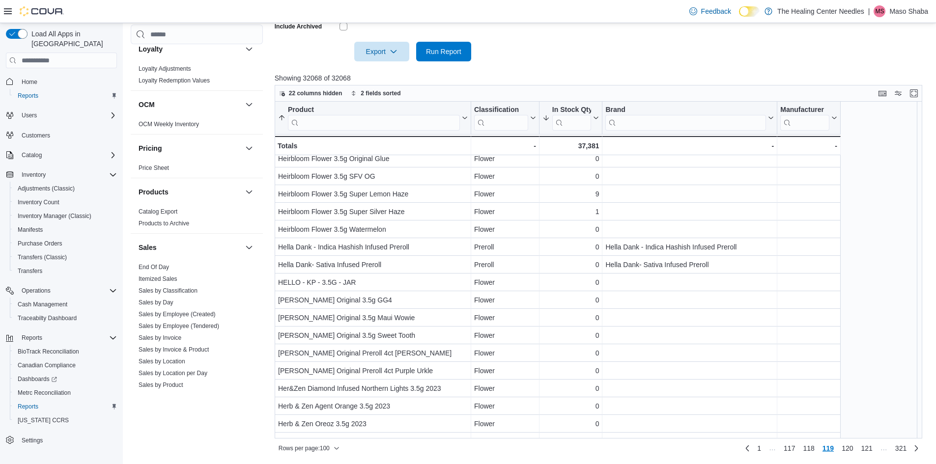
scroll to position [1485, 0]
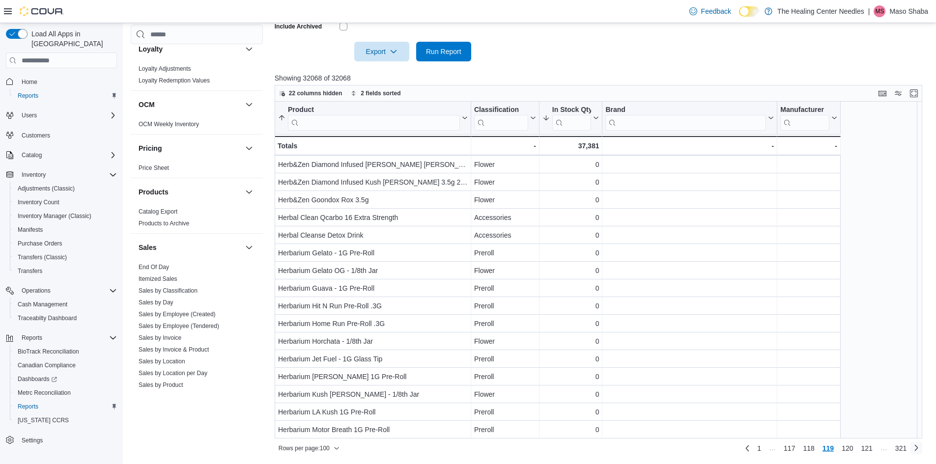
click at [922, 449] on link "Next page" at bounding box center [916, 448] width 12 height 12
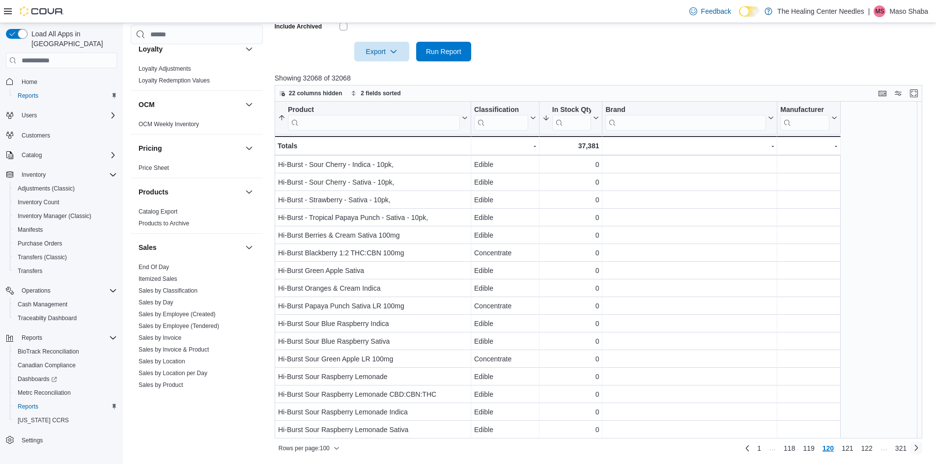
click at [922, 449] on link "Next page" at bounding box center [916, 448] width 12 height 12
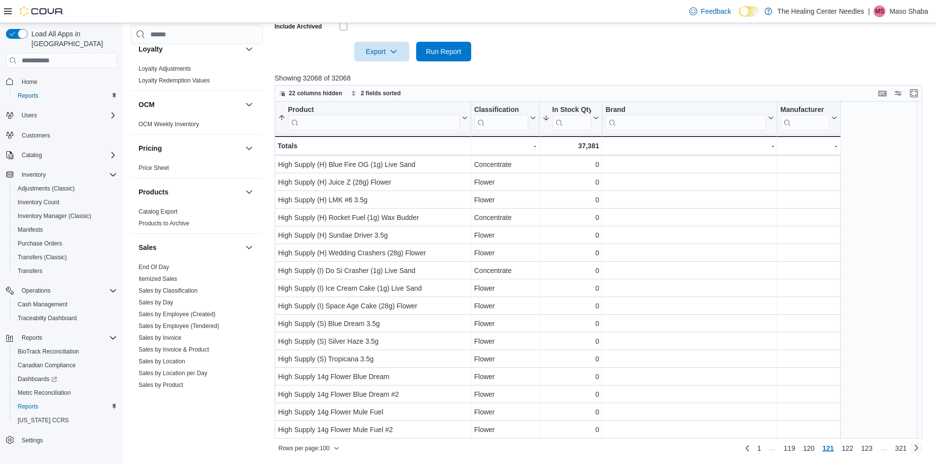
click at [922, 448] on link "Next page" at bounding box center [916, 448] width 12 height 12
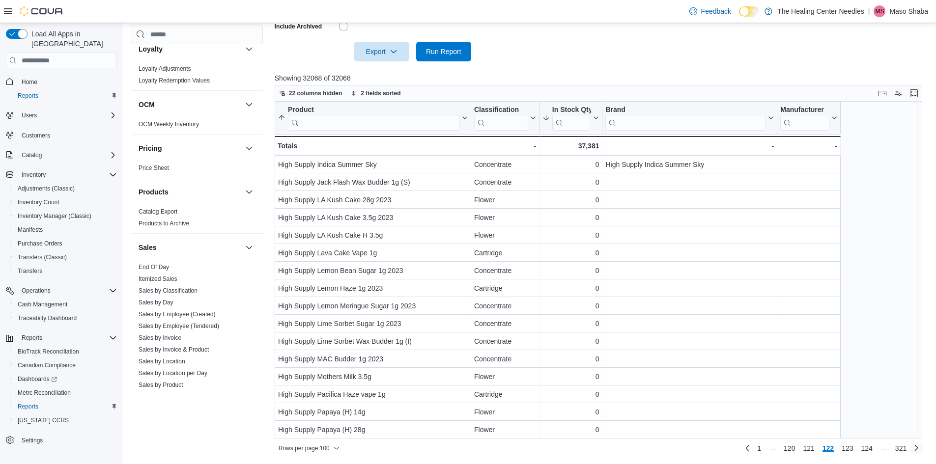
click at [922, 450] on link "Next page" at bounding box center [916, 448] width 12 height 12
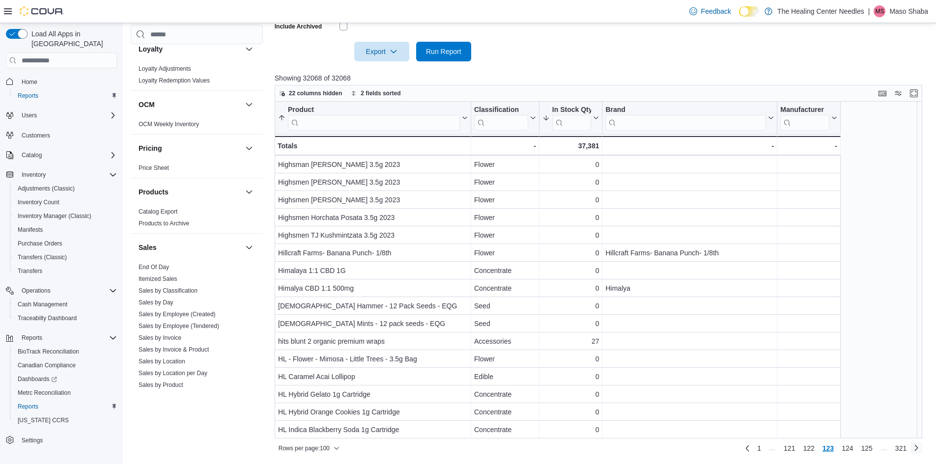
click at [922, 451] on link "Next page" at bounding box center [916, 448] width 12 height 12
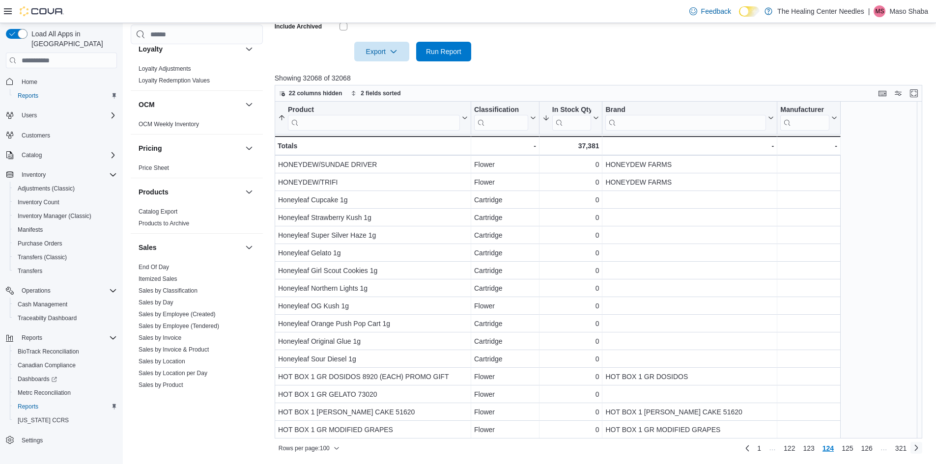
click at [922, 449] on link "Next page" at bounding box center [916, 448] width 12 height 12
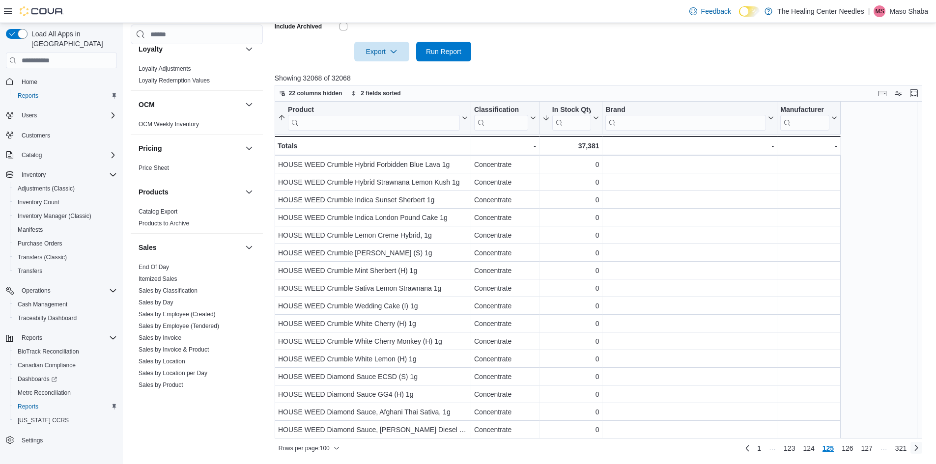
click at [920, 448] on link "Next page" at bounding box center [916, 448] width 12 height 12
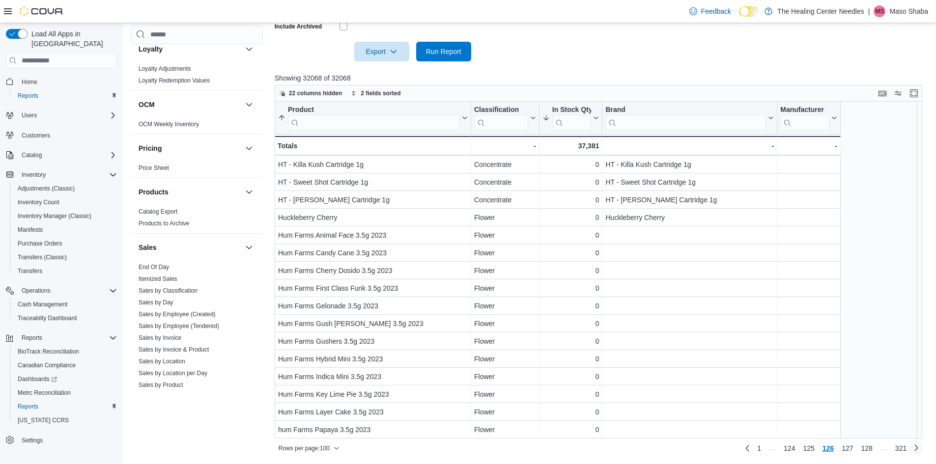
click at [921, 446] on link "Next page" at bounding box center [916, 448] width 12 height 12
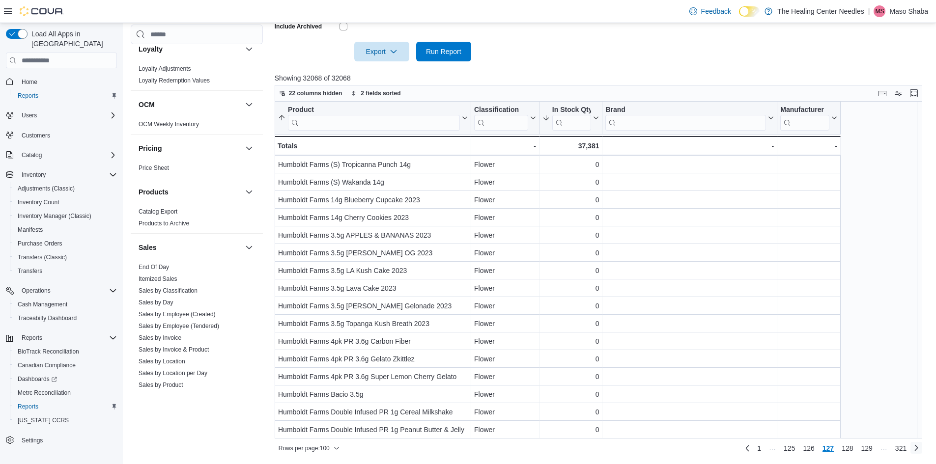
click at [922, 449] on link "Next page" at bounding box center [916, 448] width 12 height 12
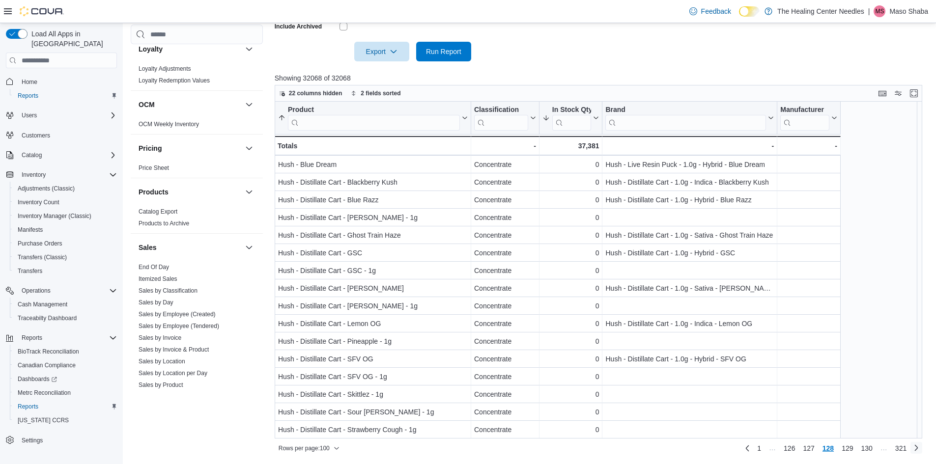
click at [922, 448] on link "Next page" at bounding box center [916, 448] width 12 height 12
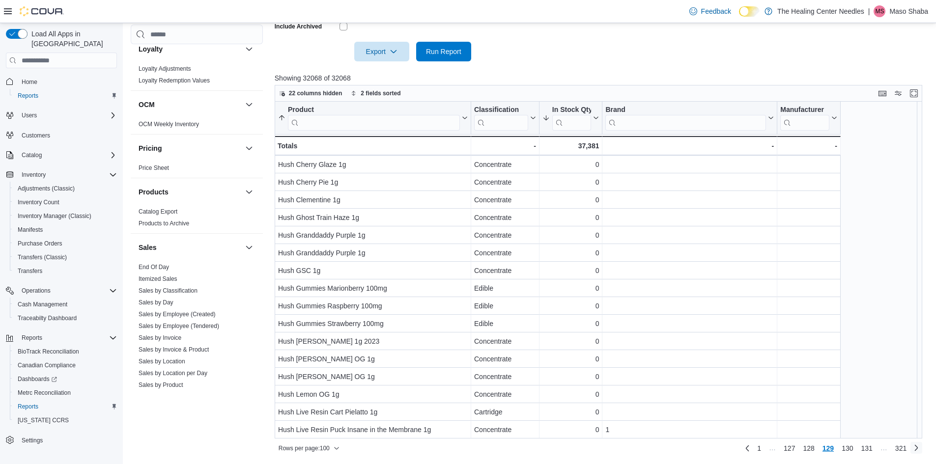
click at [922, 450] on link "Next page" at bounding box center [916, 448] width 12 height 12
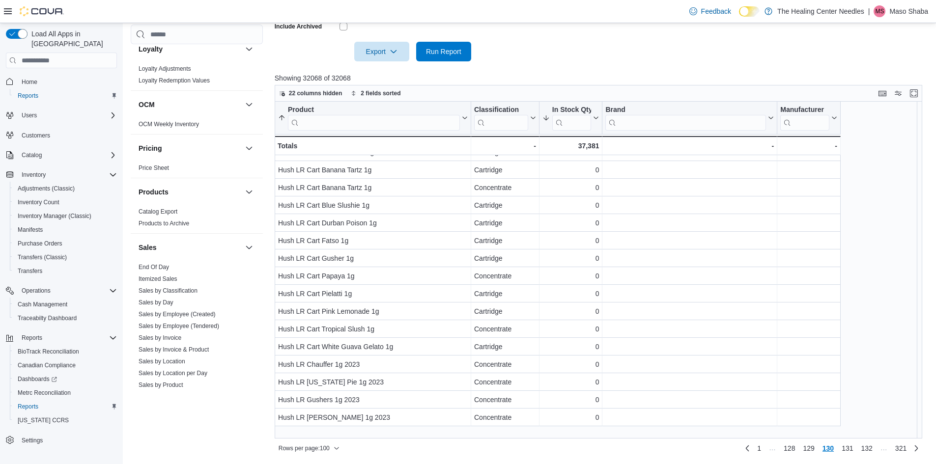
scroll to position [0, 0]
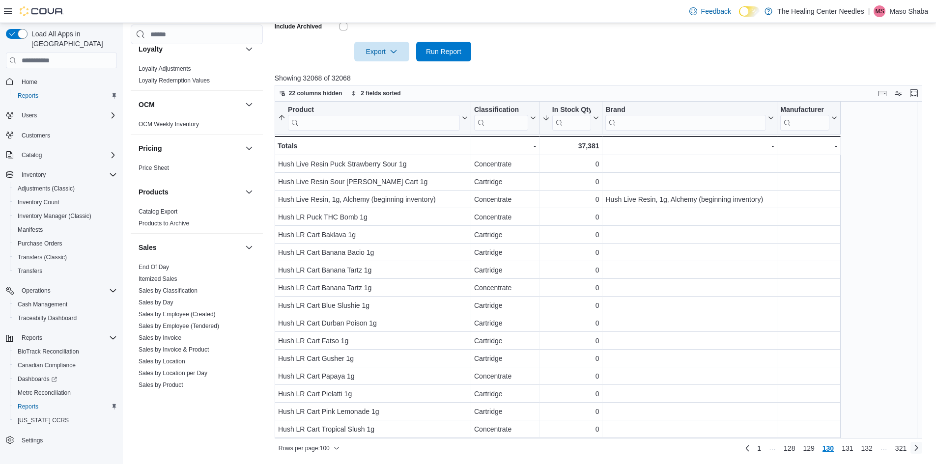
click at [922, 446] on link "Next page" at bounding box center [916, 448] width 12 height 12
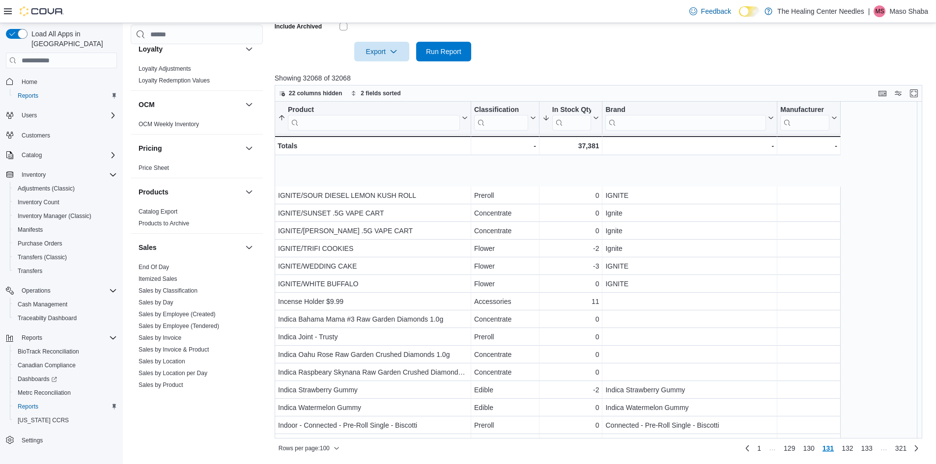
scroll to position [1485, 0]
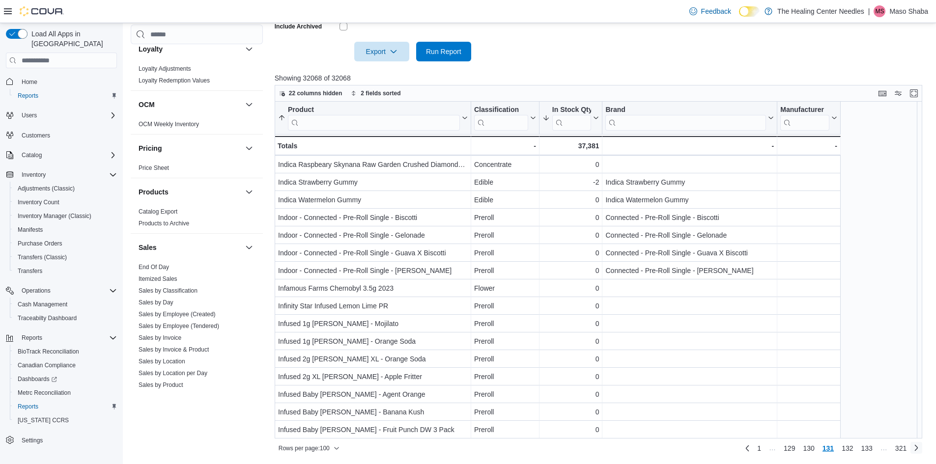
click at [922, 449] on link "Next page" at bounding box center [916, 448] width 12 height 12
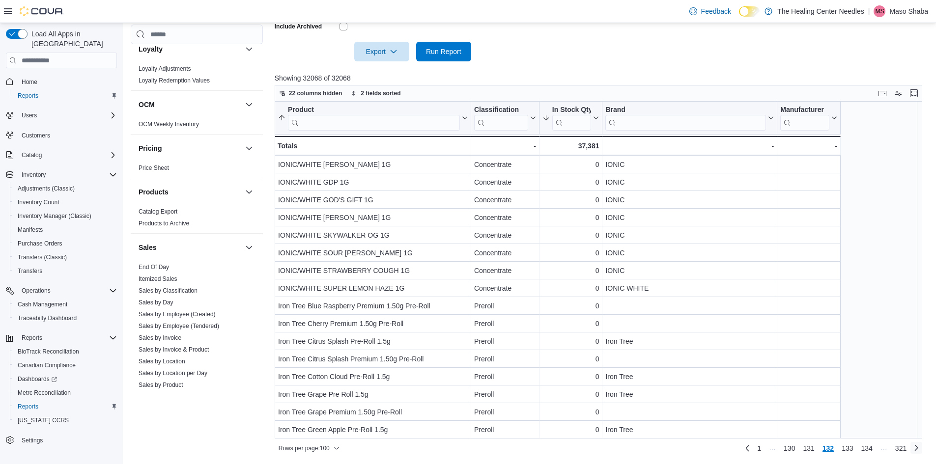
click at [922, 449] on link "Next page" at bounding box center [916, 448] width 12 height 12
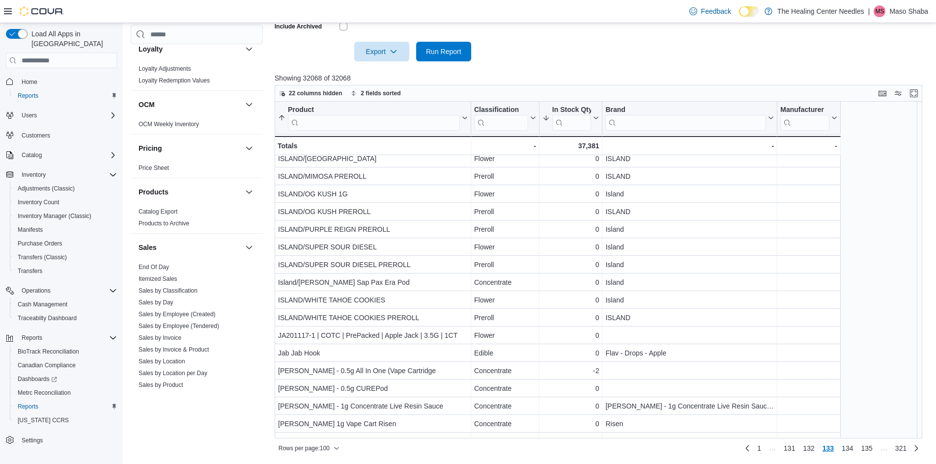
scroll to position [1135, 0]
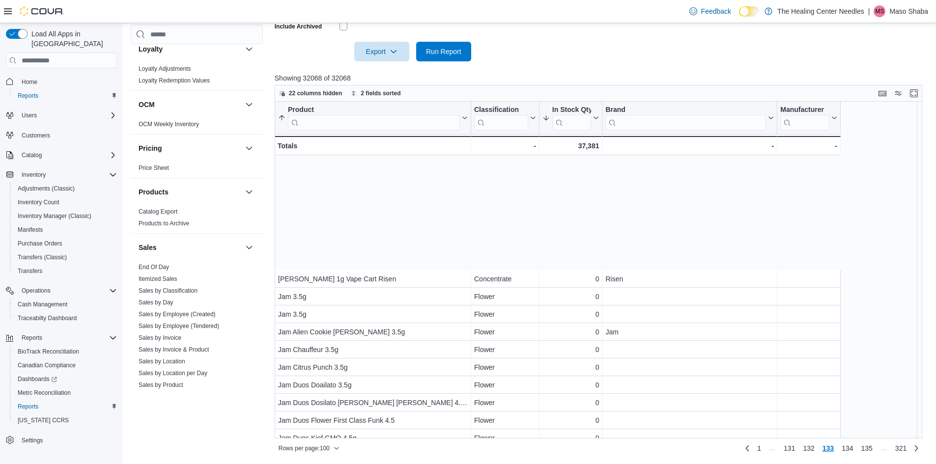
scroll to position [1485, 0]
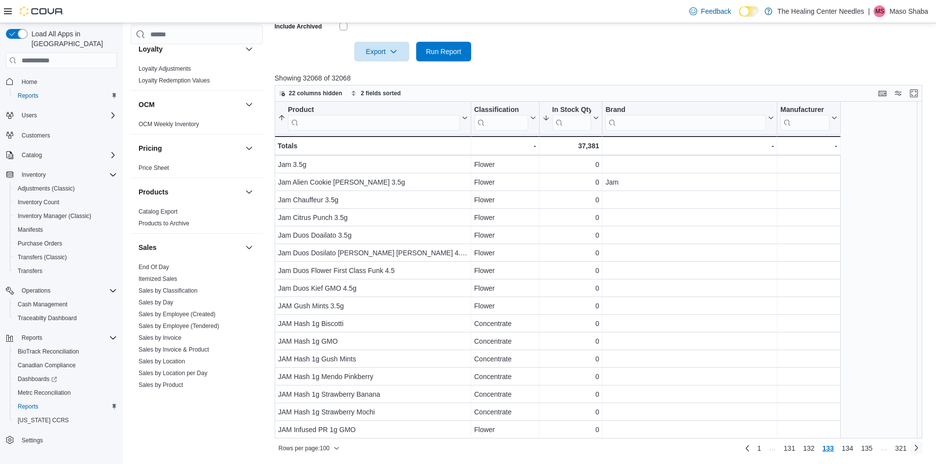
click at [922, 450] on link "Next page" at bounding box center [916, 448] width 12 height 12
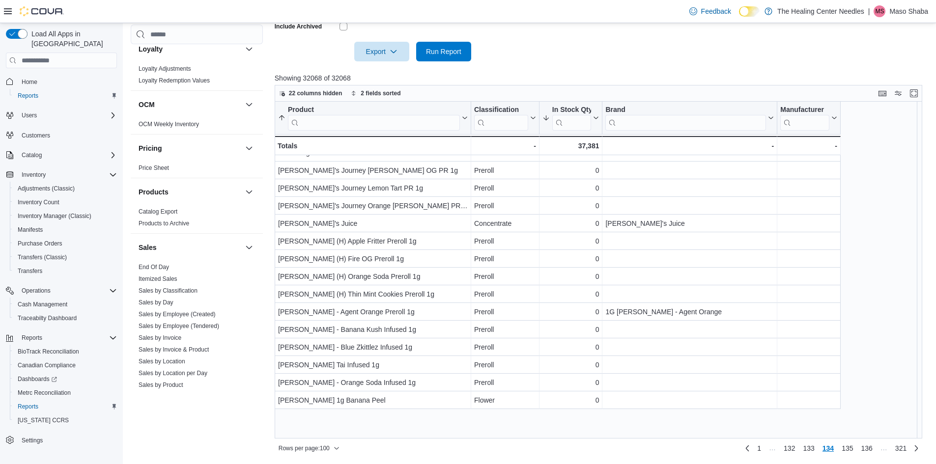
scroll to position [688, 0]
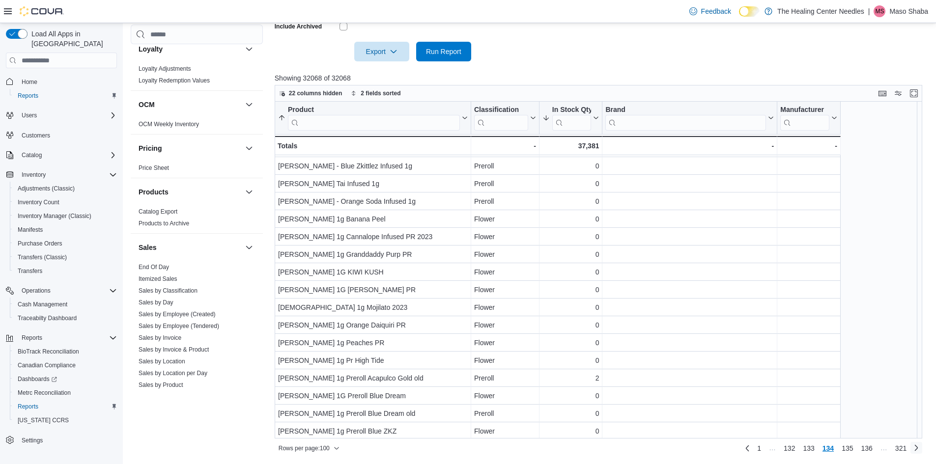
click at [921, 448] on link "Next page" at bounding box center [916, 448] width 12 height 12
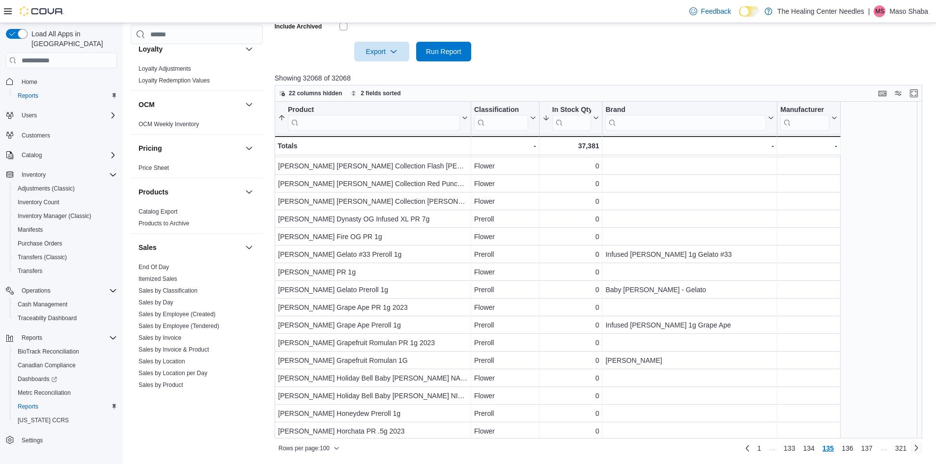
click at [922, 449] on link "Next page" at bounding box center [916, 448] width 12 height 12
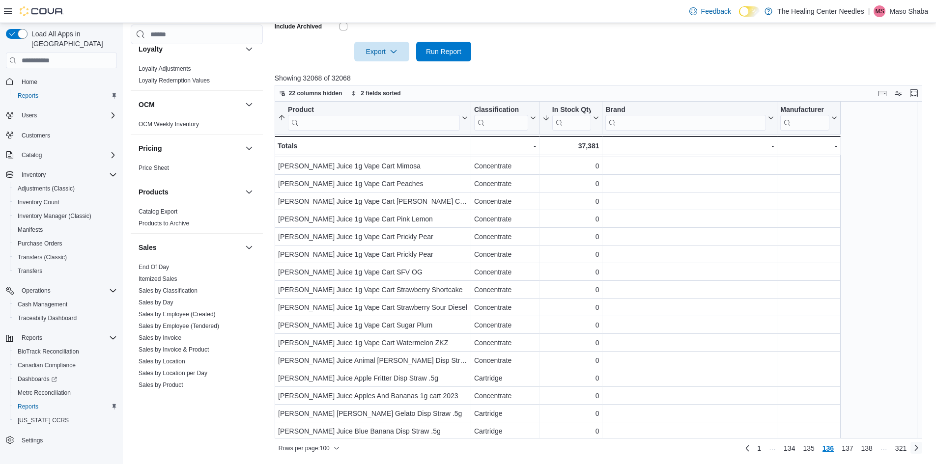
click at [922, 449] on link "Next page" at bounding box center [916, 448] width 12 height 12
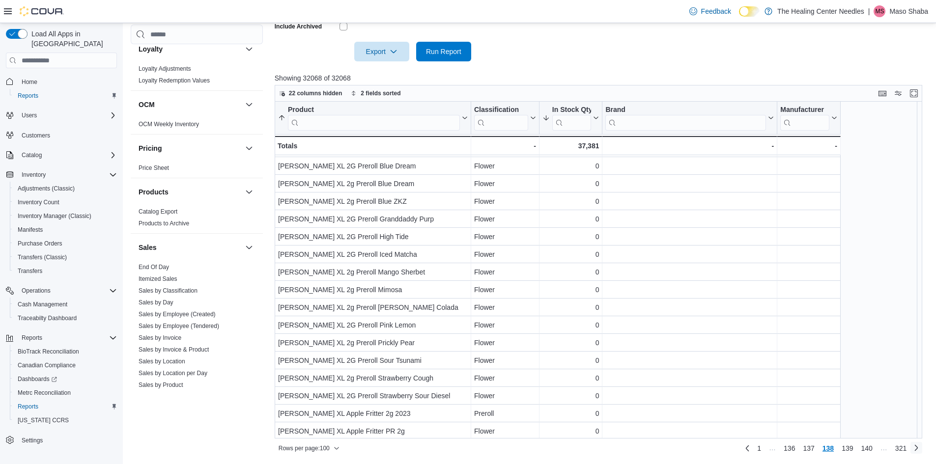
click at [922, 449] on link "Next page" at bounding box center [916, 448] width 12 height 12
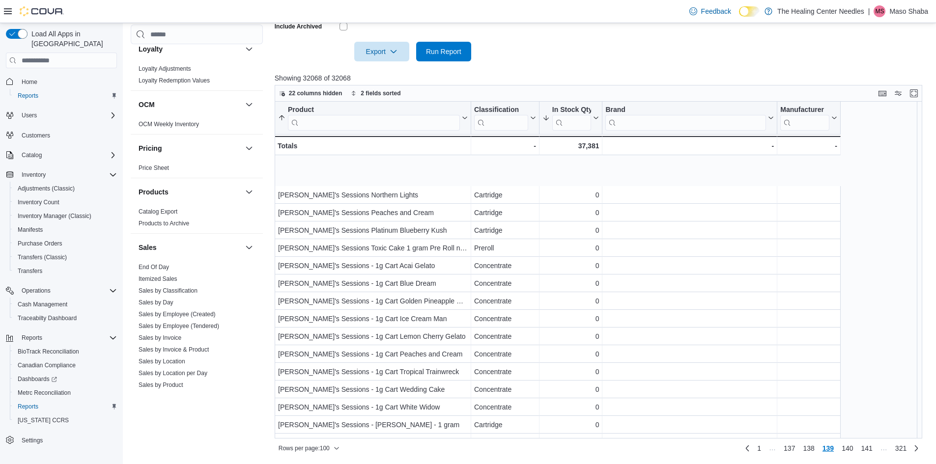
scroll to position [1485, 0]
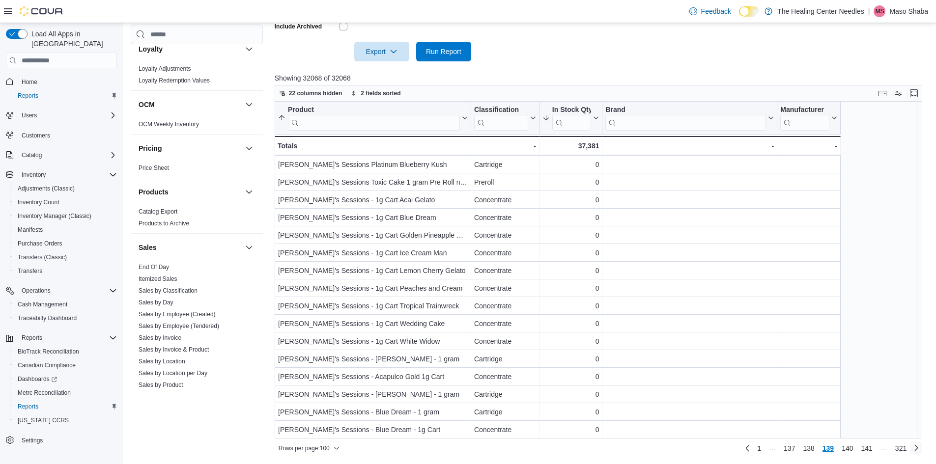
click at [922, 450] on link "Next page" at bounding box center [916, 448] width 12 height 12
click at [922, 449] on link "Next page" at bounding box center [916, 448] width 12 height 12
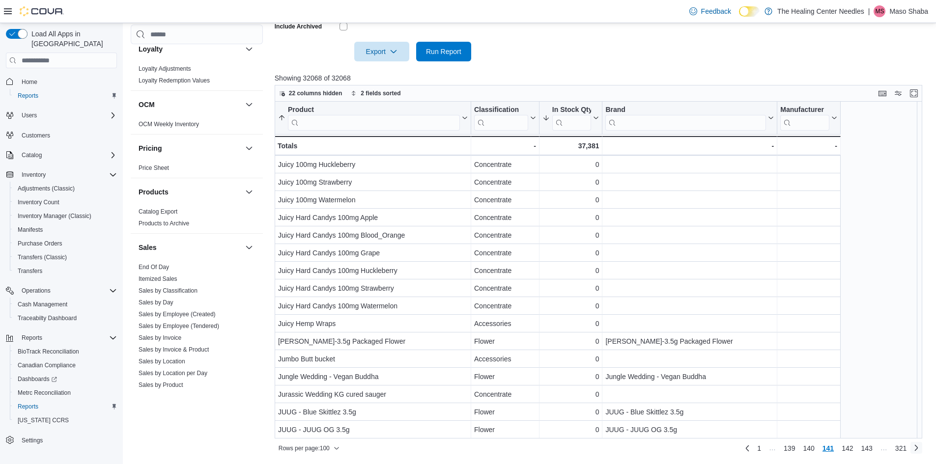
click at [922, 450] on link "Next page" at bounding box center [916, 448] width 12 height 12
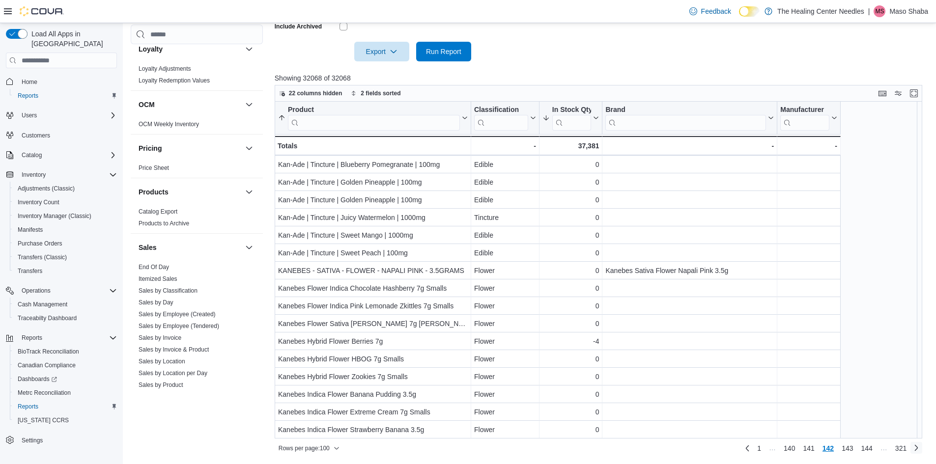
click at [922, 452] on link "Next page" at bounding box center [916, 448] width 12 height 12
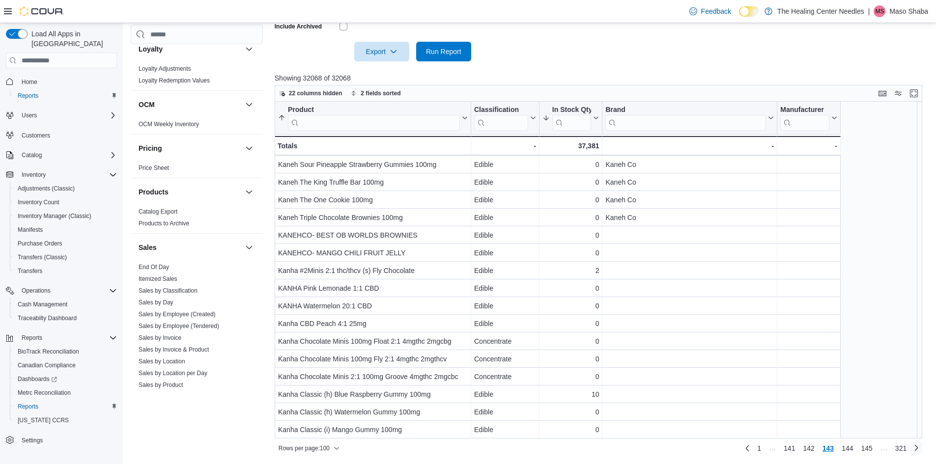
click at [921, 449] on link "Next page" at bounding box center [916, 448] width 12 height 12
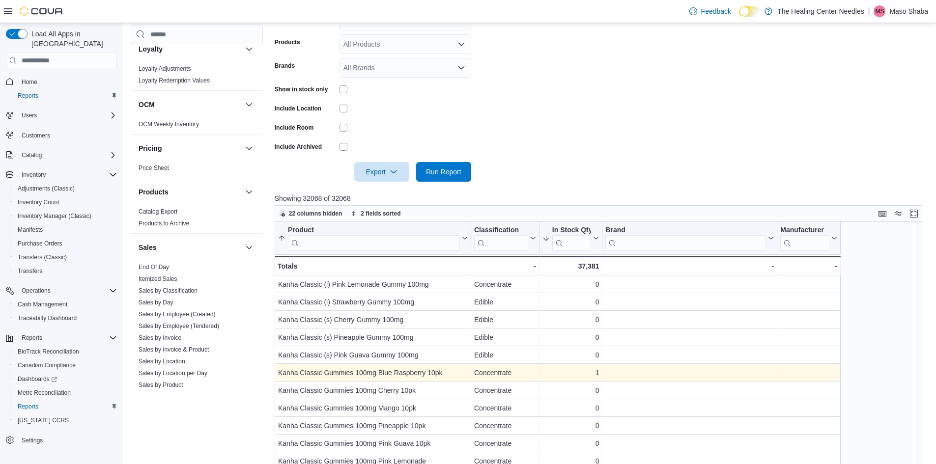
scroll to position [73, 0]
